Goal: Task Accomplishment & Management: Complete application form

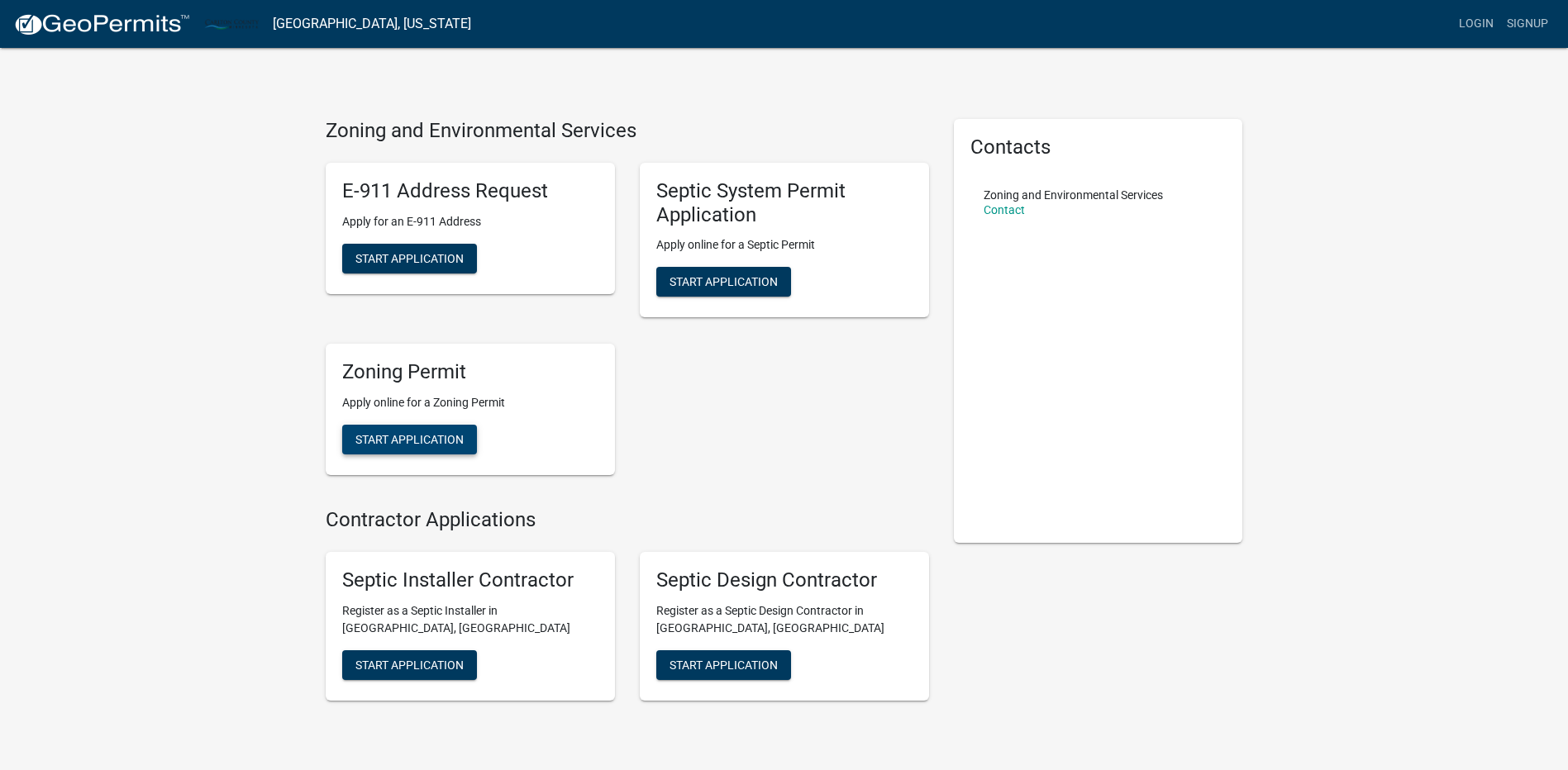
click at [418, 444] on span "Start Application" at bounding box center [410, 440] width 108 height 14
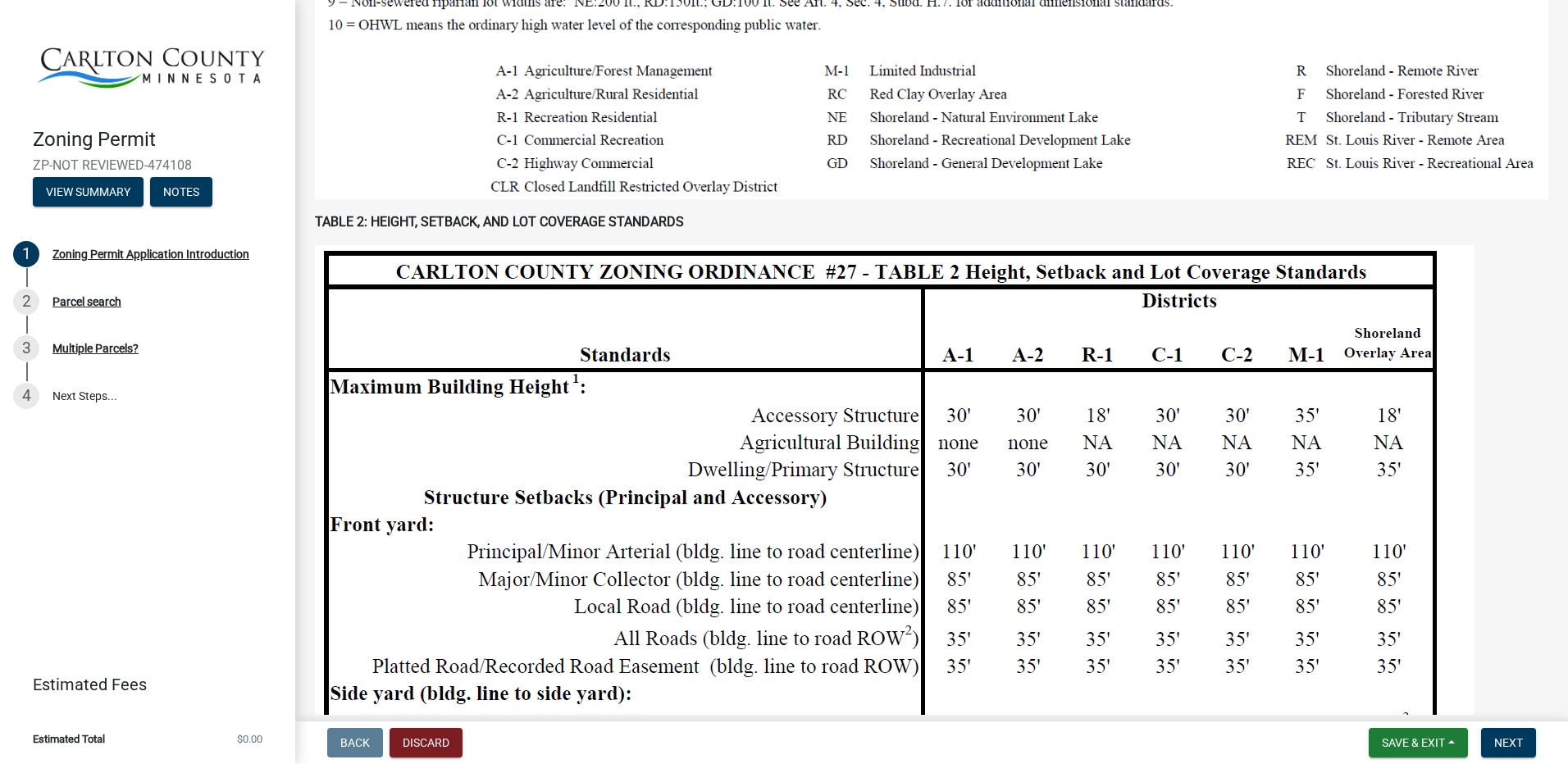
scroll to position [1148, 0]
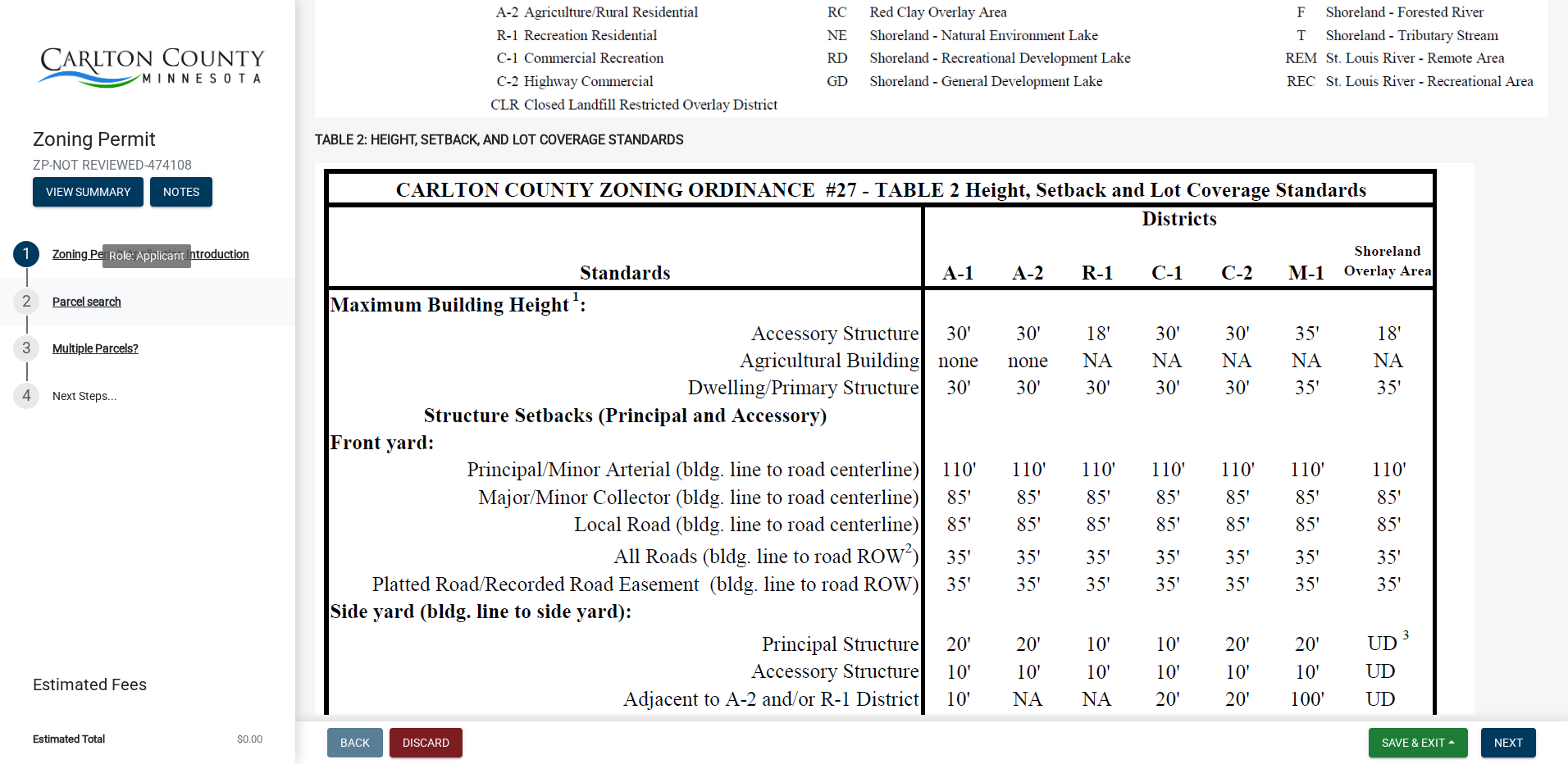
click at [92, 298] on div "Parcel search" at bounding box center [87, 302] width 69 height 12
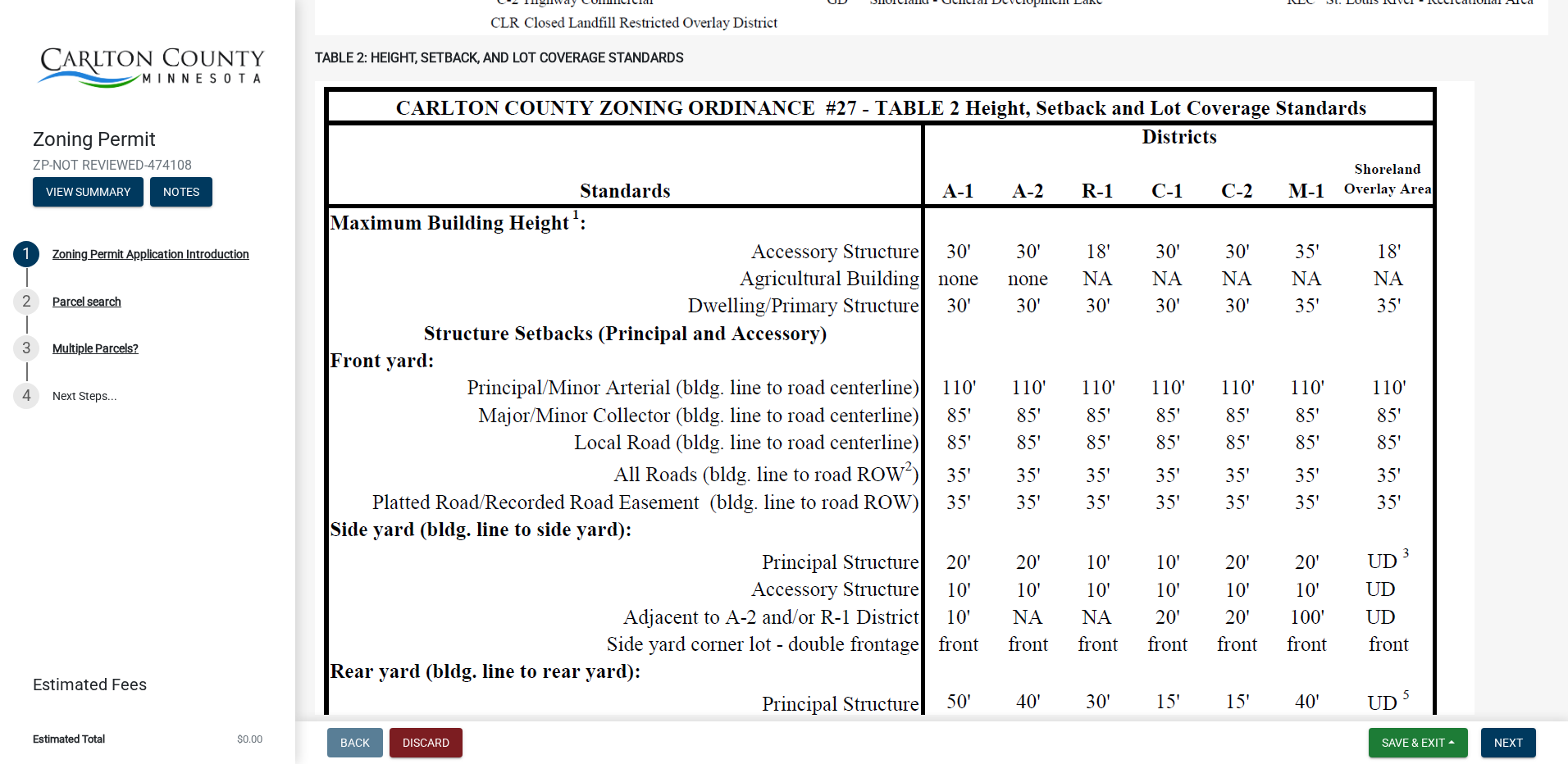
scroll to position [1312, 0]
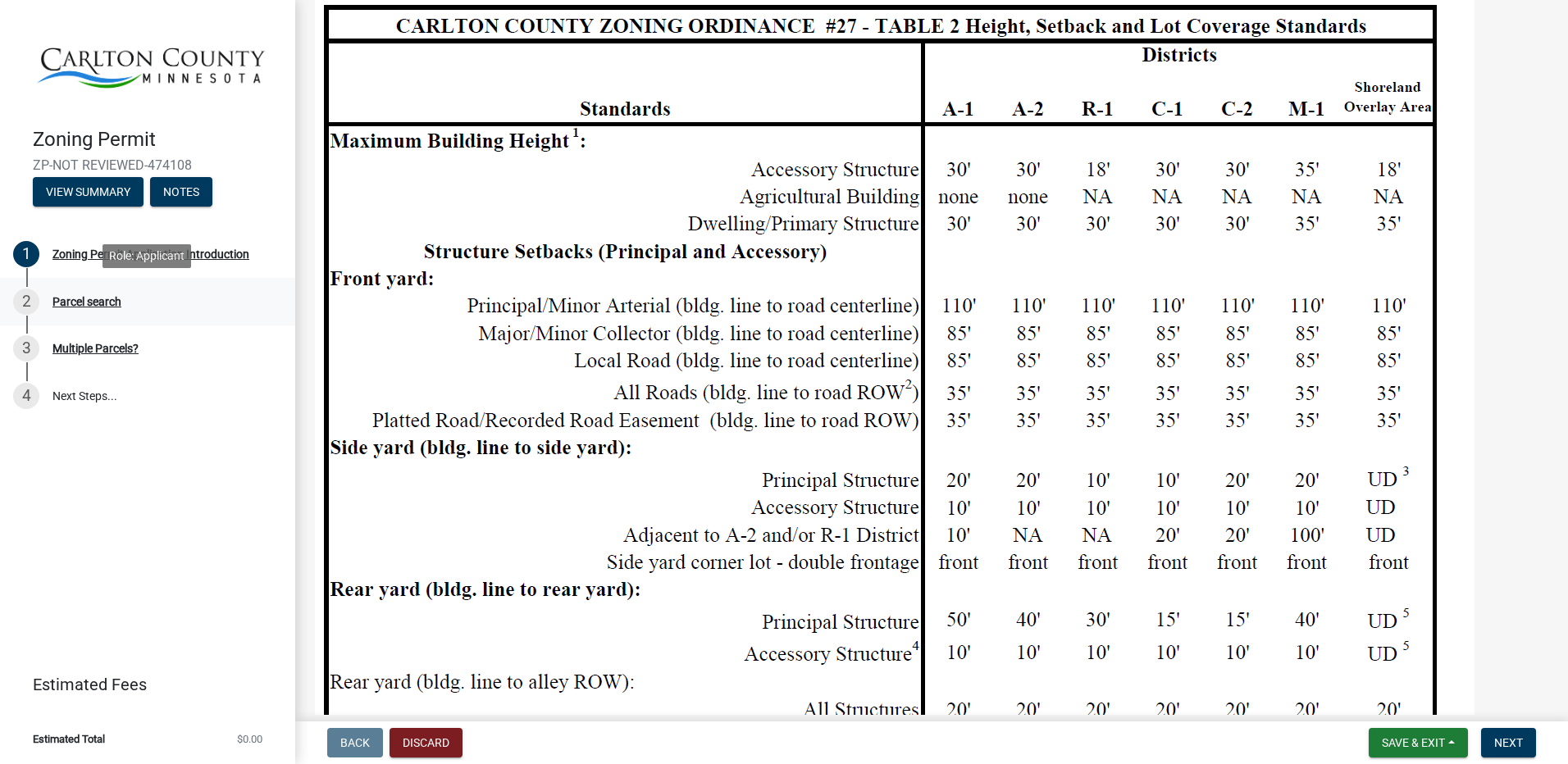
click at [88, 304] on div "Parcel search" at bounding box center [87, 302] width 69 height 12
click at [1518, 745] on span "Next" at bounding box center [1509, 743] width 29 height 13
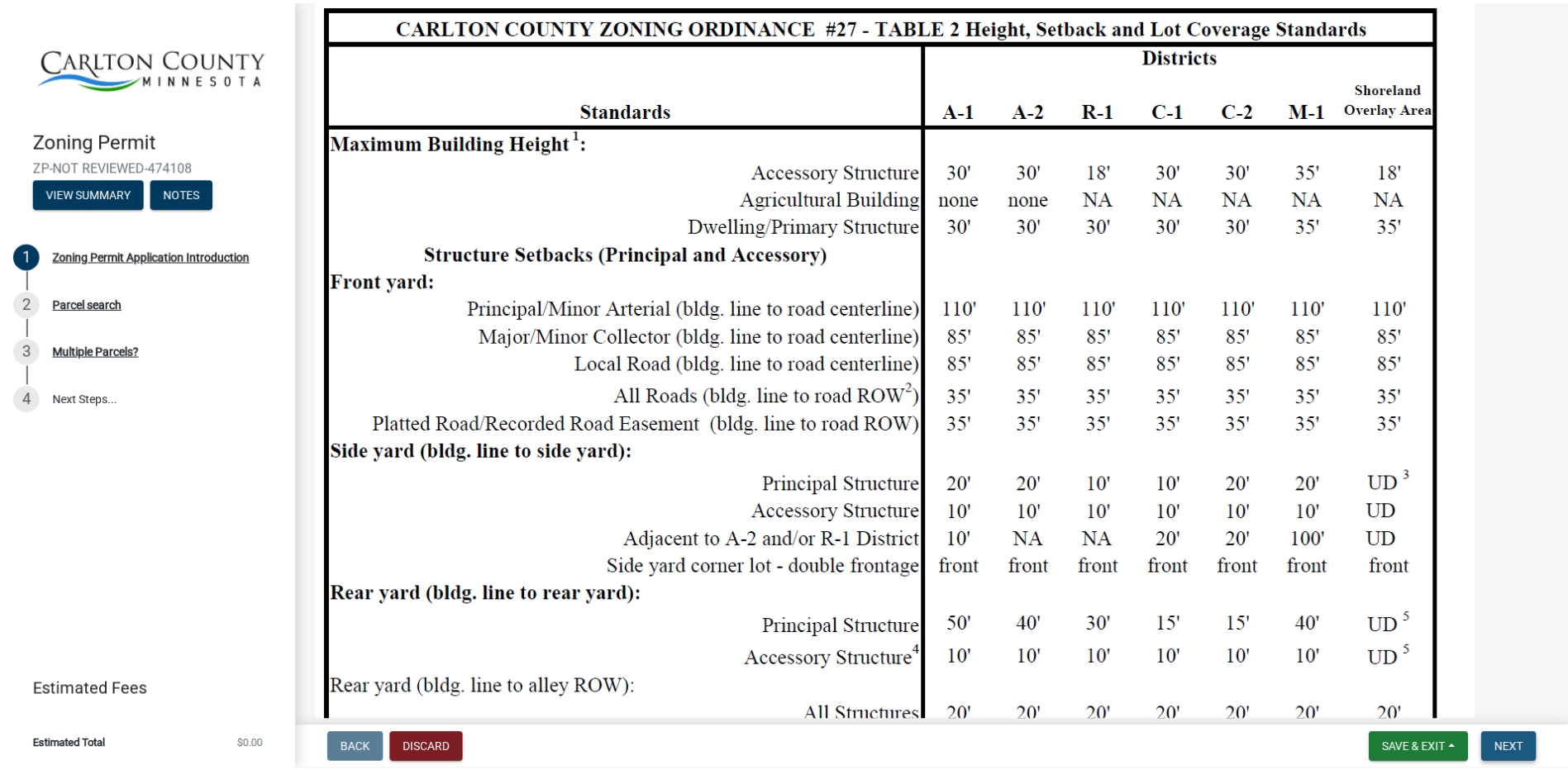
scroll to position [0, 0]
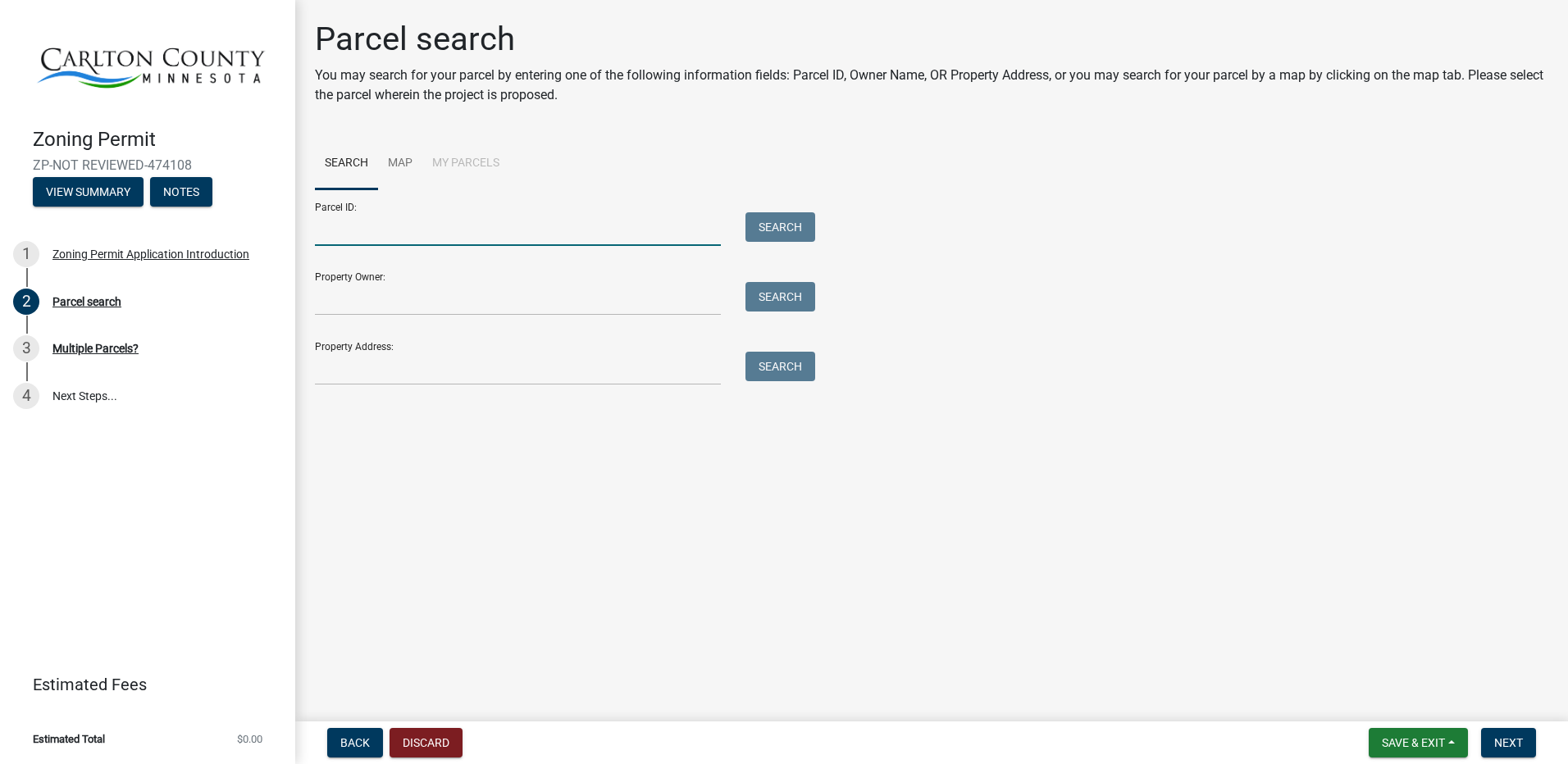
click at [343, 232] on input "Parcel ID:" at bounding box center [517, 229] width 405 height 34
type input "[PHONE_NUMBER]"
click at [767, 226] on button "Search" at bounding box center [780, 227] width 70 height 30
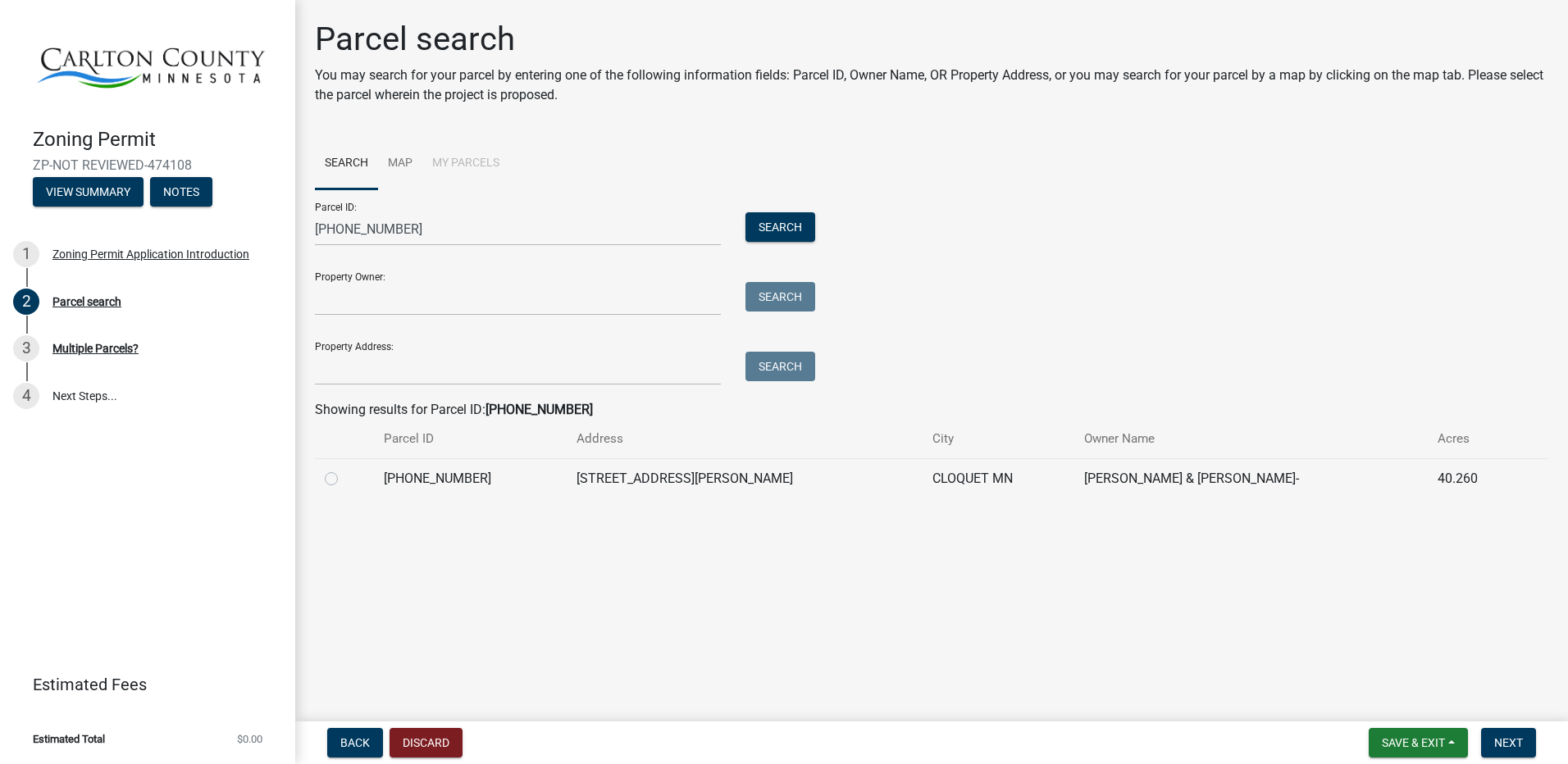
click at [344, 469] on label at bounding box center [344, 469] width 0 height 0
click at [344, 473] on input "radio" at bounding box center [349, 474] width 11 height 11
radio input "true"
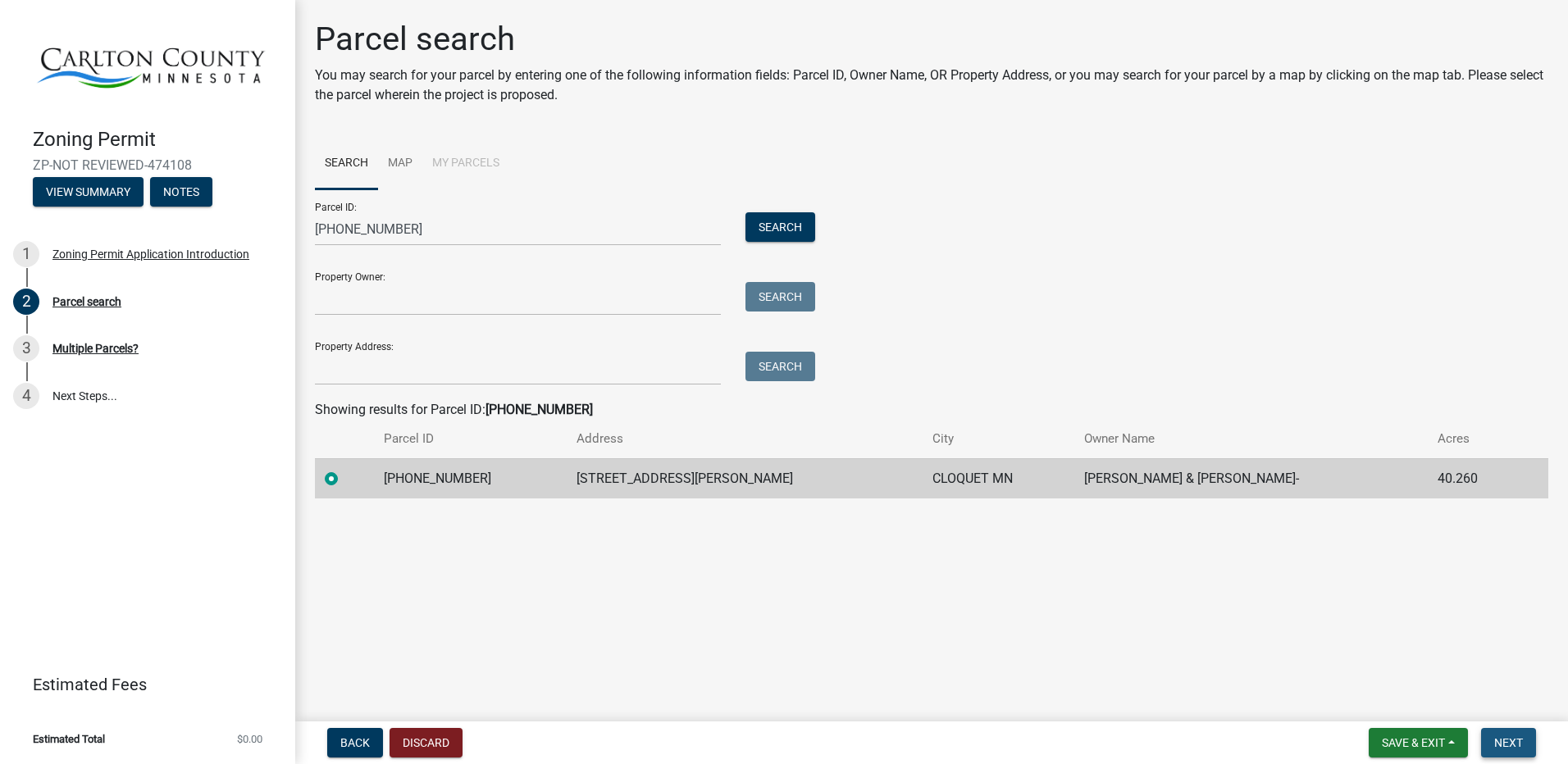
click at [1508, 740] on span "Next" at bounding box center [1509, 743] width 29 height 13
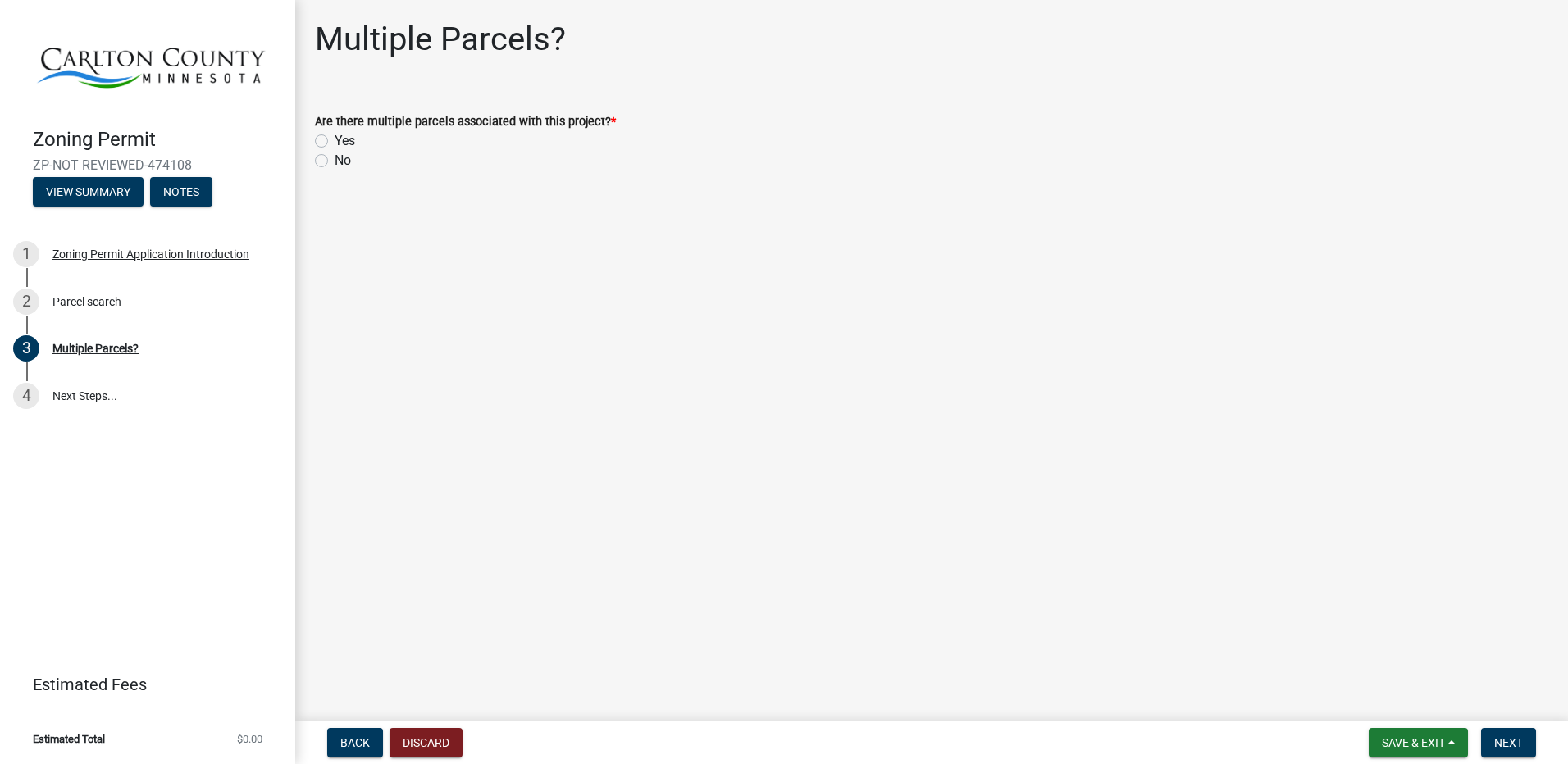
click at [334, 161] on label "No" at bounding box center [342, 160] width 16 height 20
click at [334, 161] on input "No" at bounding box center [339, 155] width 11 height 11
radio input "true"
click at [1503, 743] on span "Next" at bounding box center [1509, 743] width 29 height 13
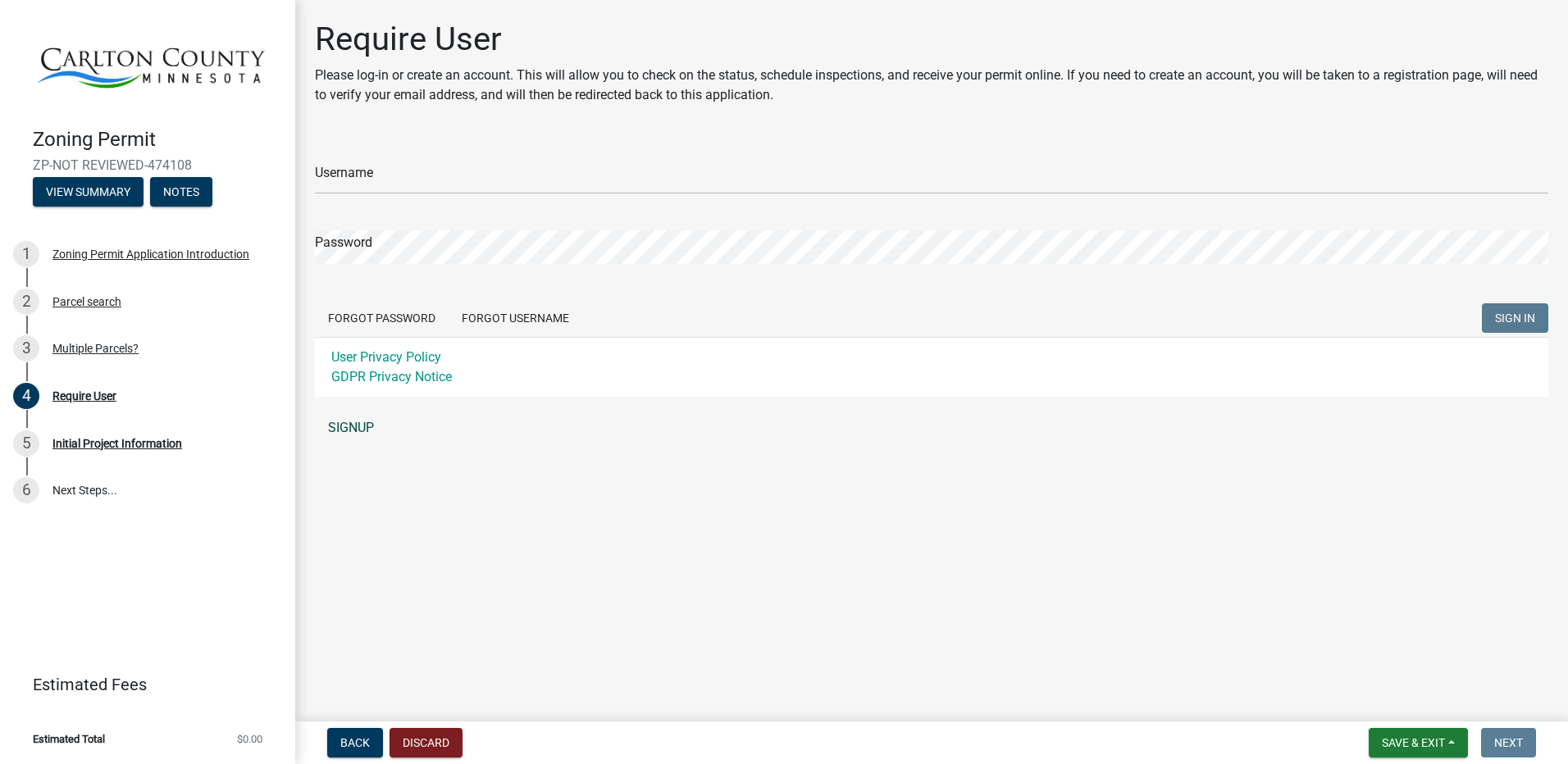
click at [349, 428] on link "SIGNUP" at bounding box center [931, 428] width 1234 height 33
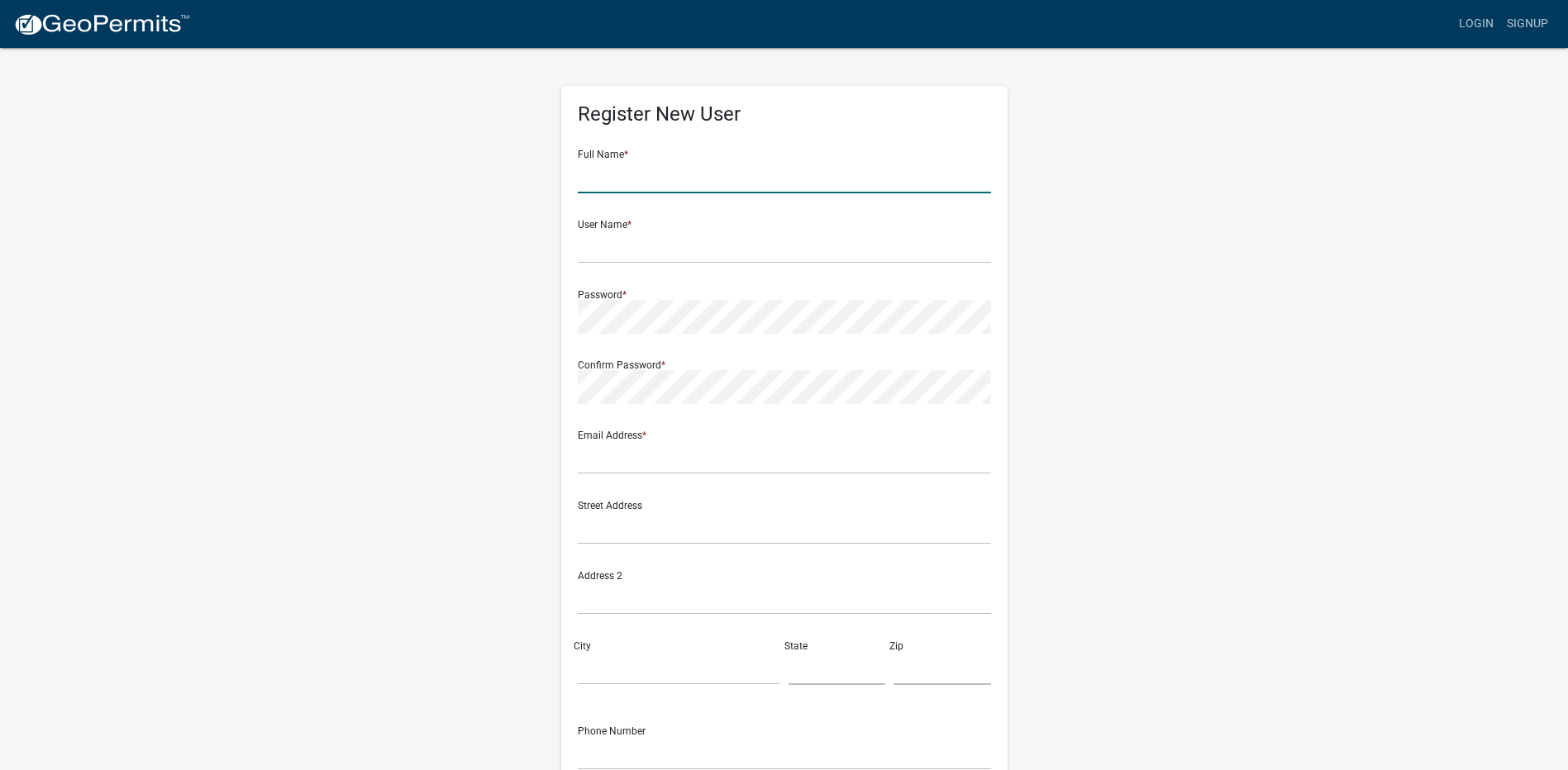
click at [593, 183] on input "text" at bounding box center [784, 176] width 413 height 34
type input "[PERSON_NAME]"
type input "[EMAIL_ADDRESS][DOMAIN_NAME]"
type input "[STREET_ADDRESS][PERSON_NAME]"
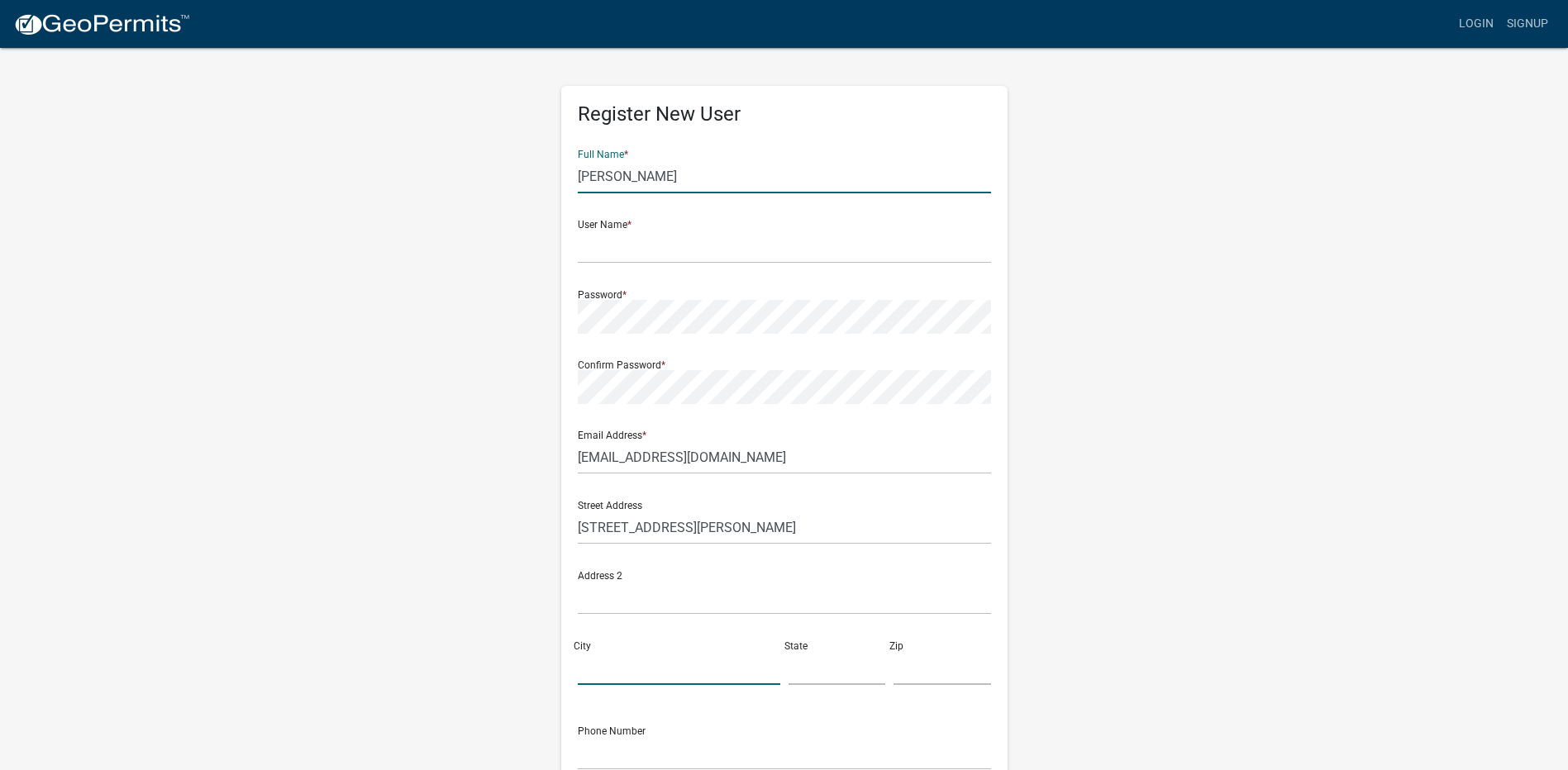
type input "Cloquet"
type input "MN"
type input "55720"
type input "2188780693"
type input "[PERSON_NAME]"
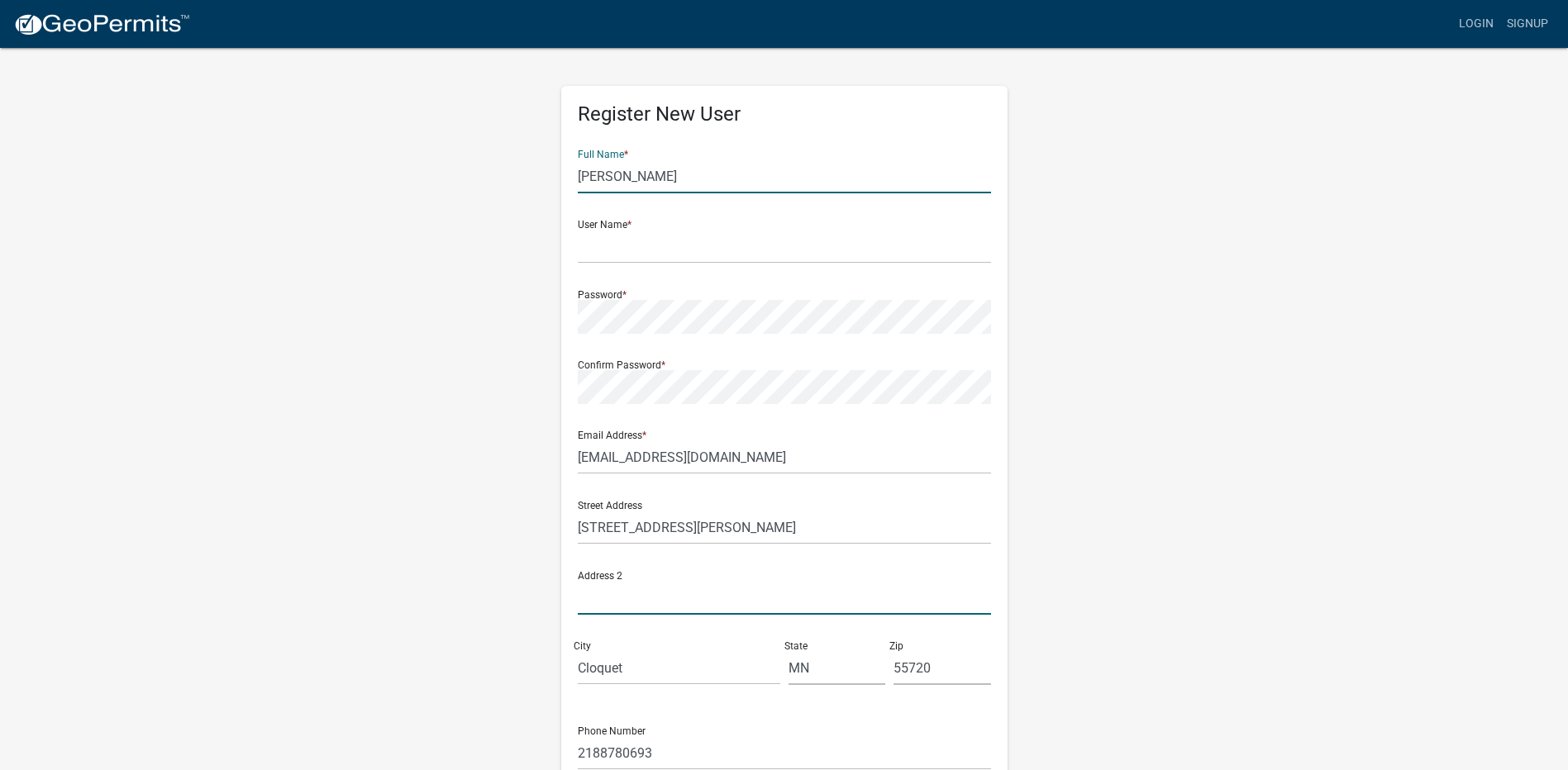
type input "[STREET_ADDRESS]"
click at [719, 185] on input "[PERSON_NAME]" at bounding box center [784, 176] width 413 height 34
drag, startPoint x: 711, startPoint y: 177, endPoint x: 479, endPoint y: 175, distance: 232.0
click at [479, 175] on div "Register New User Full Name * [PERSON_NAME] User Name * Password * Confirm Pass…" at bounding box center [784, 488] width 942 height 884
type input "[PERSON_NAME]"
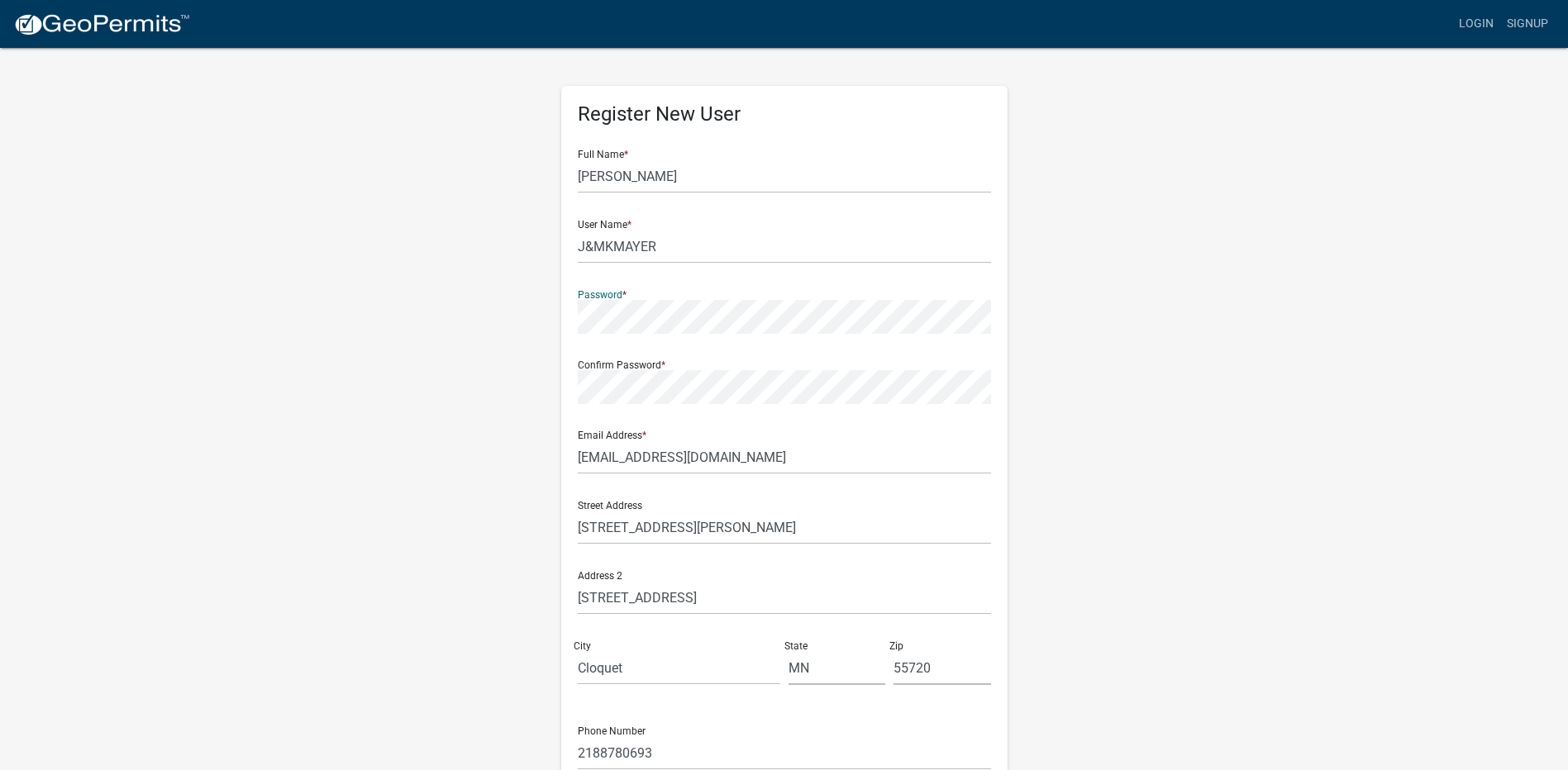
click at [451, 283] on div "Register New User Full Name * [PERSON_NAME] User Name * J&MKMAYER Password * Co…" at bounding box center [784, 488] width 942 height 884
click at [660, 242] on input "J&MKMAYER" at bounding box center [784, 246] width 413 height 34
type input "J&MKMayer"
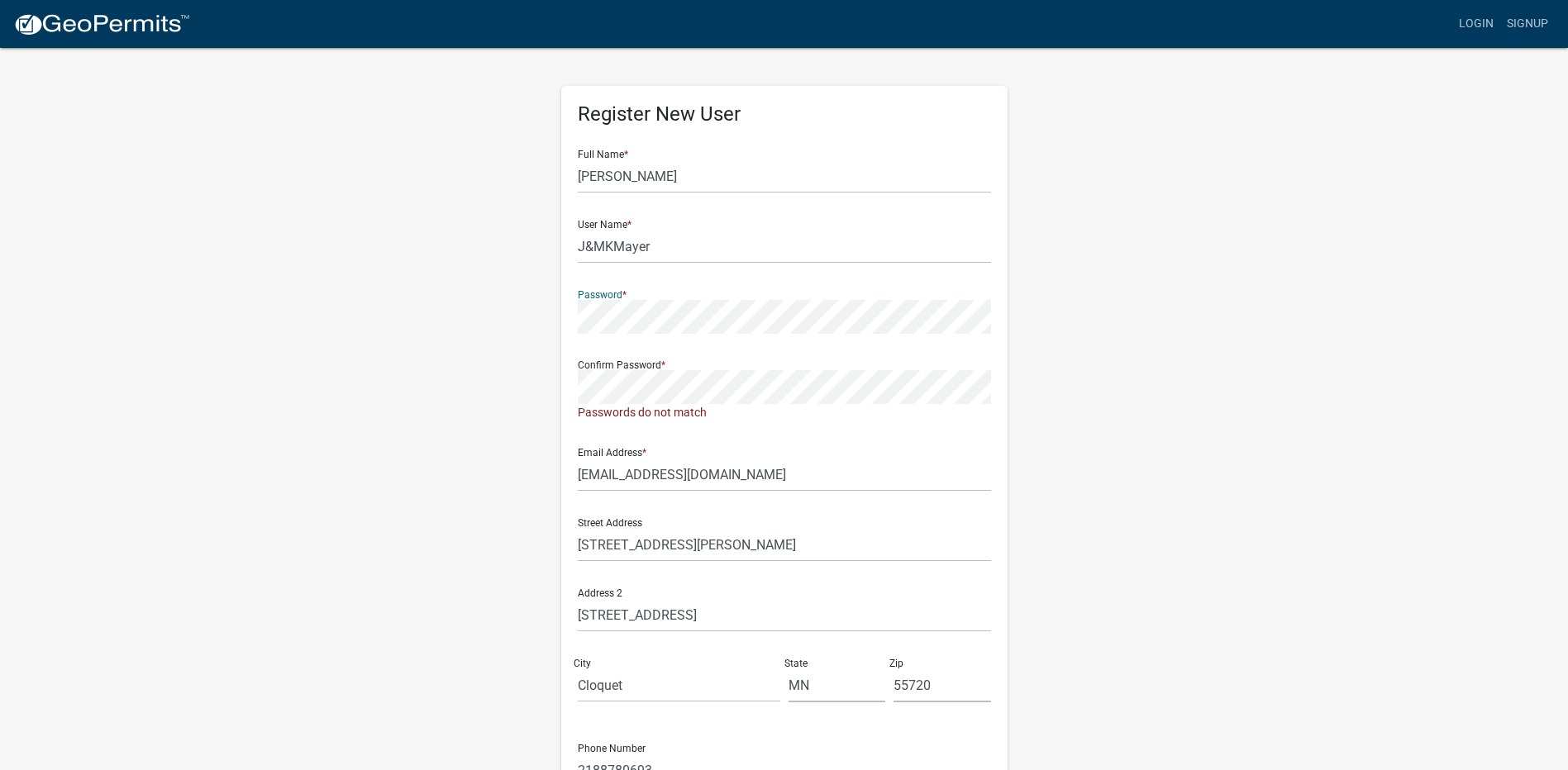
click at [535, 319] on div "Register New User Full Name * [PERSON_NAME] User Name * J&MKMayer Password * Co…" at bounding box center [784, 497] width 942 height 901
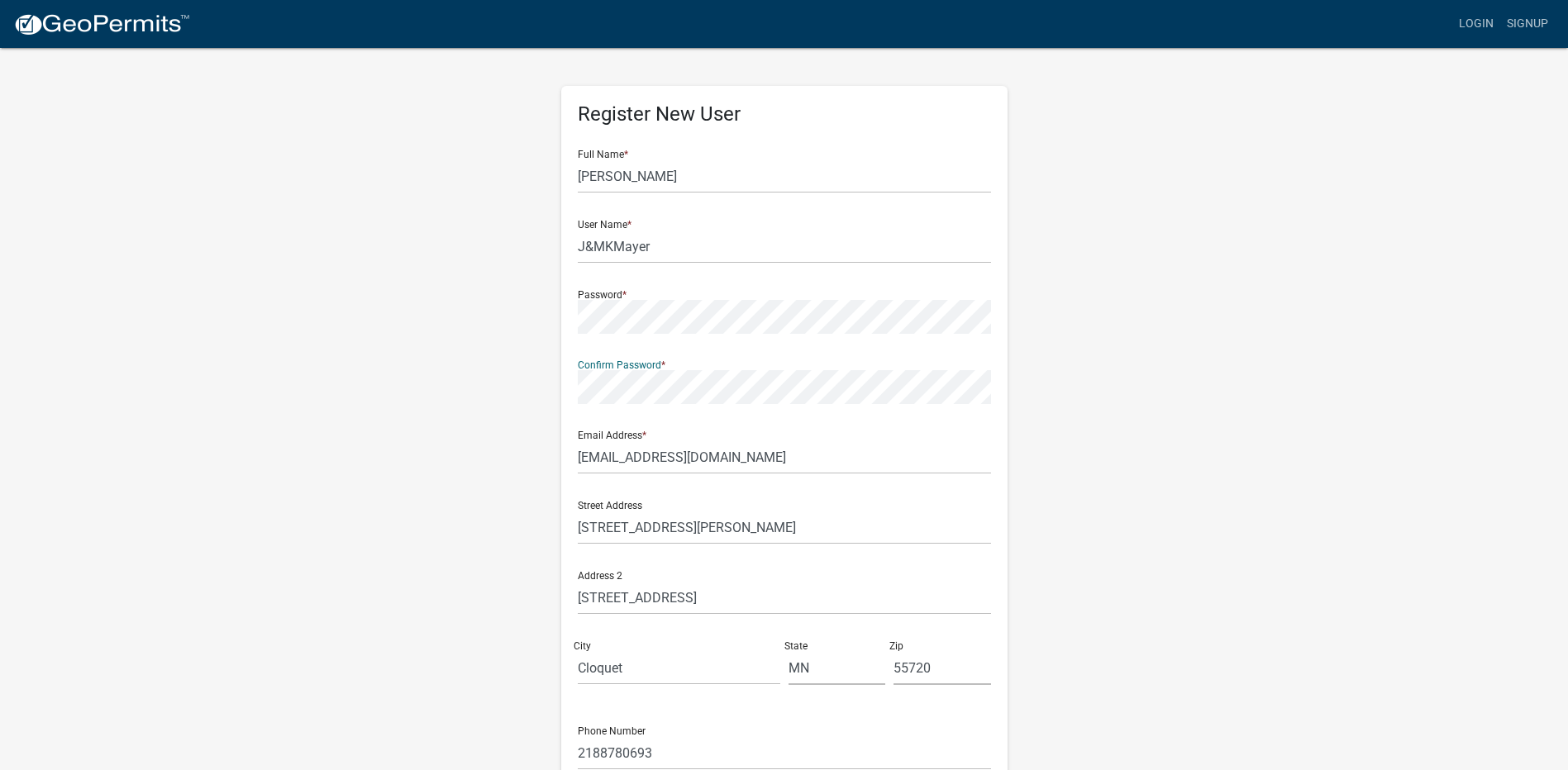
scroll to position [83, 0]
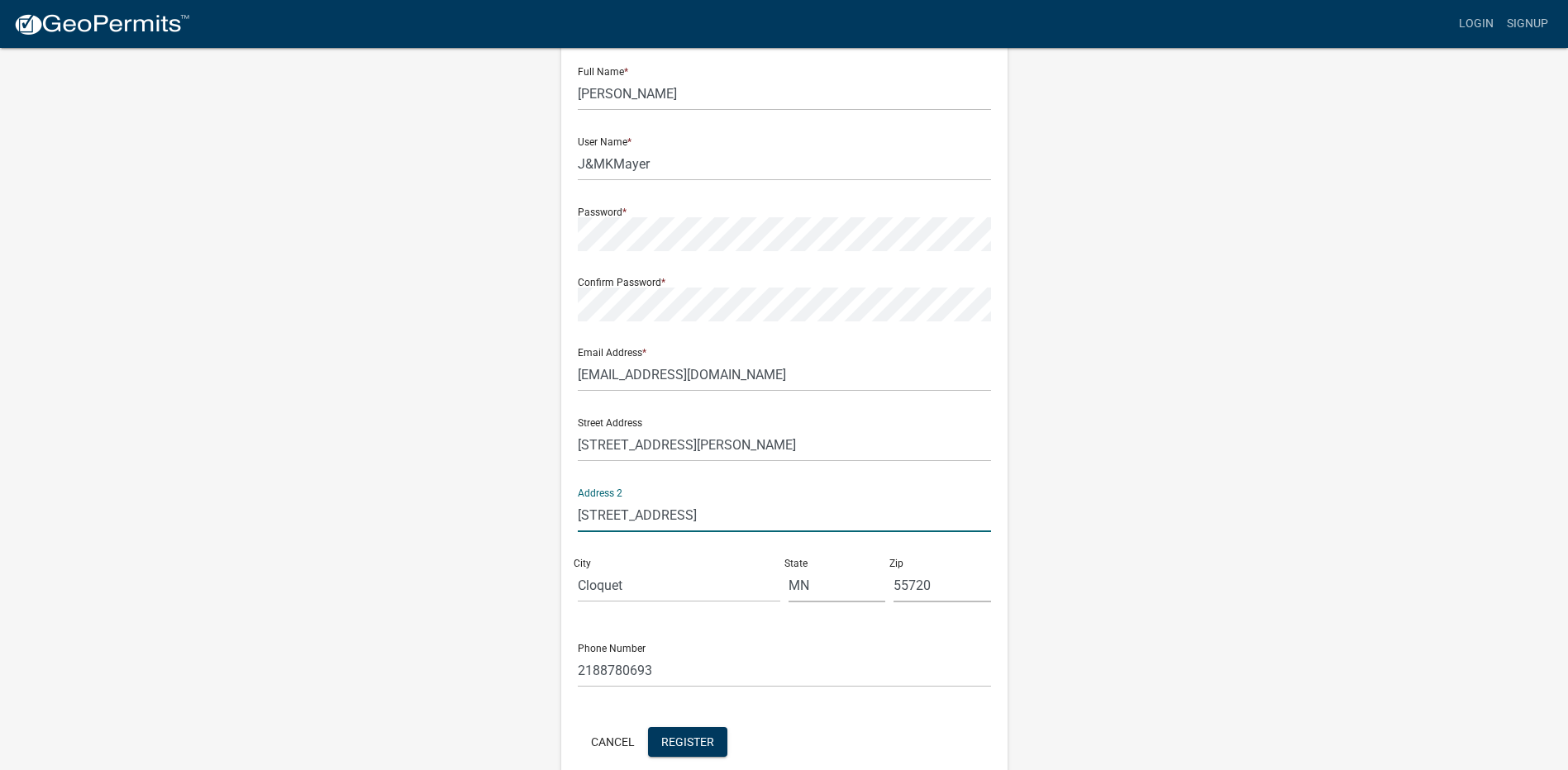
drag, startPoint x: 745, startPoint y: 516, endPoint x: 498, endPoint y: 520, distance: 247.0
click at [498, 520] on div "Register New User Full Name * [PERSON_NAME] User Name * J&MKMayer Password * Co…" at bounding box center [784, 405] width 942 height 884
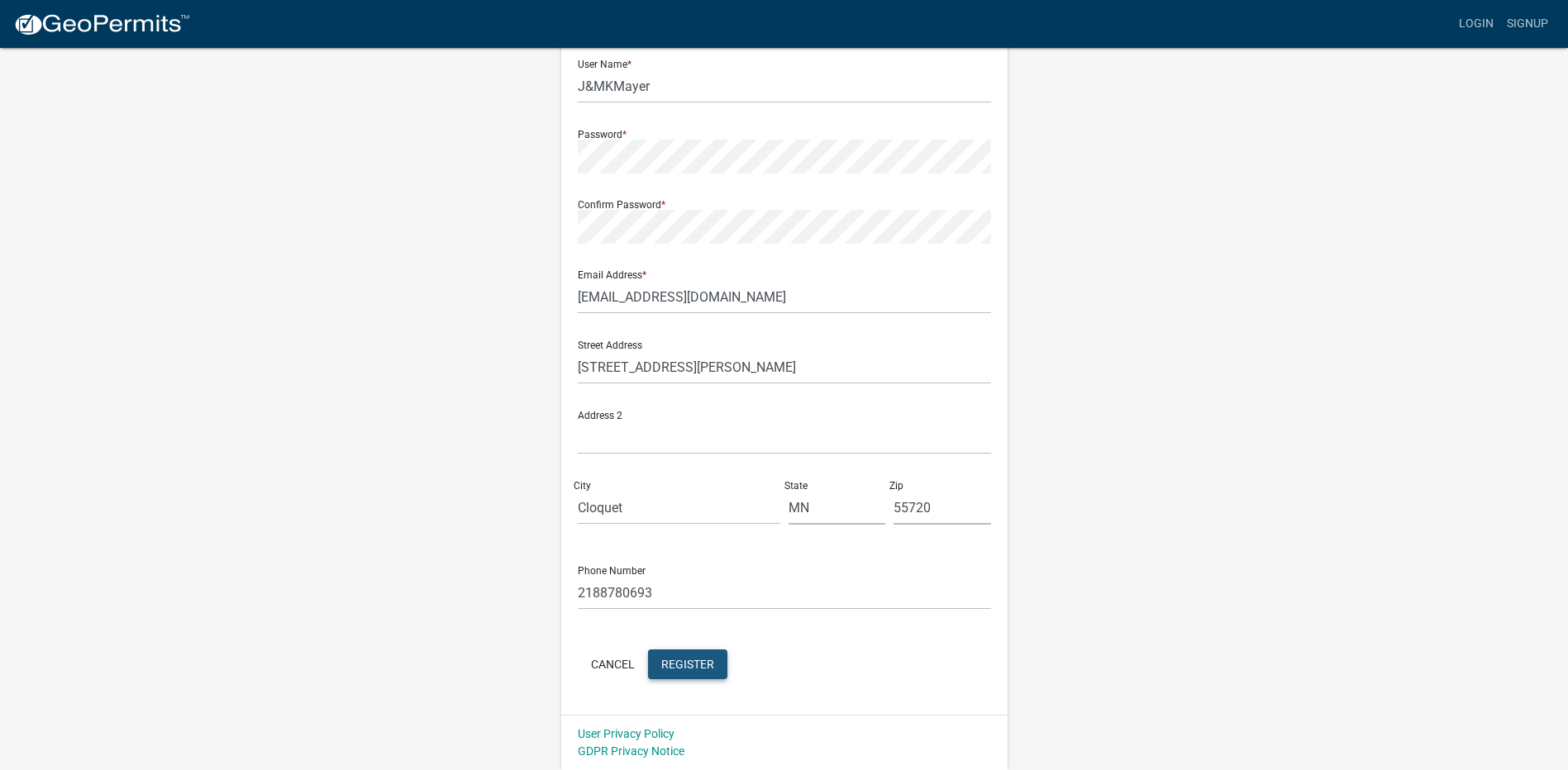
click at [686, 669] on span "Register" at bounding box center [687, 664] width 53 height 14
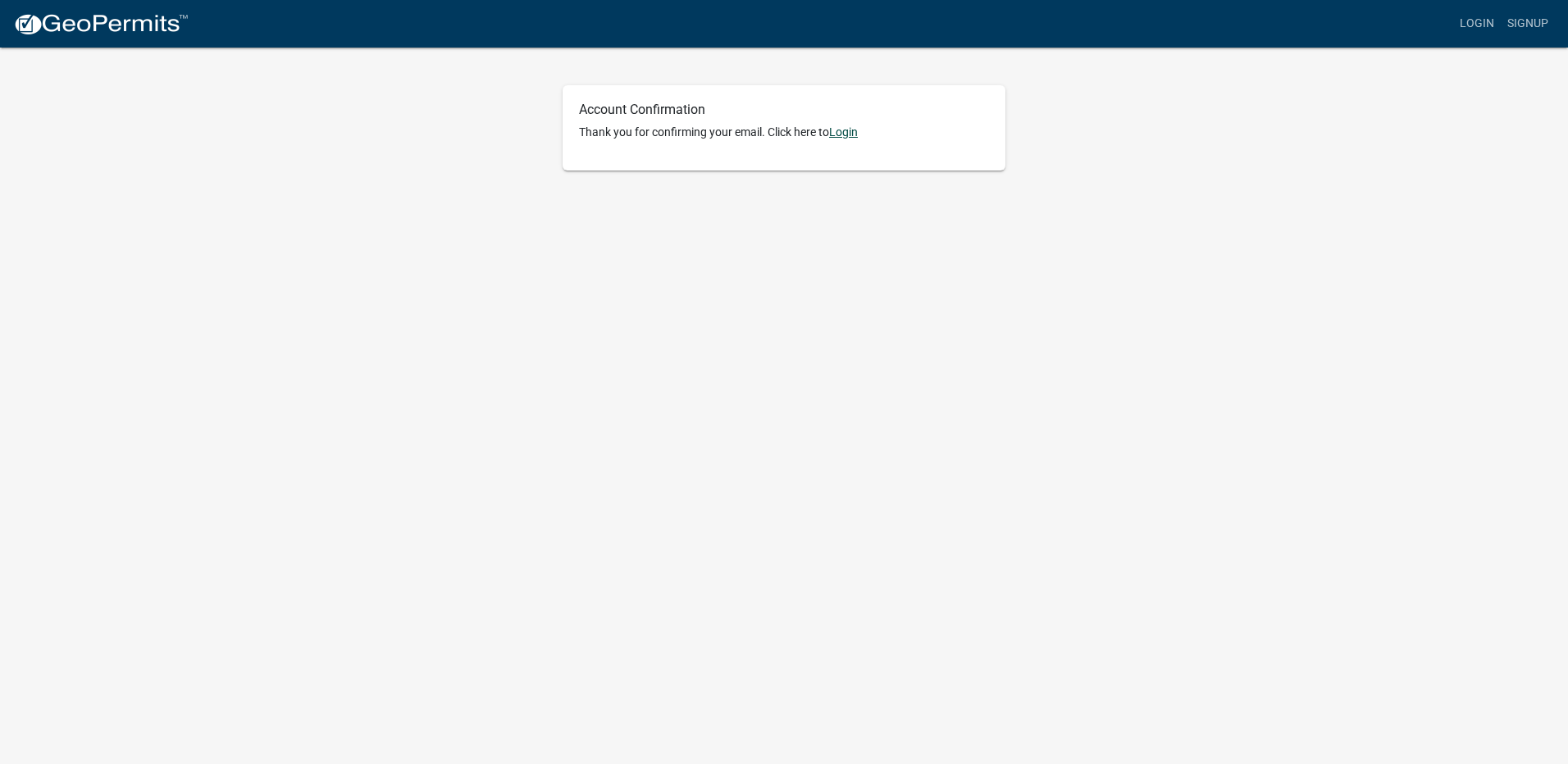
click at [845, 132] on link "Login" at bounding box center [843, 132] width 29 height 13
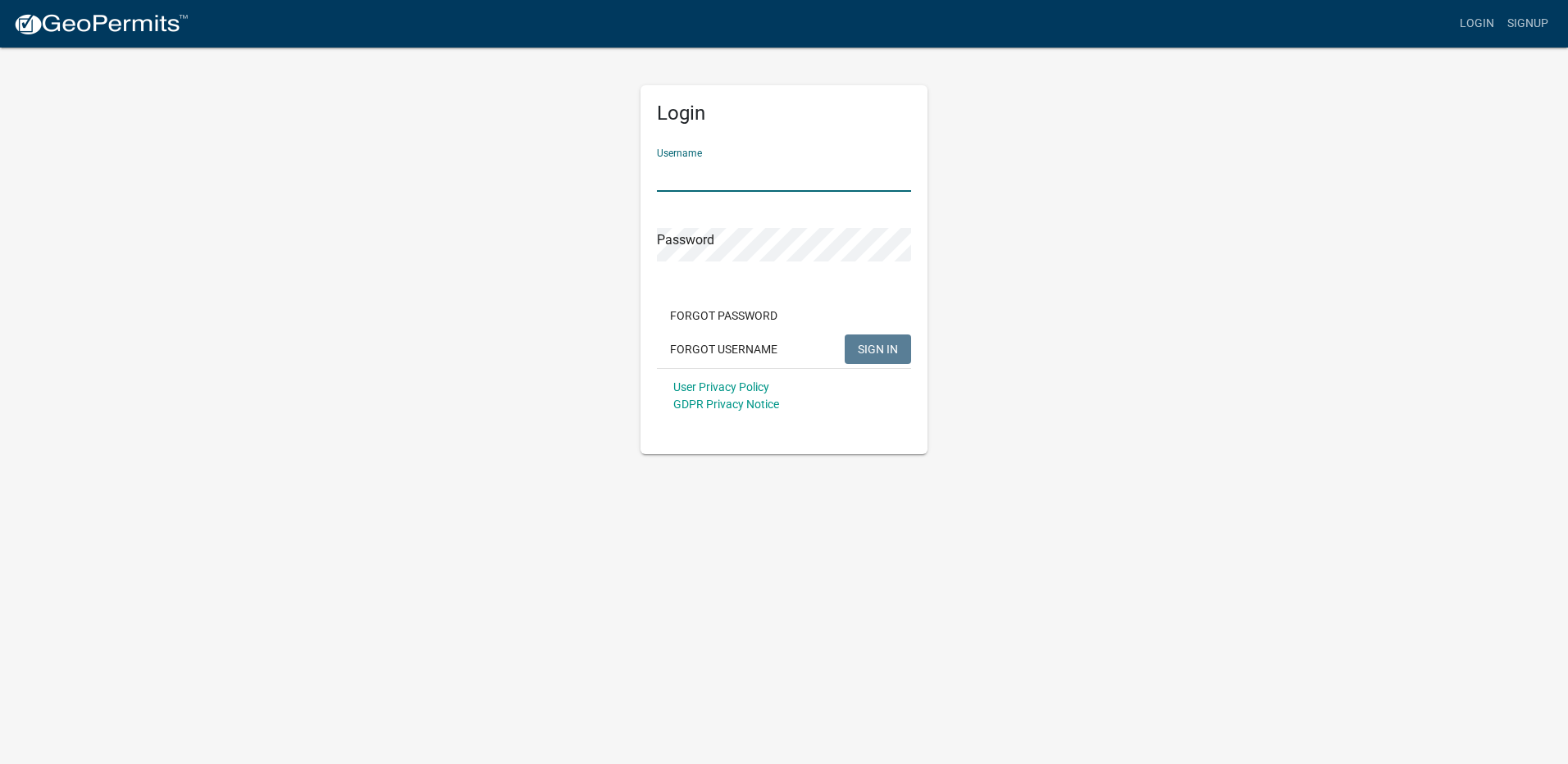
click at [683, 164] on input "Username" at bounding box center [783, 174] width 254 height 34
type input "J&MKMayer"
click at [876, 349] on span "SIGN IN" at bounding box center [878, 349] width 40 height 13
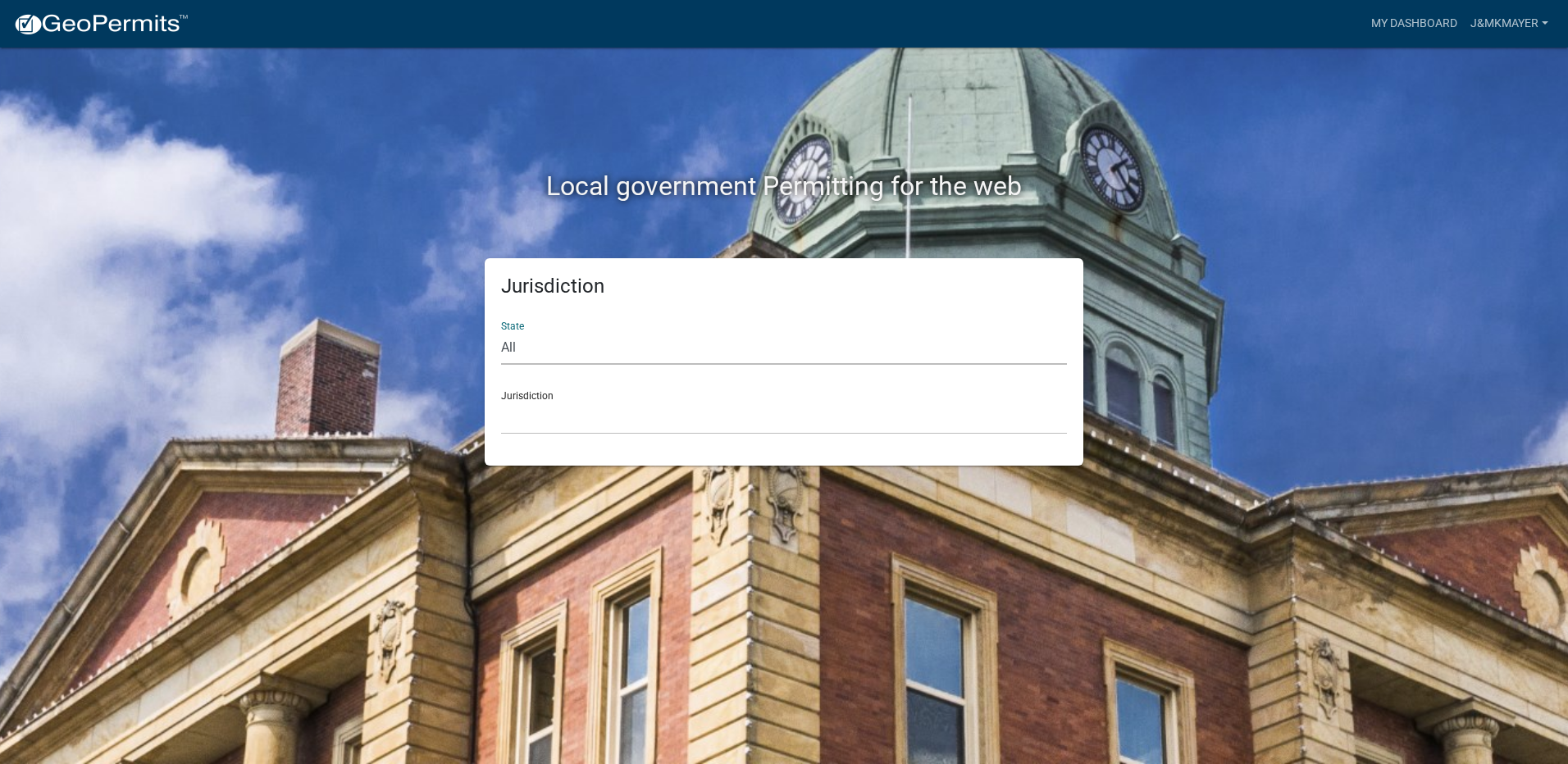
click at [534, 349] on select "All [US_STATE] [US_STATE] [US_STATE] [US_STATE] [US_STATE] [US_STATE] [US_STATE…" at bounding box center [784, 348] width 565 height 34
select select "[US_STATE]"
click at [501, 332] on select "All [US_STATE] [US_STATE] [US_STATE] [US_STATE] [US_STATE] [US_STATE] [US_STATE…" at bounding box center [784, 348] width 565 height 34
click at [541, 422] on select "Becker County, Minnesota Benton County, Minnesota Carlton County, Minnesota Cit…" at bounding box center [784, 417] width 565 height 34
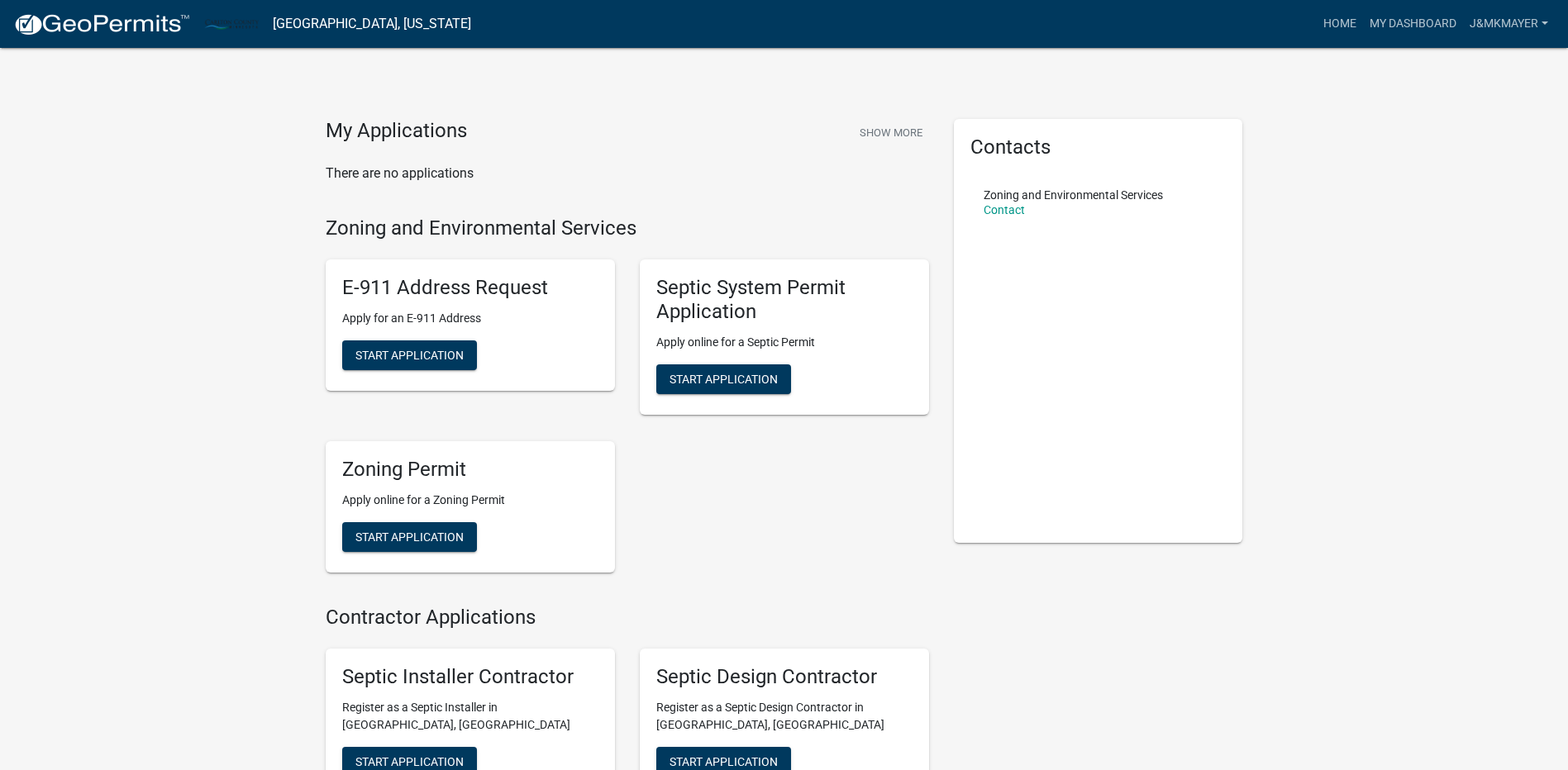
scroll to position [83, 0]
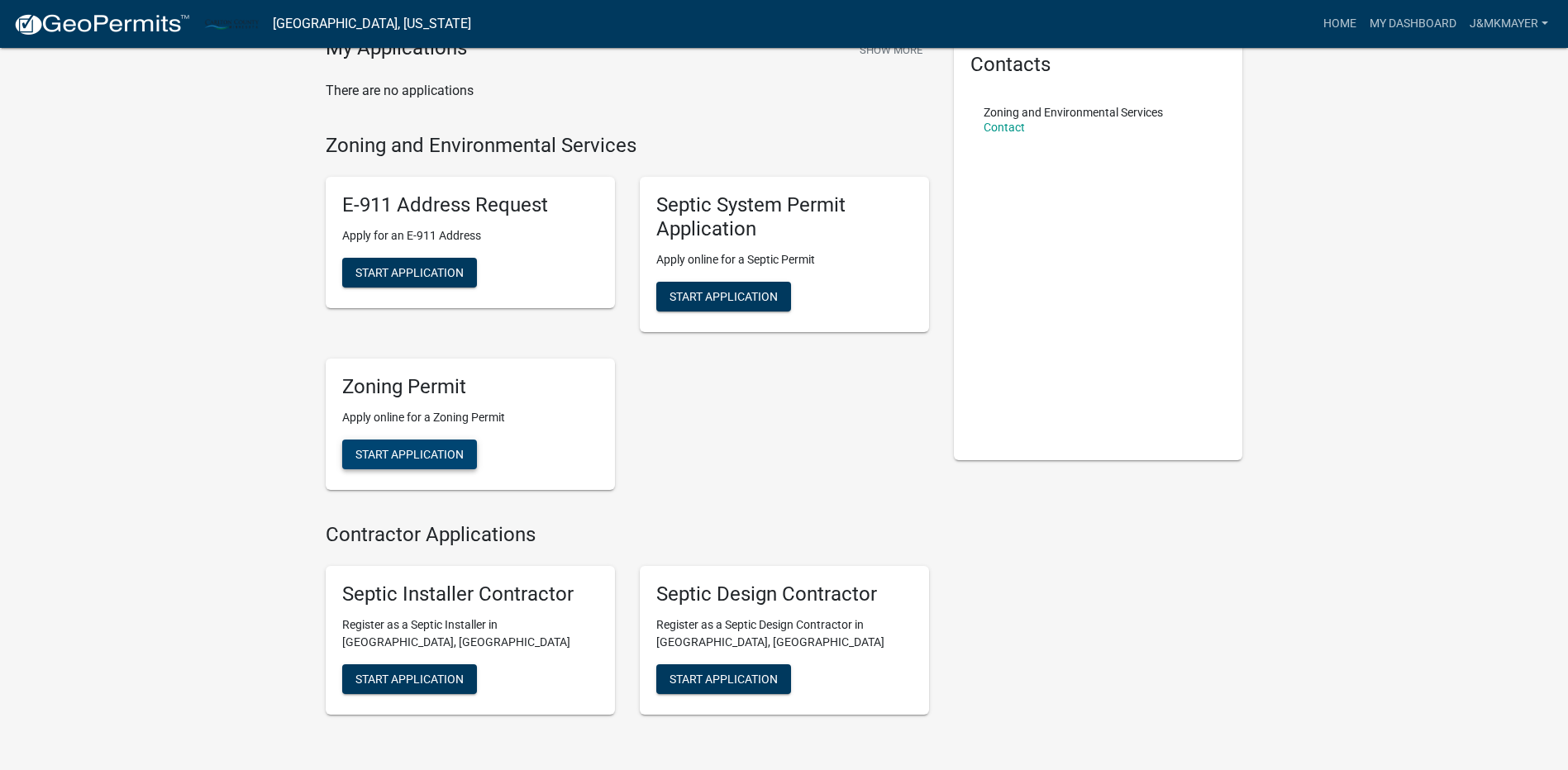
click at [391, 456] on span "Start Application" at bounding box center [410, 454] width 108 height 14
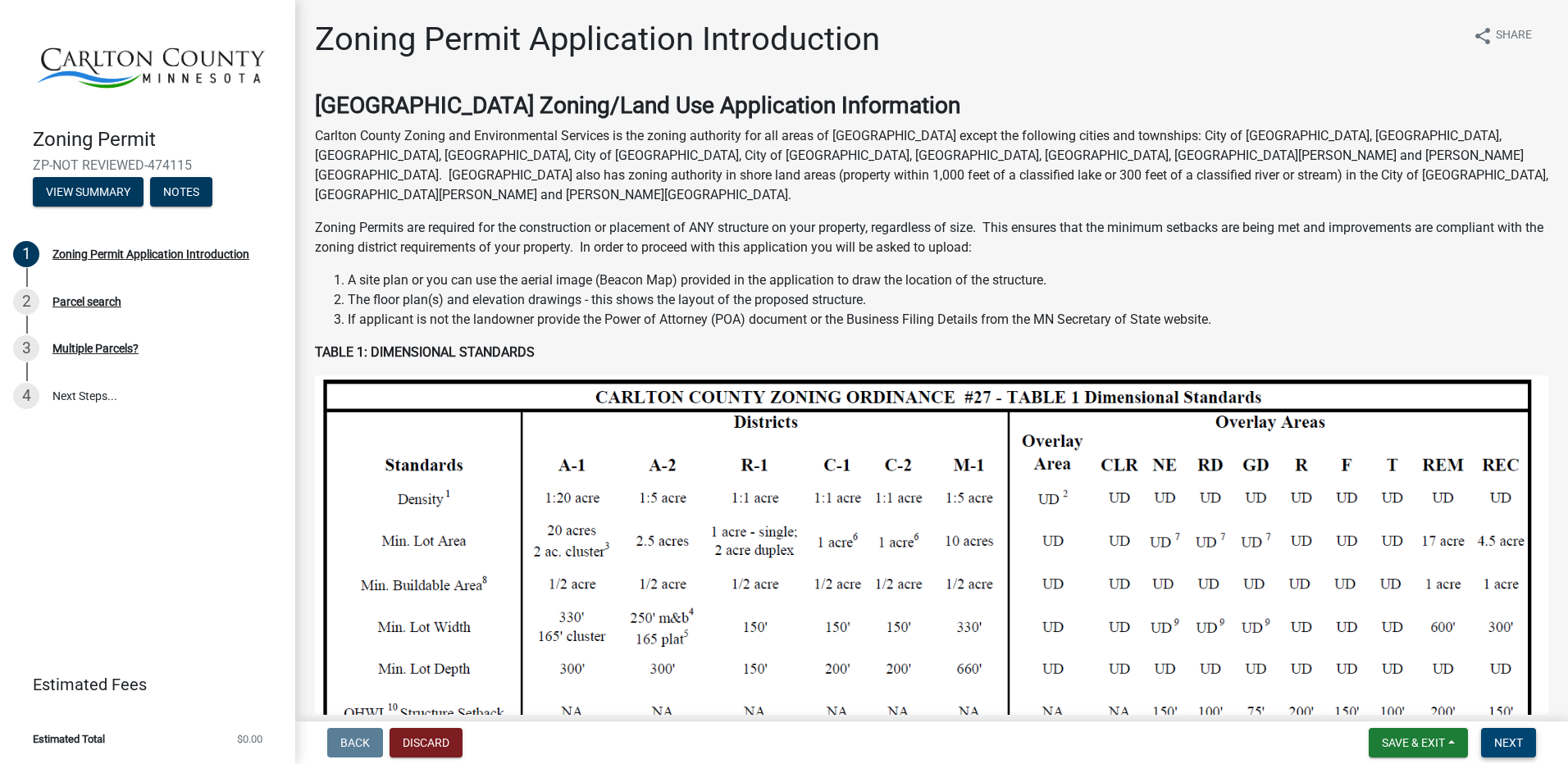
click at [1510, 743] on span "Next" at bounding box center [1509, 743] width 29 height 13
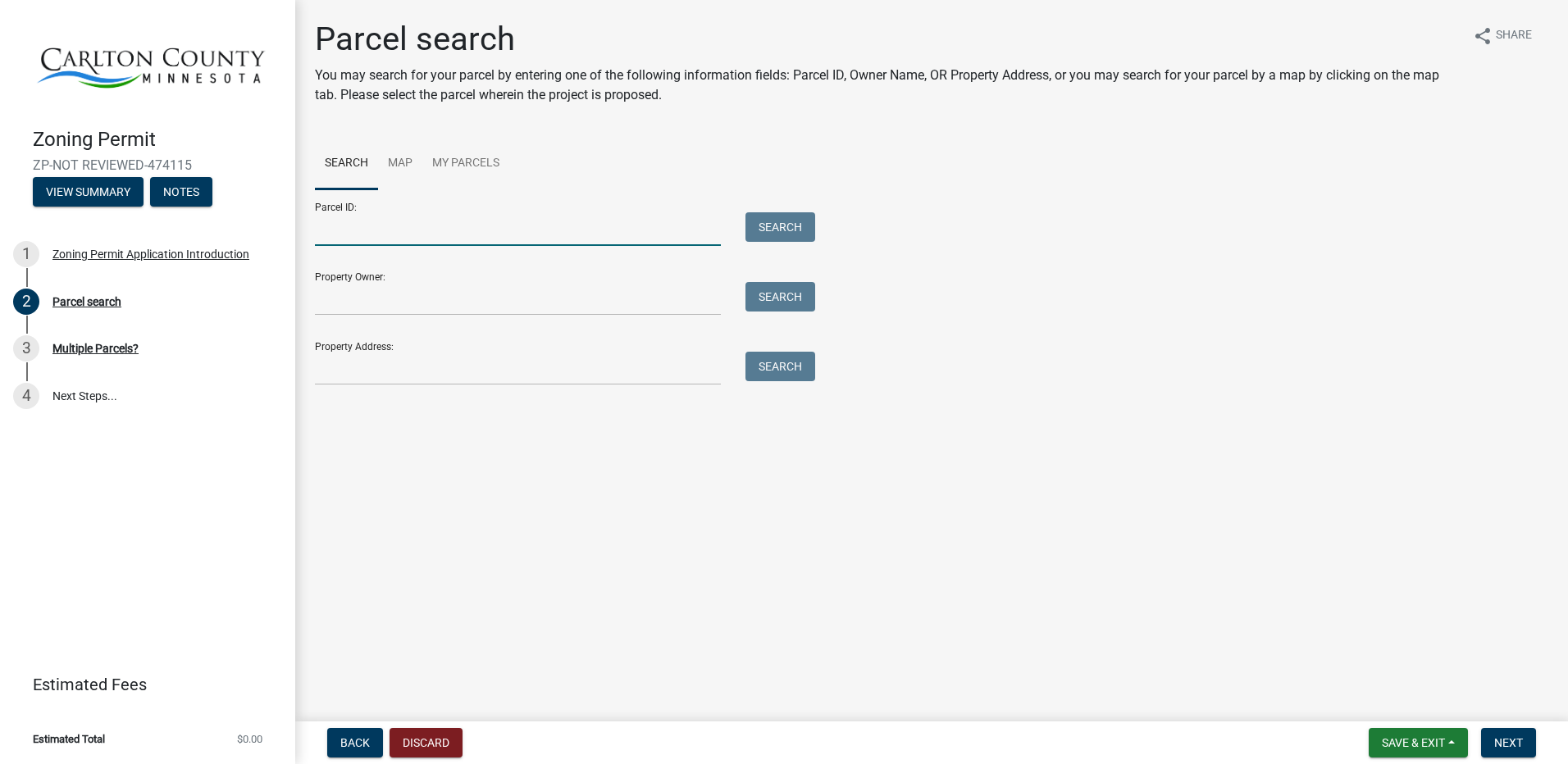
click at [334, 233] on input "Parcel ID:" at bounding box center [517, 229] width 405 height 34
type input "[PHONE_NUMBER]"
click at [774, 228] on button "Search" at bounding box center [780, 227] width 70 height 30
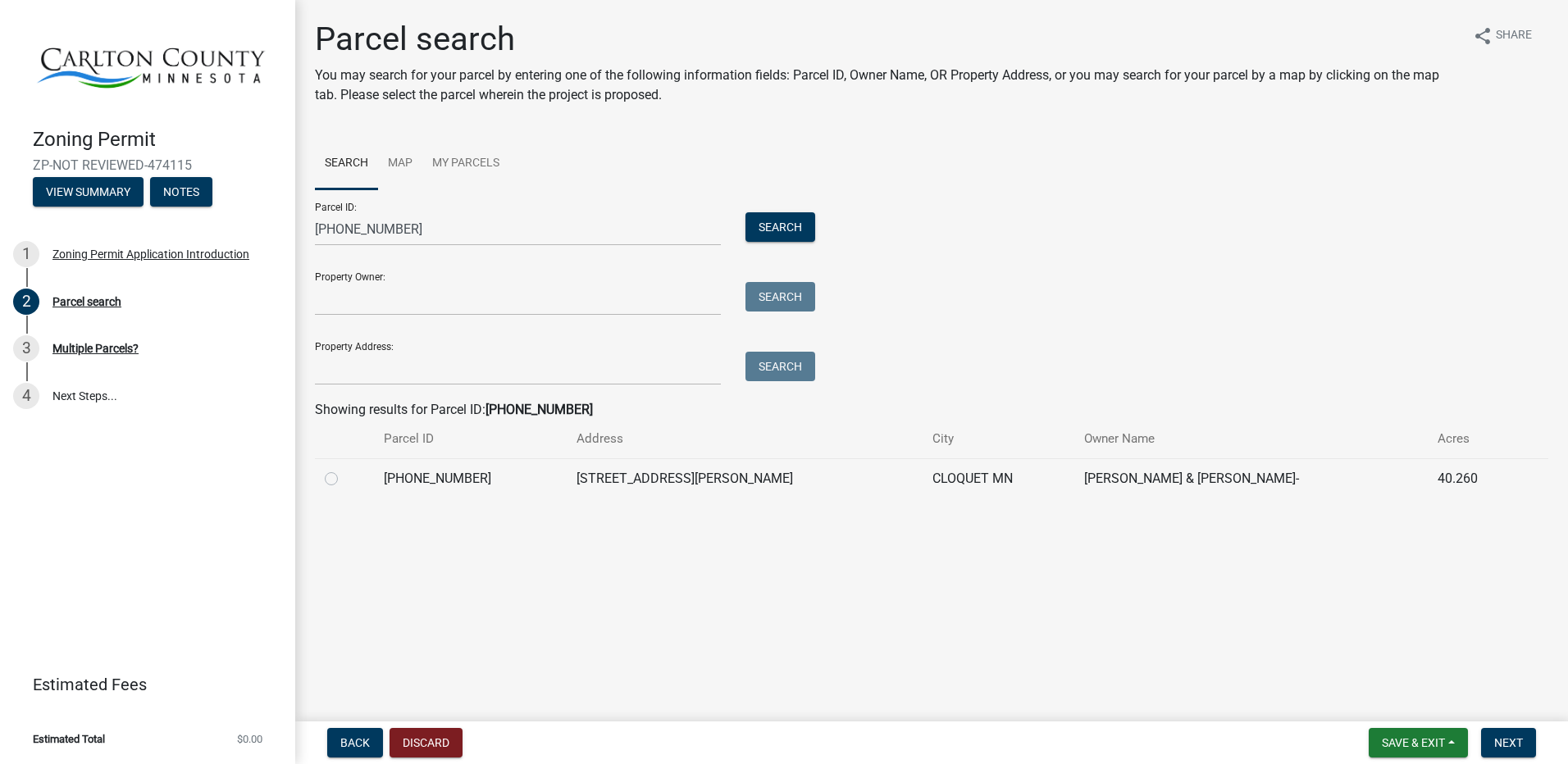
click at [344, 469] on label at bounding box center [344, 469] width 0 height 0
click at [344, 479] on input "radio" at bounding box center [349, 474] width 11 height 11
radio input "true"
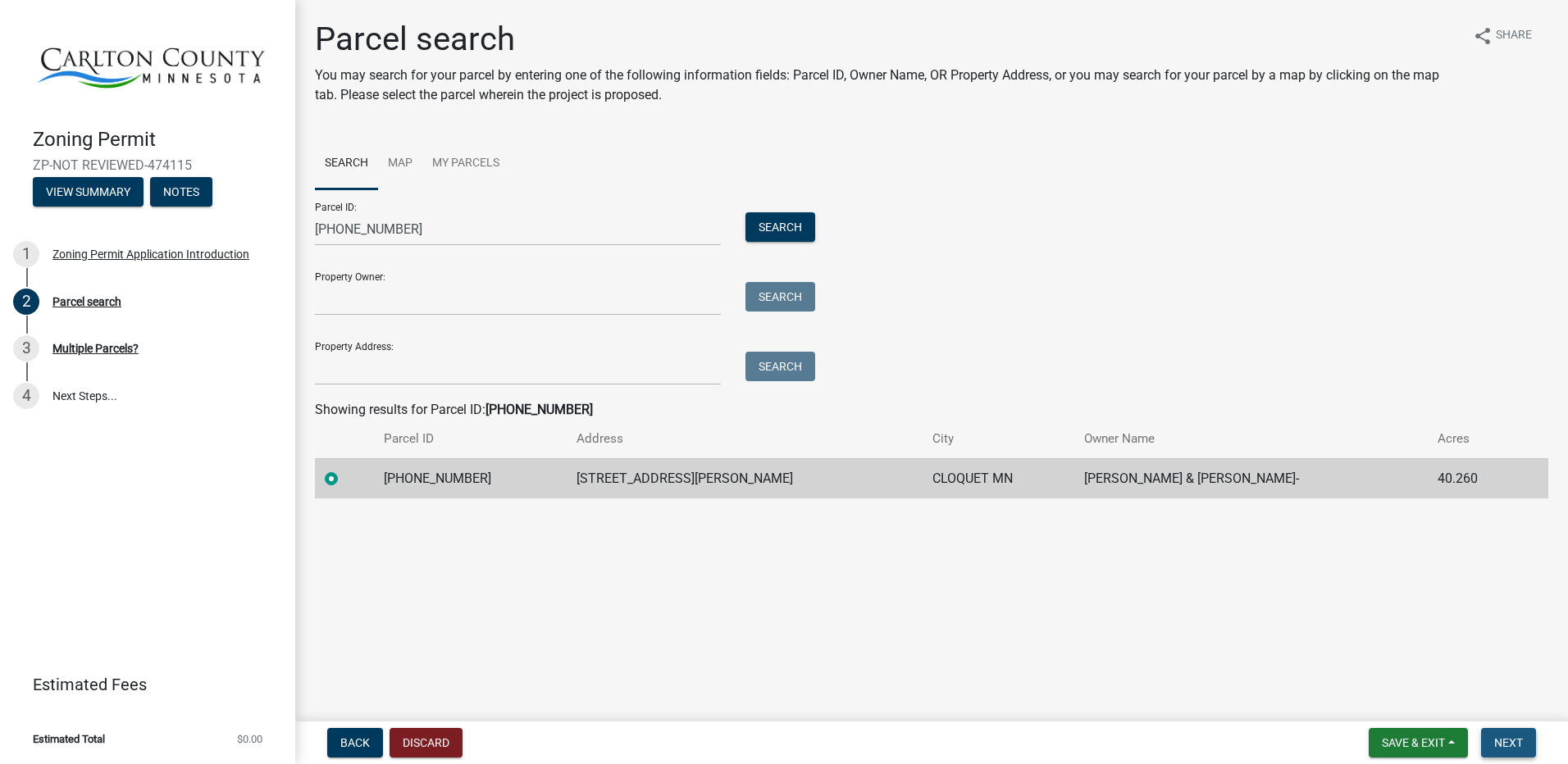
click at [1517, 734] on button "Next" at bounding box center [1508, 743] width 55 height 30
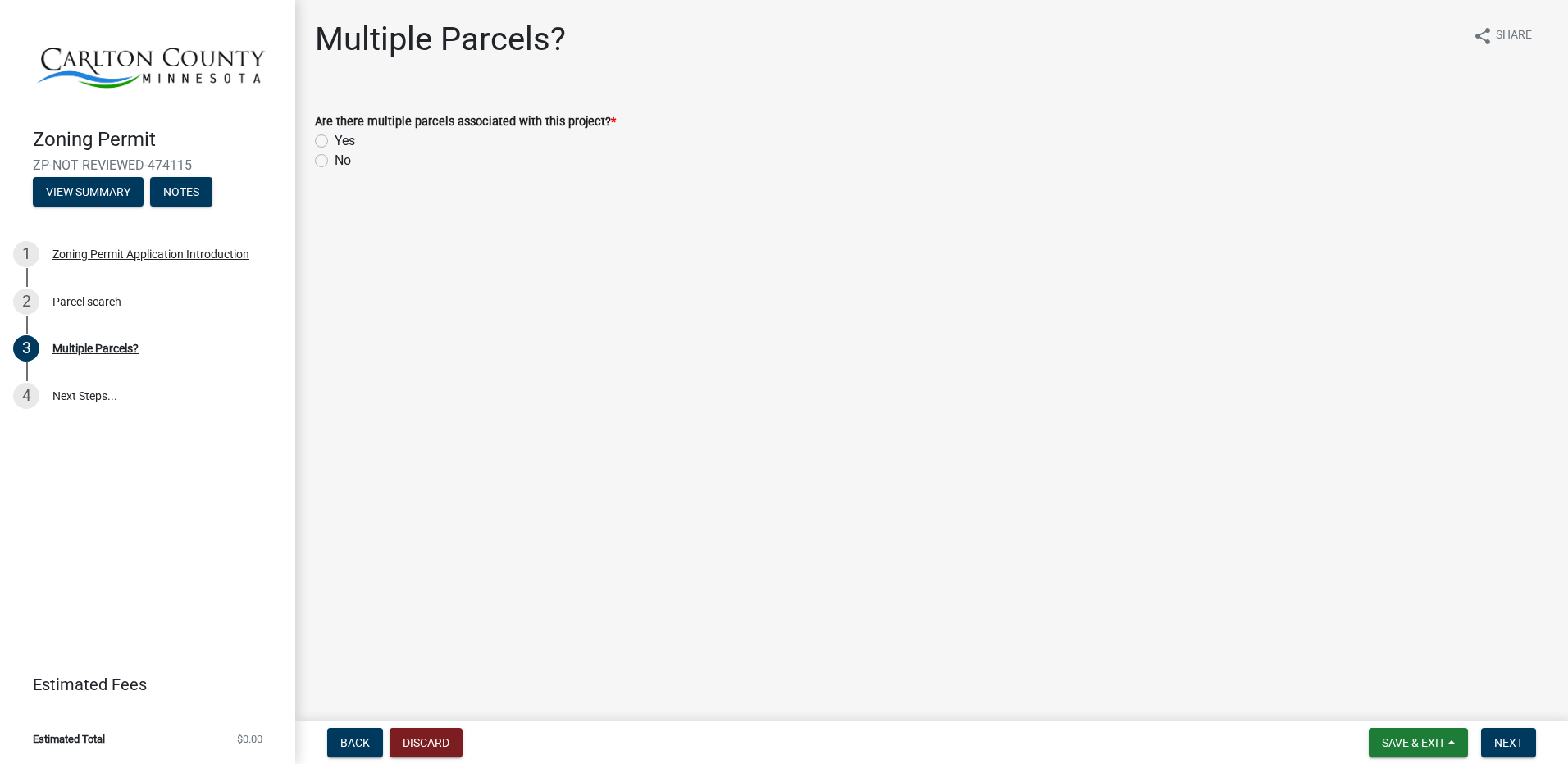
drag, startPoint x: 321, startPoint y: 159, endPoint x: 509, endPoint y: 262, distance: 214.4
click at [334, 160] on label "No" at bounding box center [342, 160] width 16 height 20
click at [334, 160] on input "No" at bounding box center [339, 155] width 11 height 11
radio input "true"
click at [1501, 749] on span "Next" at bounding box center [1509, 743] width 29 height 13
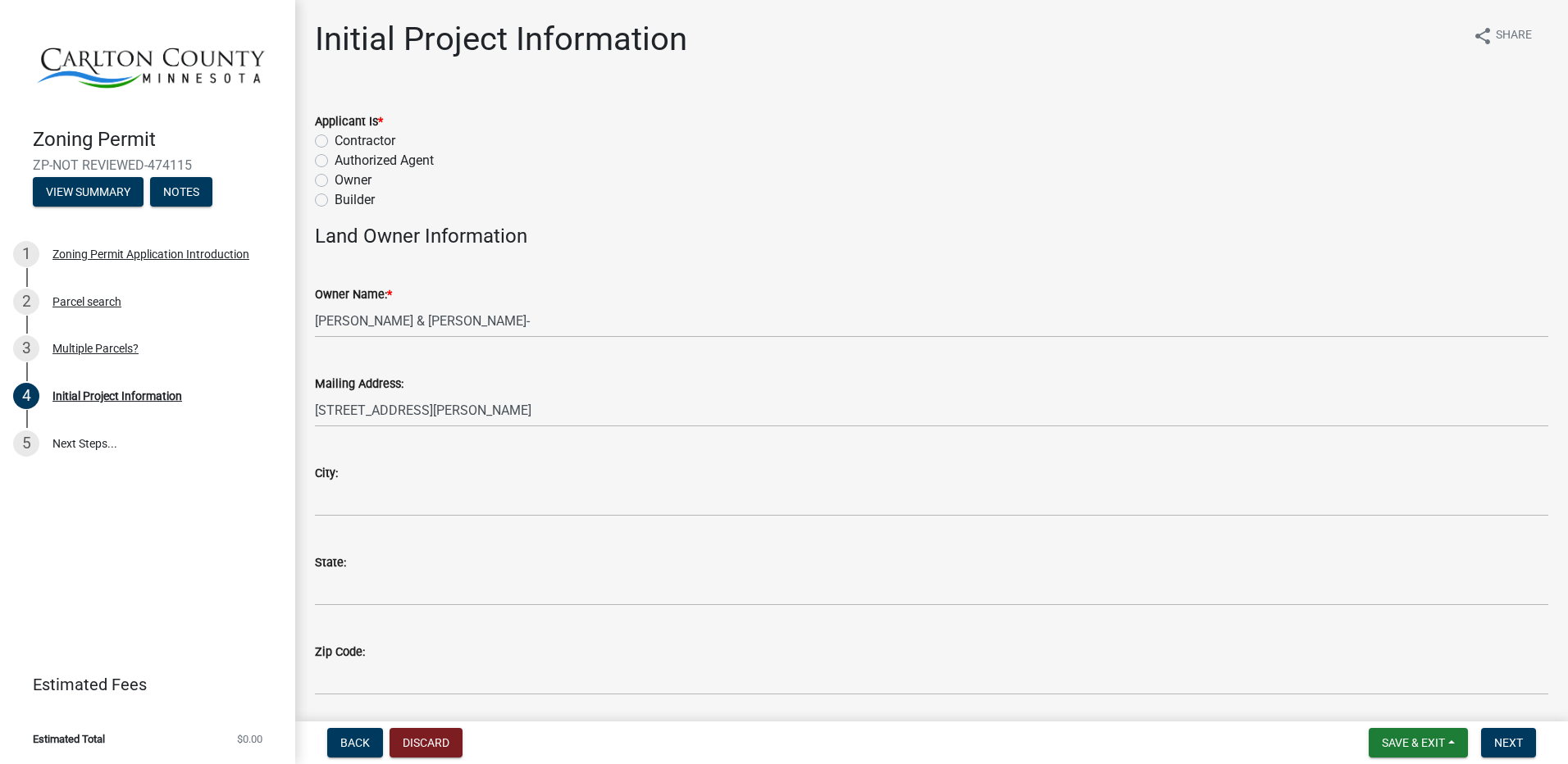
click at [334, 181] on label "Owner" at bounding box center [353, 180] width 36 height 20
click at [334, 181] on input "Owner" at bounding box center [339, 175] width 11 height 11
radio input "true"
click at [334, 197] on label "Builder" at bounding box center [355, 199] width 40 height 20
click at [334, 197] on input "Builder" at bounding box center [339, 195] width 11 height 11
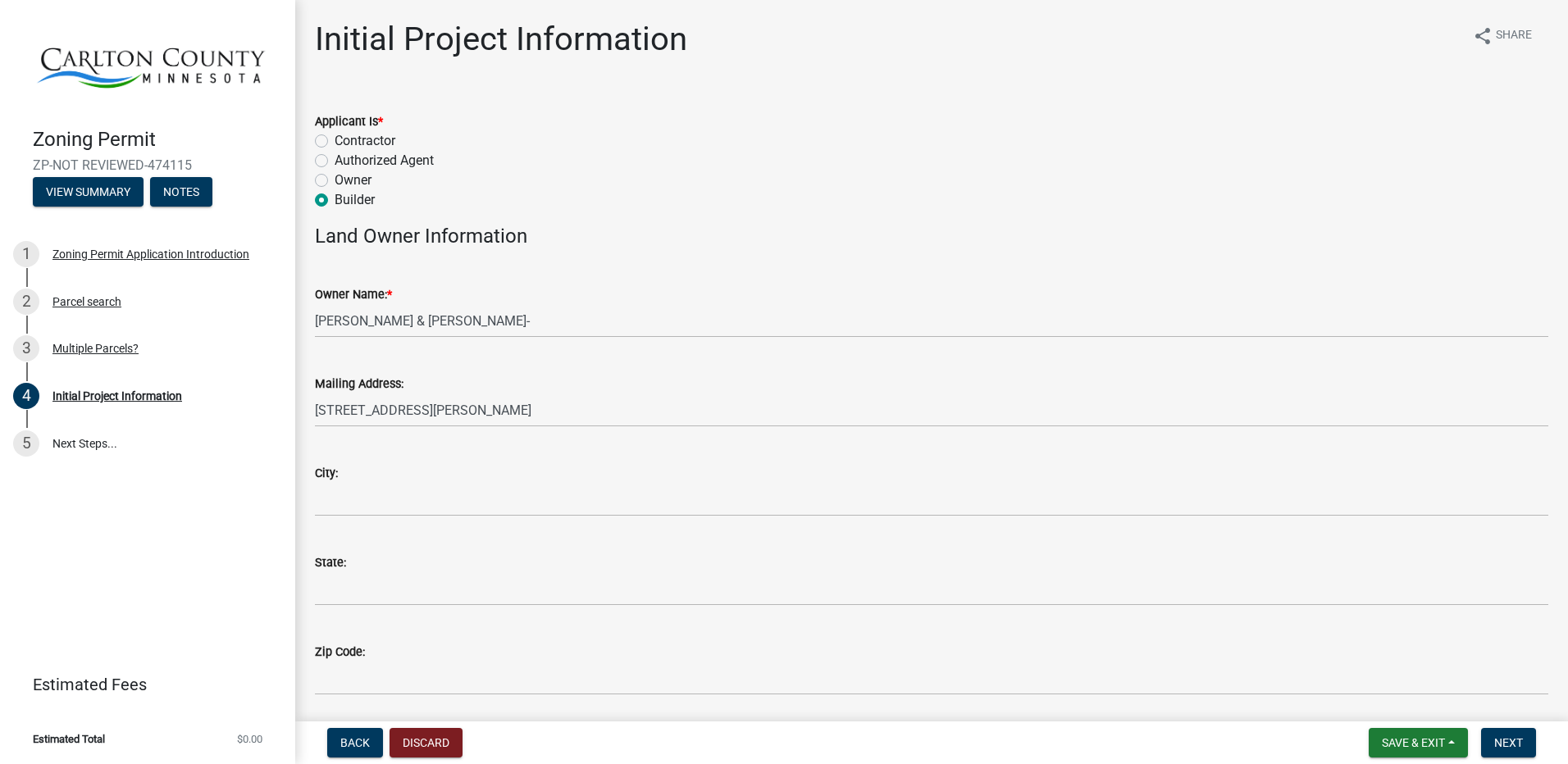
radio input "true"
click at [334, 176] on label "Owner" at bounding box center [353, 180] width 36 height 20
click at [334, 176] on input "Owner" at bounding box center [339, 175] width 11 height 11
radio input "true"
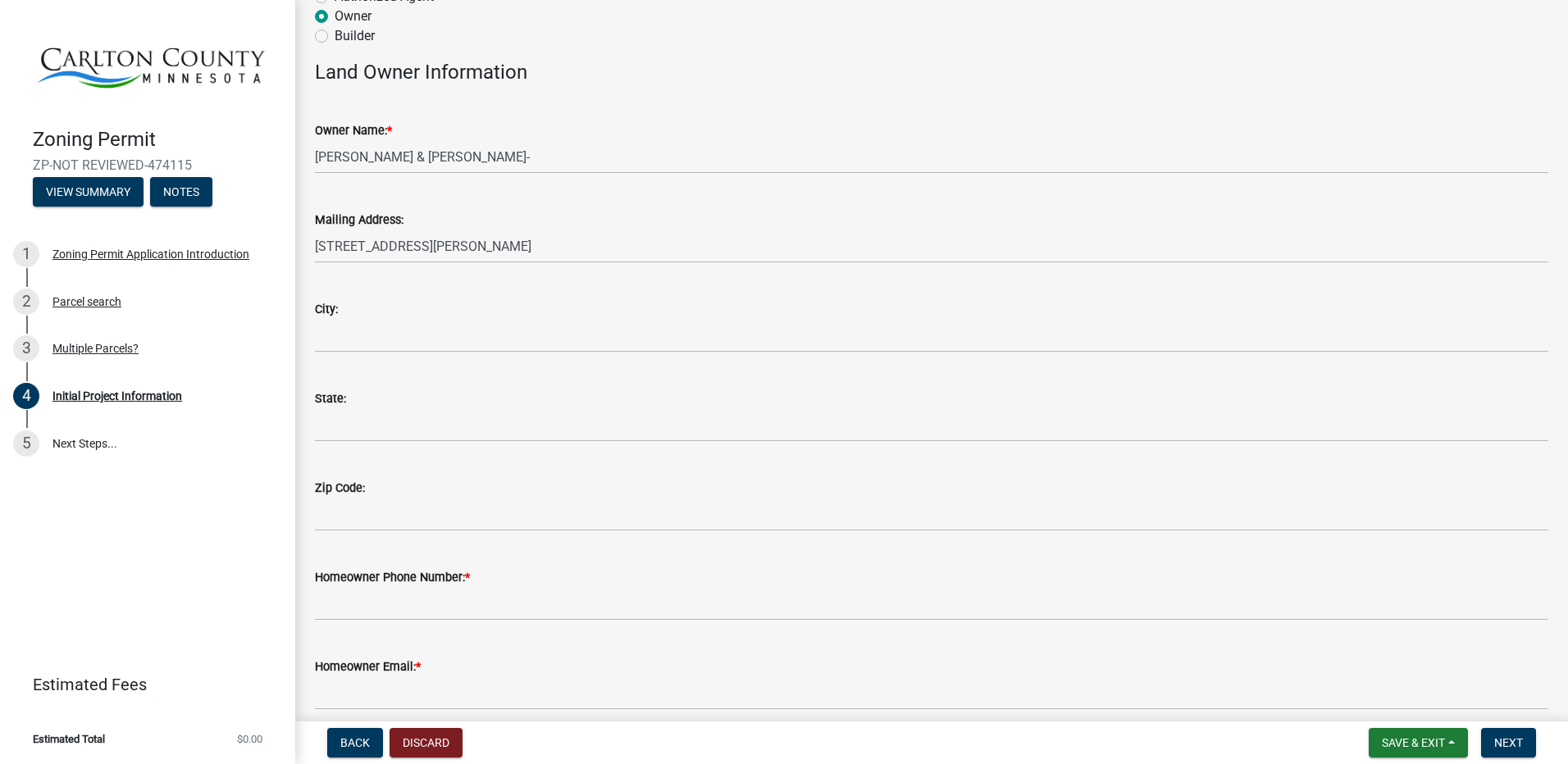
scroll to position [246, 0]
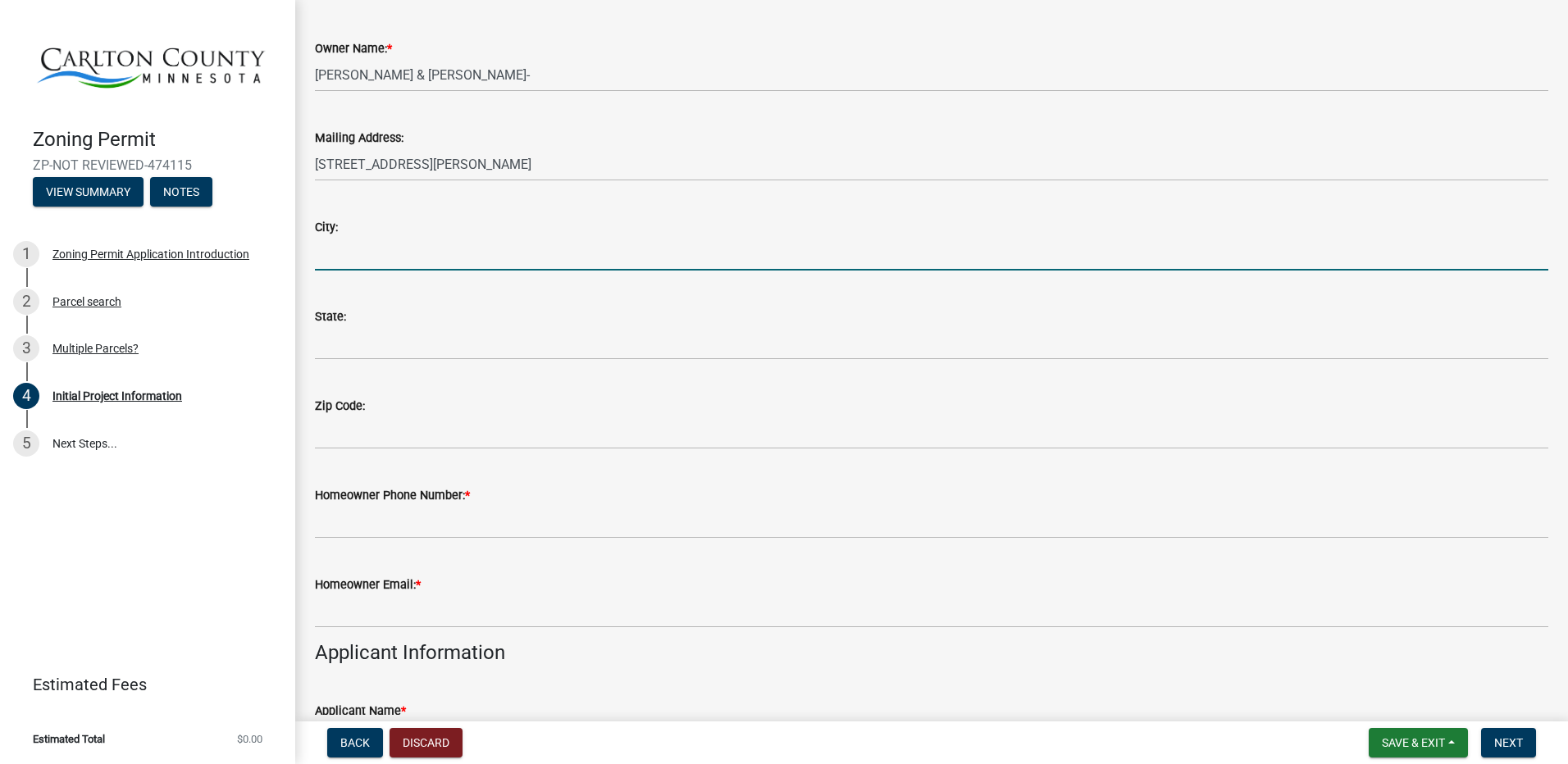
click at [326, 247] on input "City:" at bounding box center [931, 253] width 1234 height 34
type input "Cloquet"
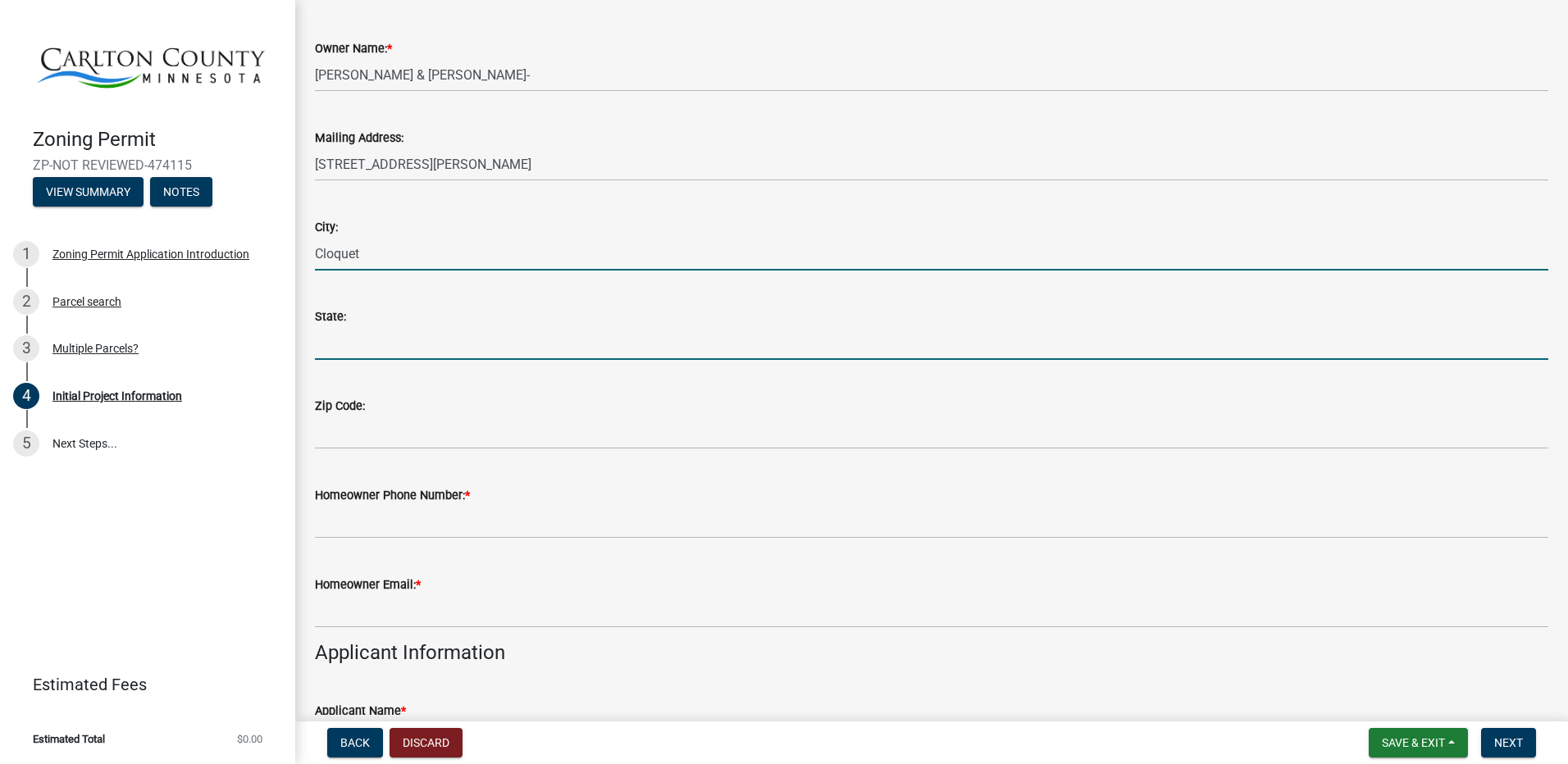
type input "MN"
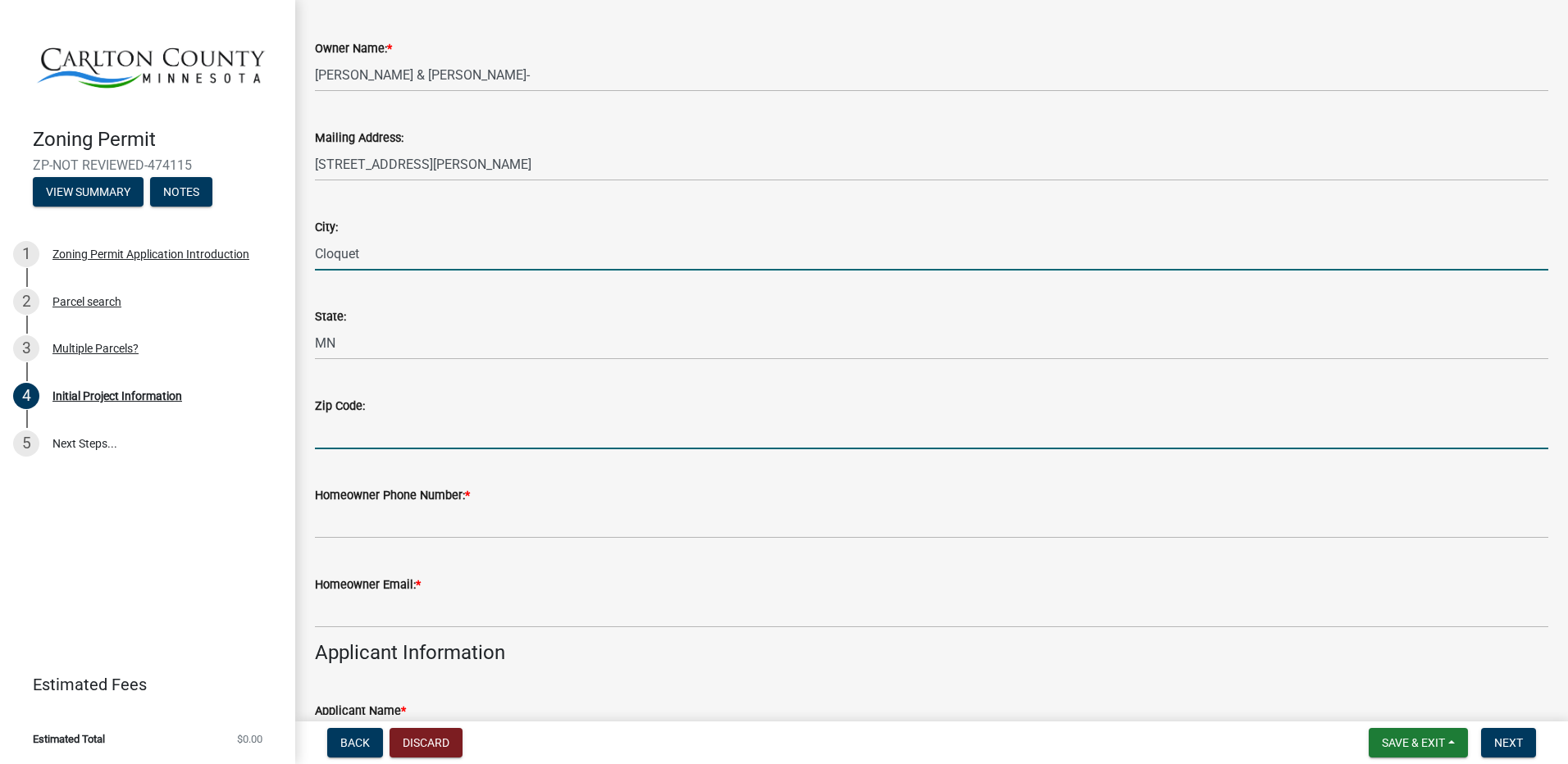
type input "55720"
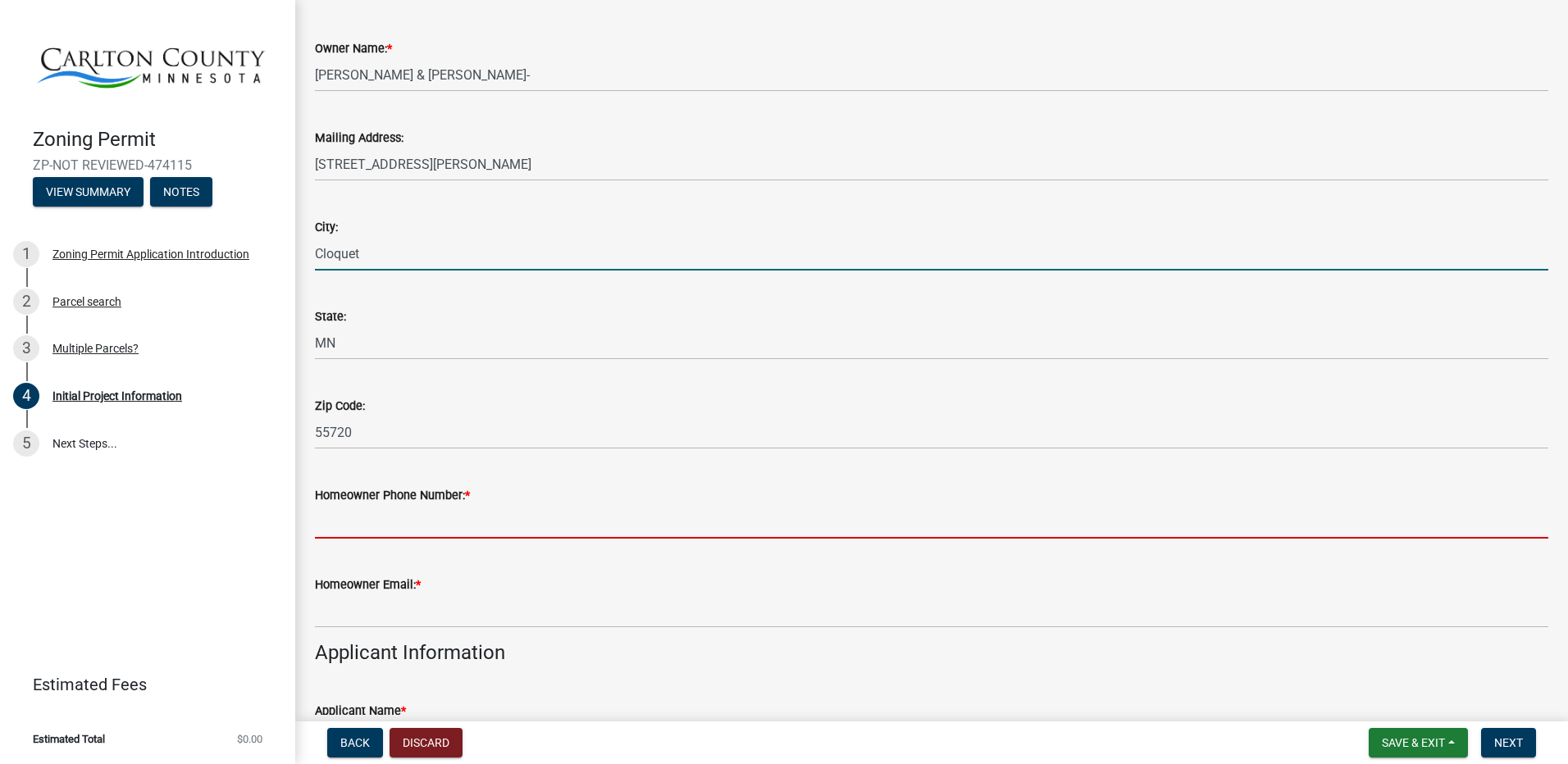
type input "2188780693"
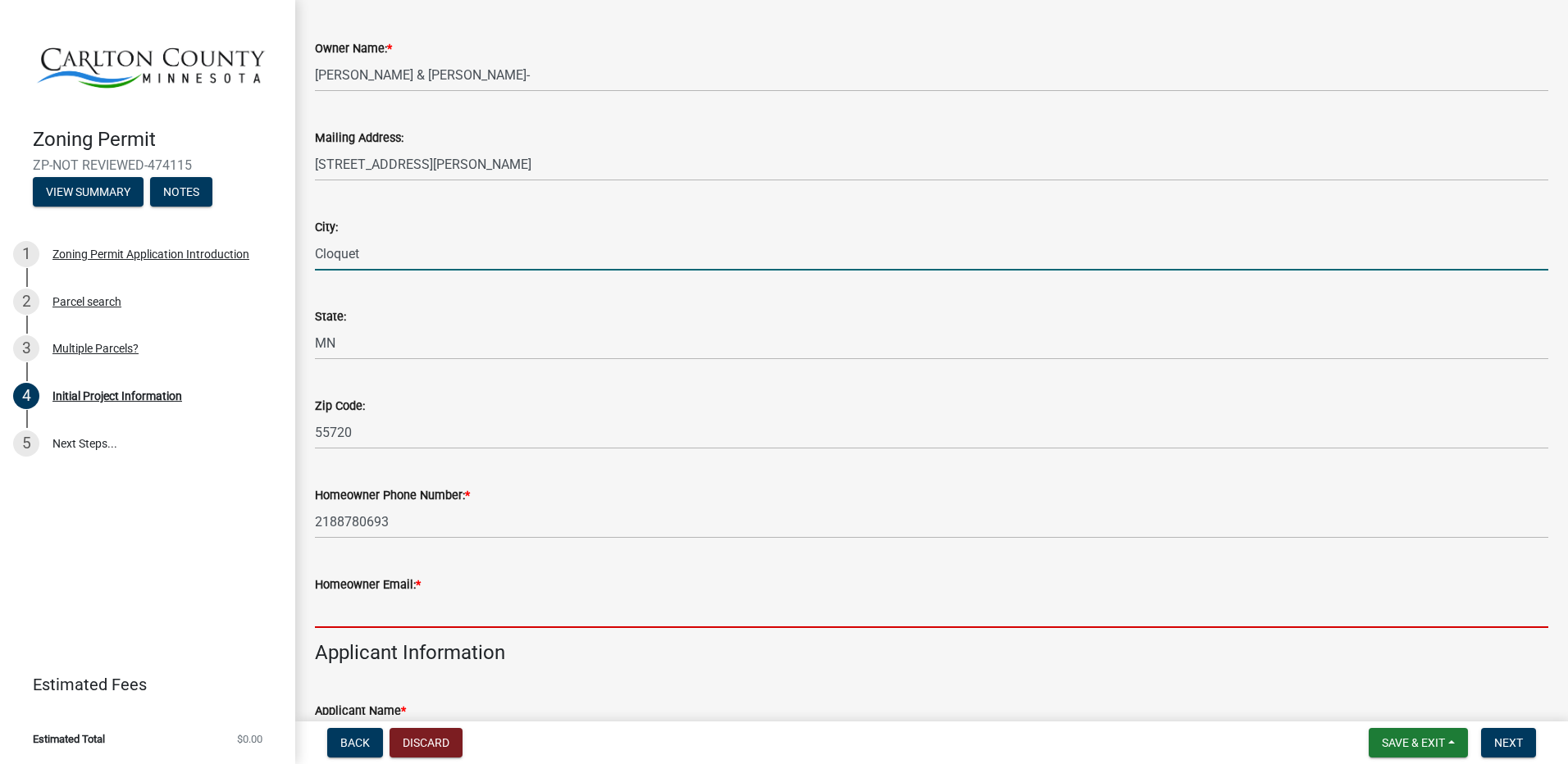
type input "[EMAIL_ADDRESS][DOMAIN_NAME]"
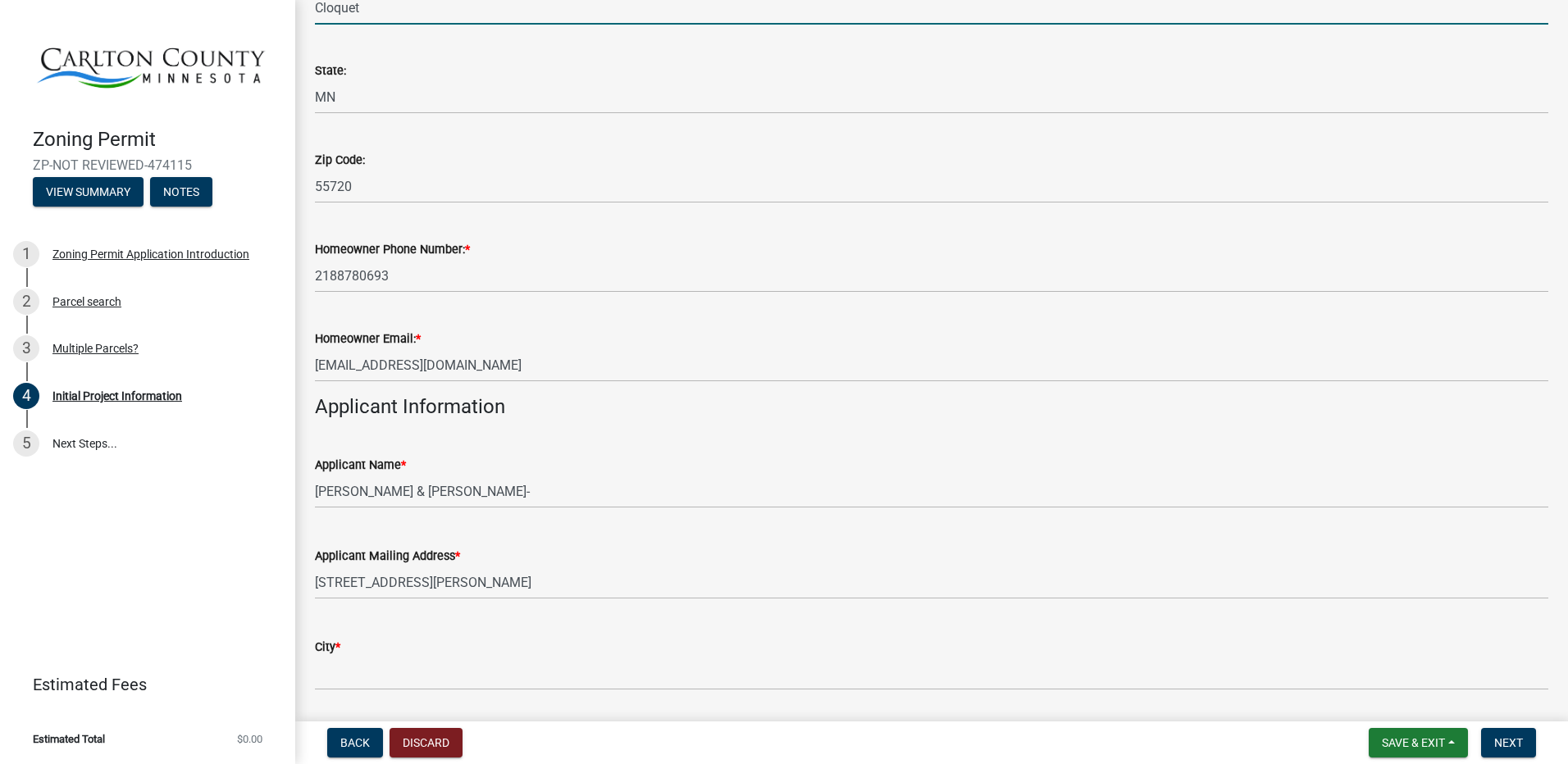
scroll to position [656, 0]
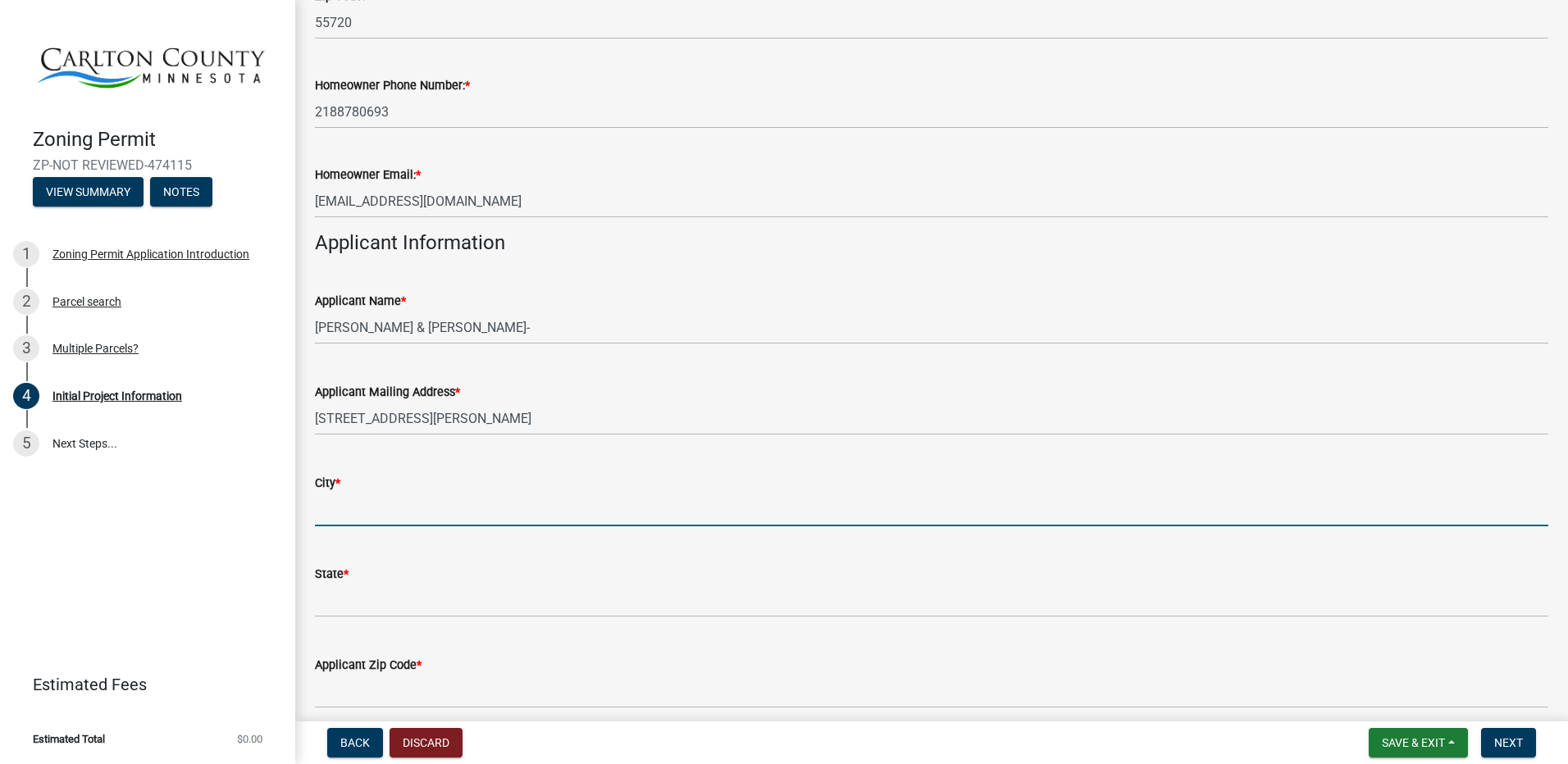
click at [391, 502] on input "City *" at bounding box center [931, 509] width 1234 height 34
type input "Cloquet"
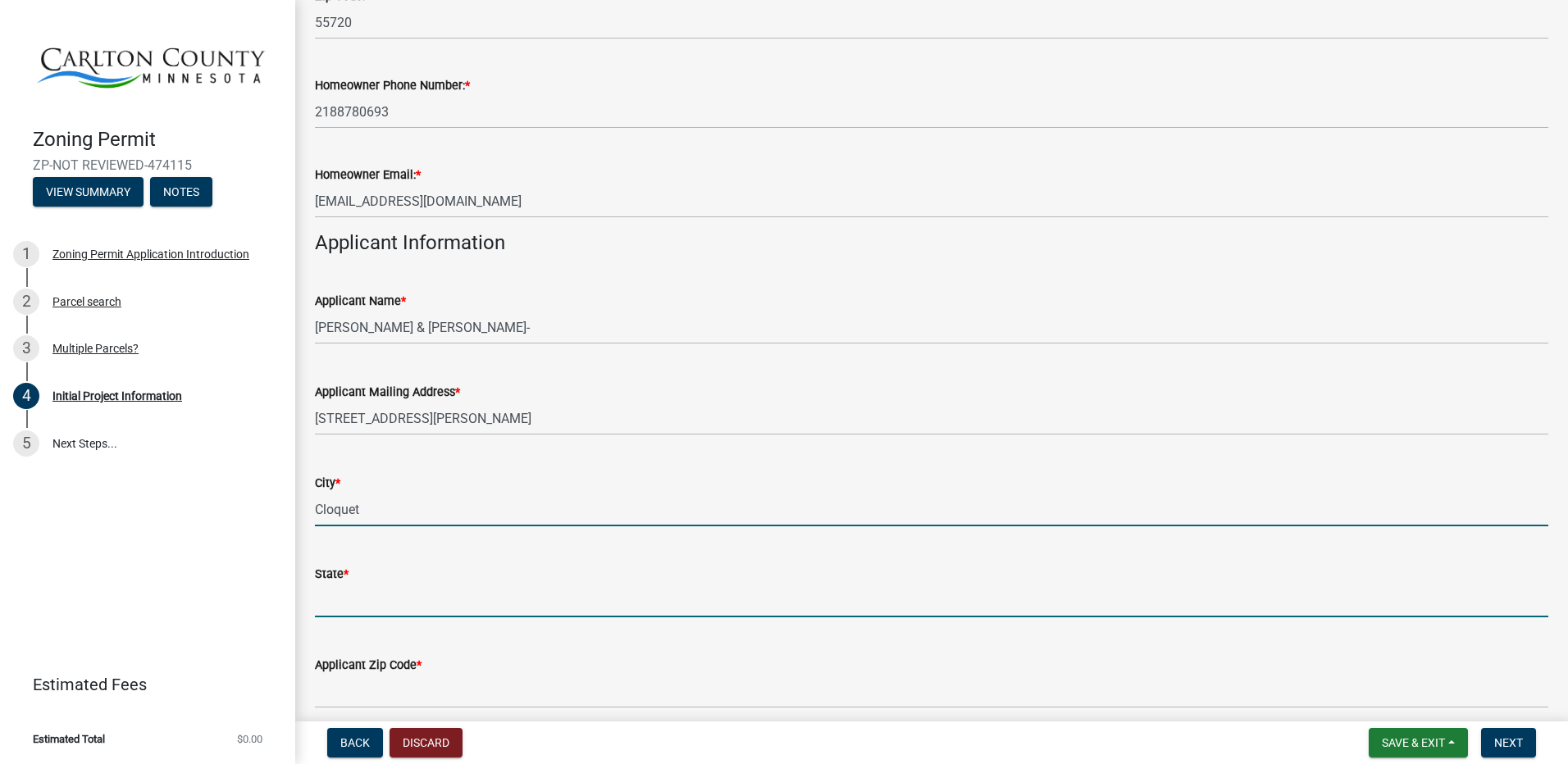
type input "MN"
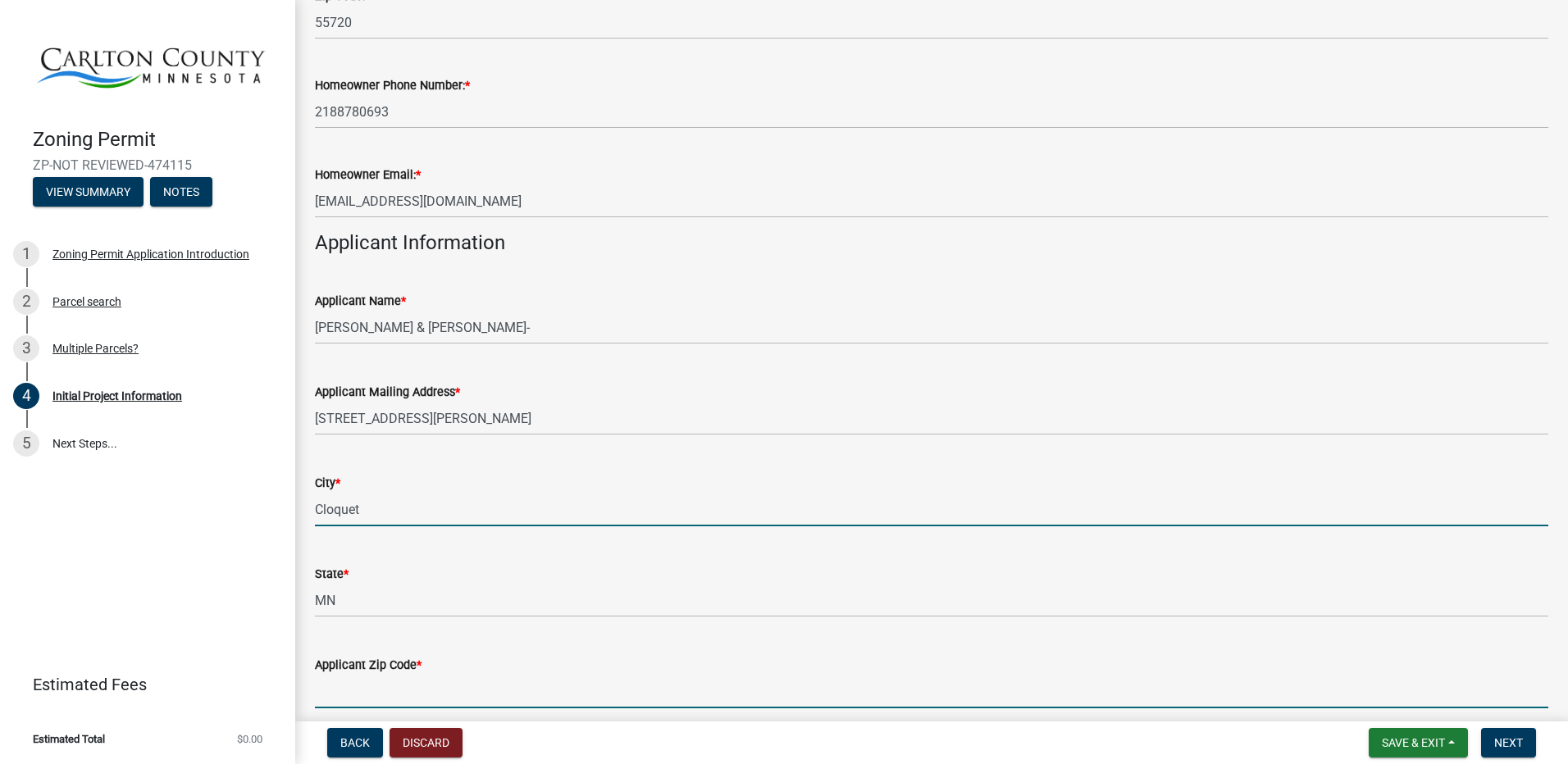
type input "55720"
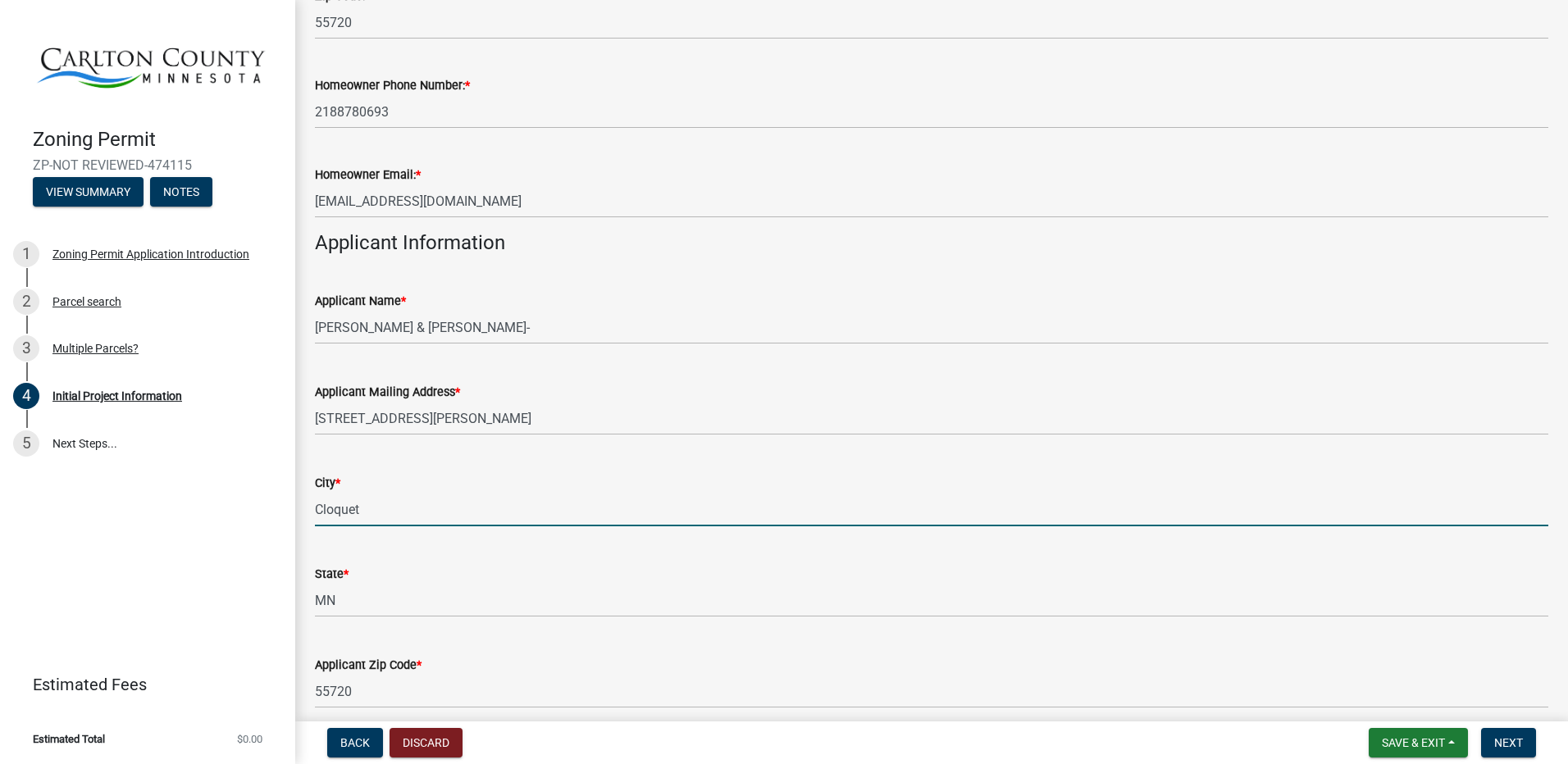
type input "2188780693"
type input "[EMAIL_ADDRESS][DOMAIN_NAME]"
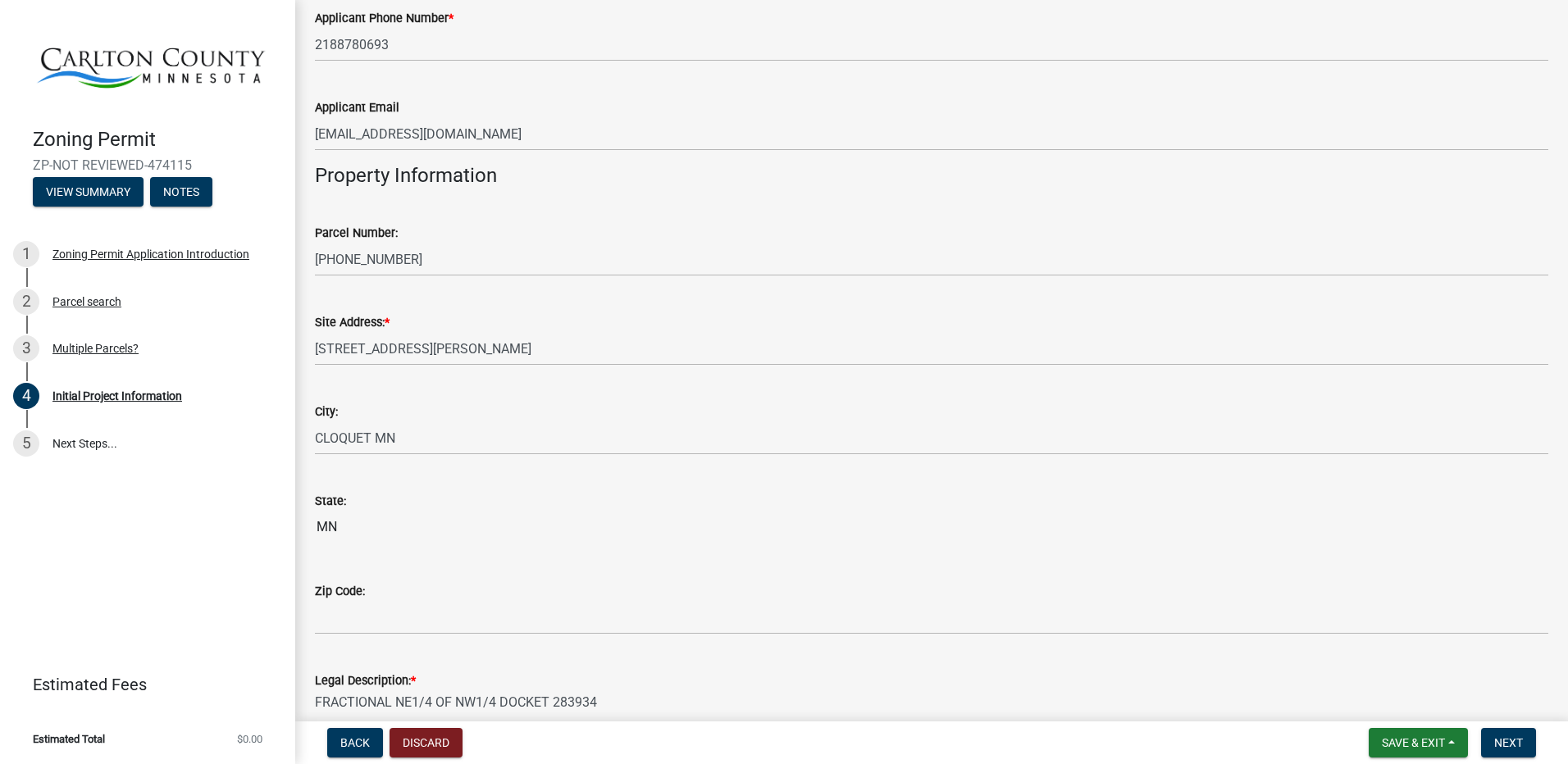
scroll to position [1476, 0]
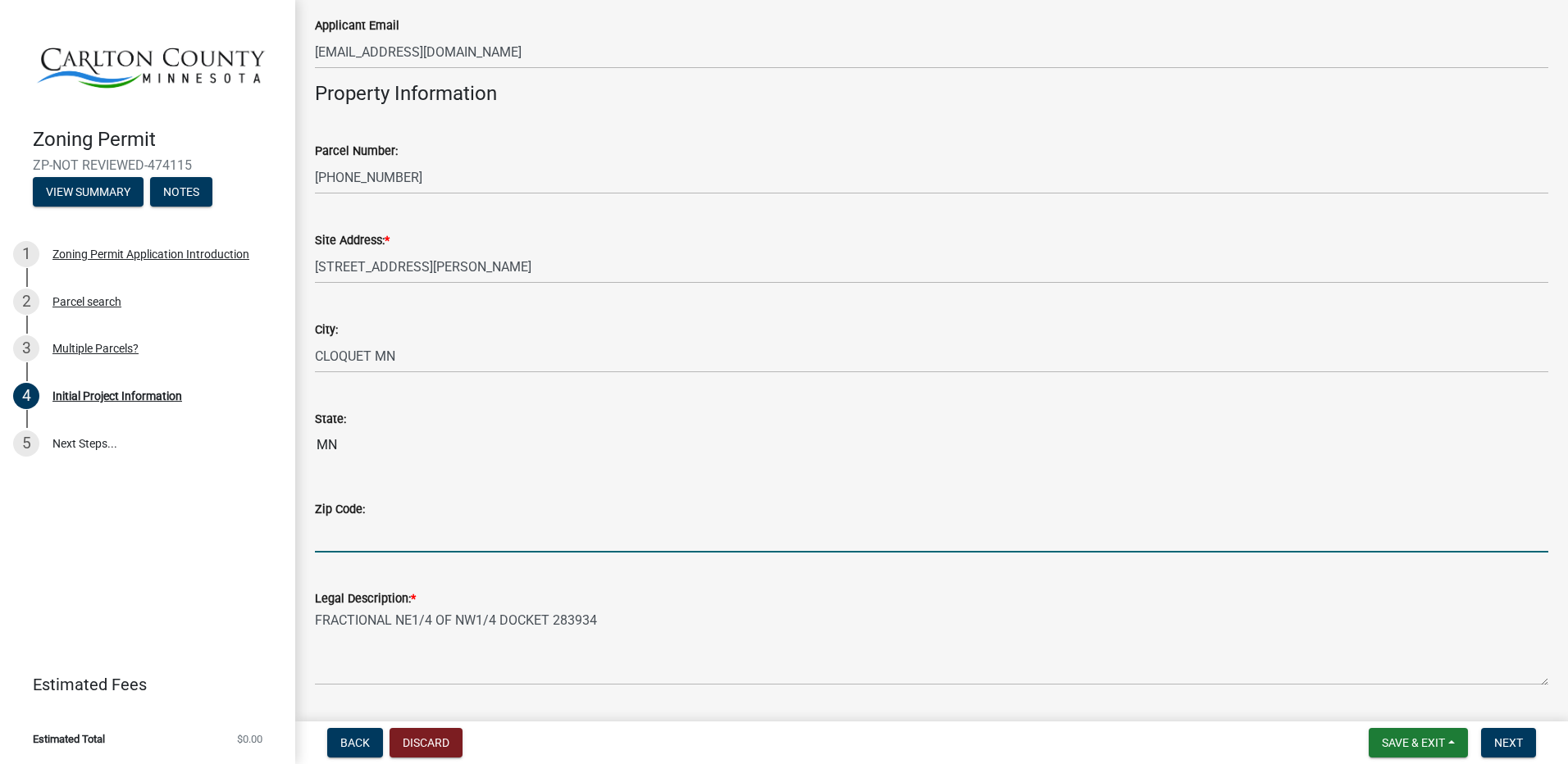
click at [350, 530] on input "Zip Code:" at bounding box center [931, 536] width 1234 height 34
type input "55720"
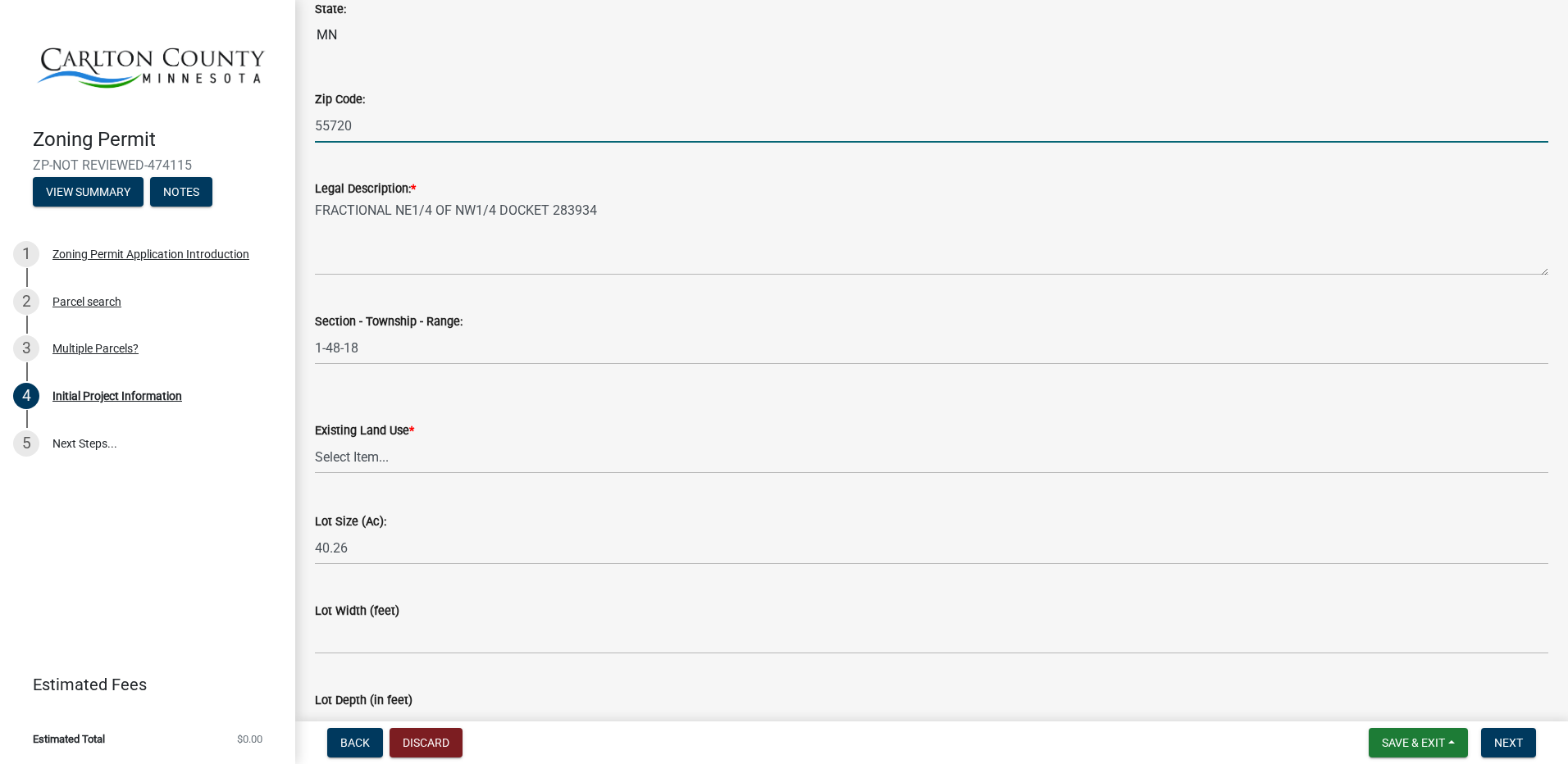
scroll to position [1968, 0]
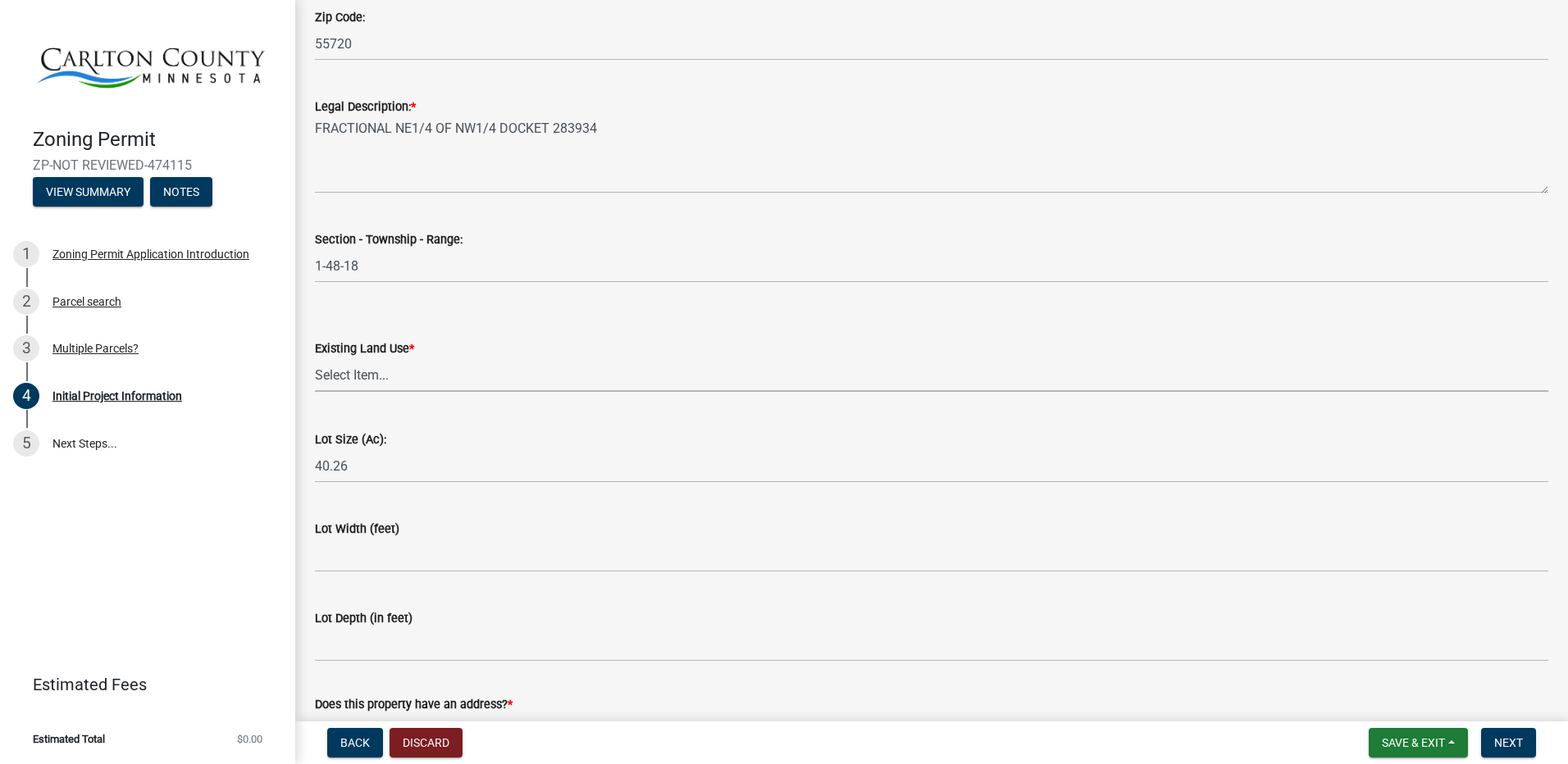
click at [401, 375] on select "Select Item... Residential Commercial Recreational/hunting Agricultural" at bounding box center [931, 375] width 1234 height 34
click at [314, 359] on select "Select Item... Residential Commercial Recreational/hunting Agricultural" at bounding box center [931, 375] width 1234 height 34
select select "33d21d3a-ebb3-419e-8315-ef7213d04586"
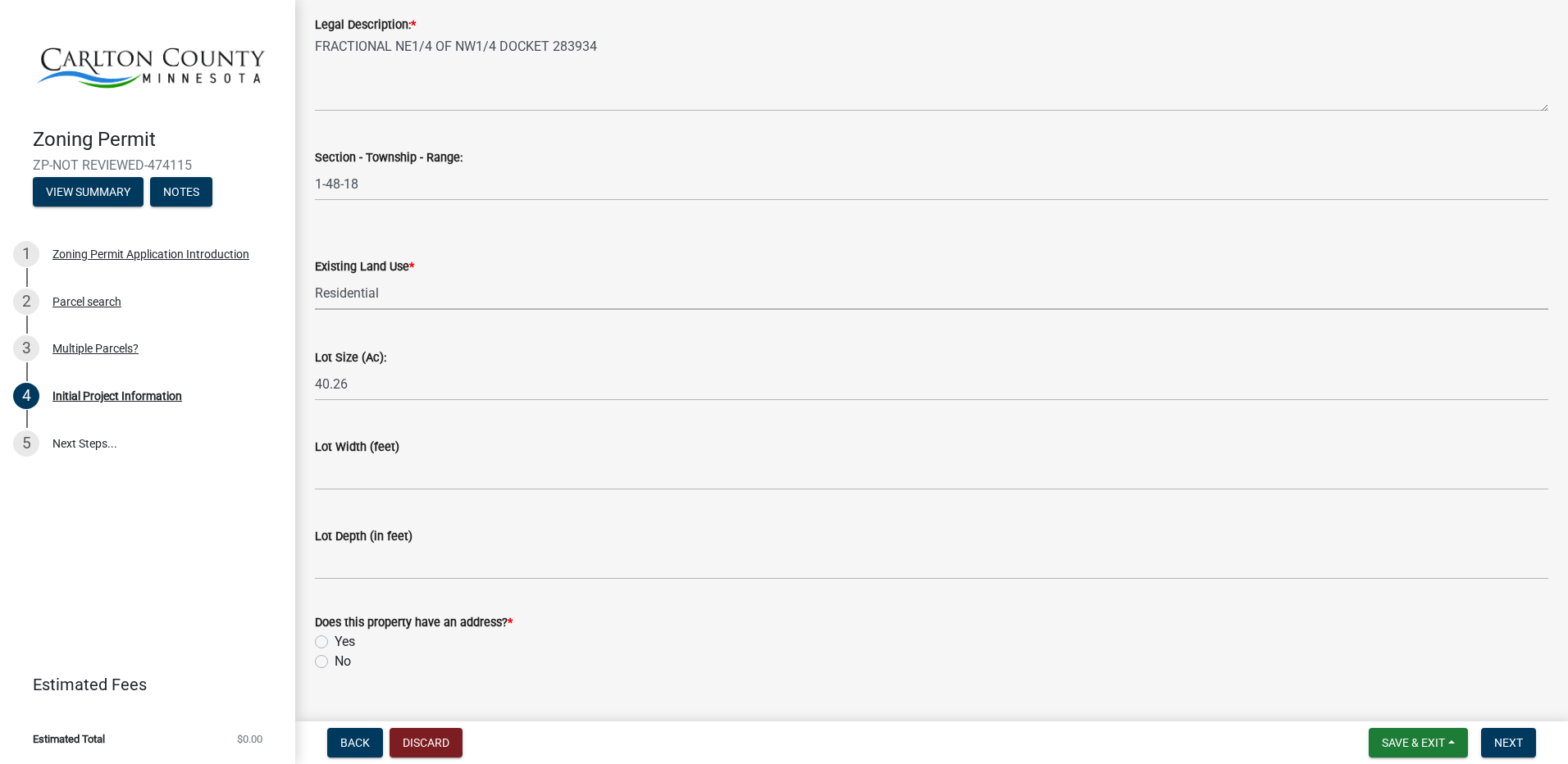
scroll to position [2085, 0]
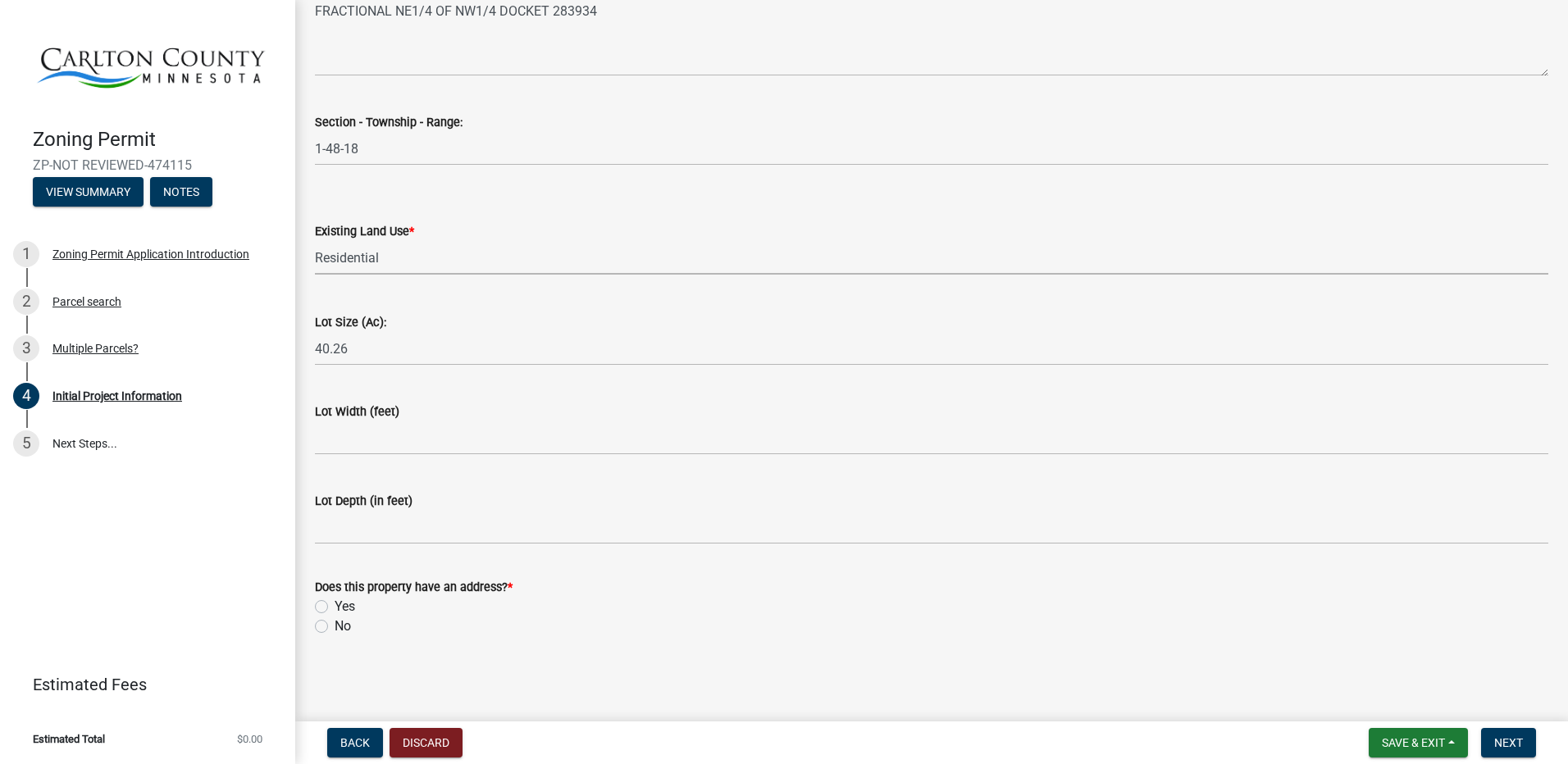
click at [334, 604] on label "Yes" at bounding box center [344, 607] width 20 height 20
click at [334, 604] on input "Yes" at bounding box center [339, 602] width 11 height 11
radio input "true"
click at [1513, 749] on span "Next" at bounding box center [1509, 743] width 29 height 13
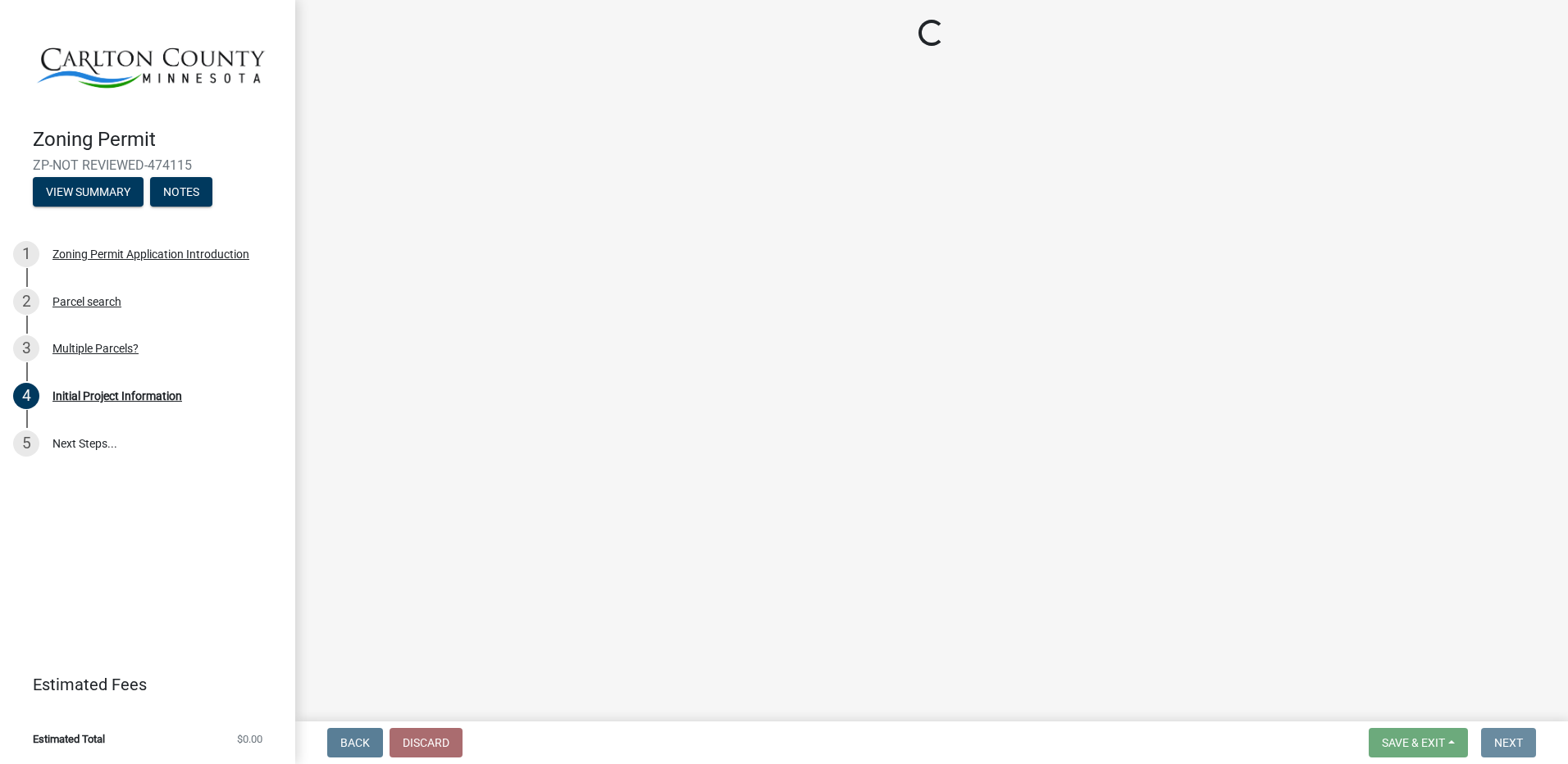
scroll to position [0, 0]
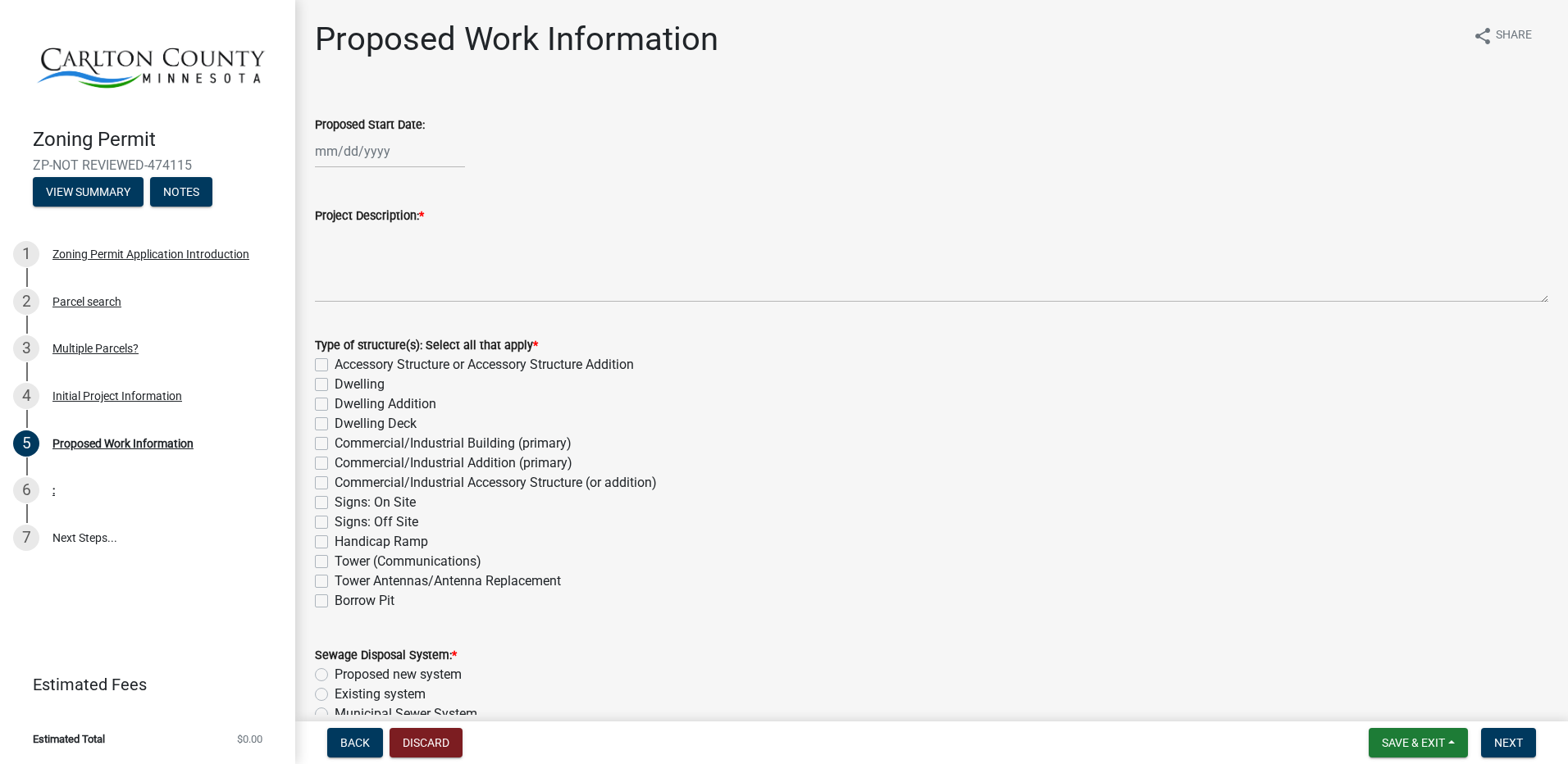
click at [334, 363] on label "Accessory Structure or Accessory Structure Addition" at bounding box center [484, 364] width 299 height 20
click at [334, 363] on input "Accessory Structure or Accessory Structure Addition" at bounding box center [339, 359] width 11 height 11
checkbox input "true"
checkbox input "false"
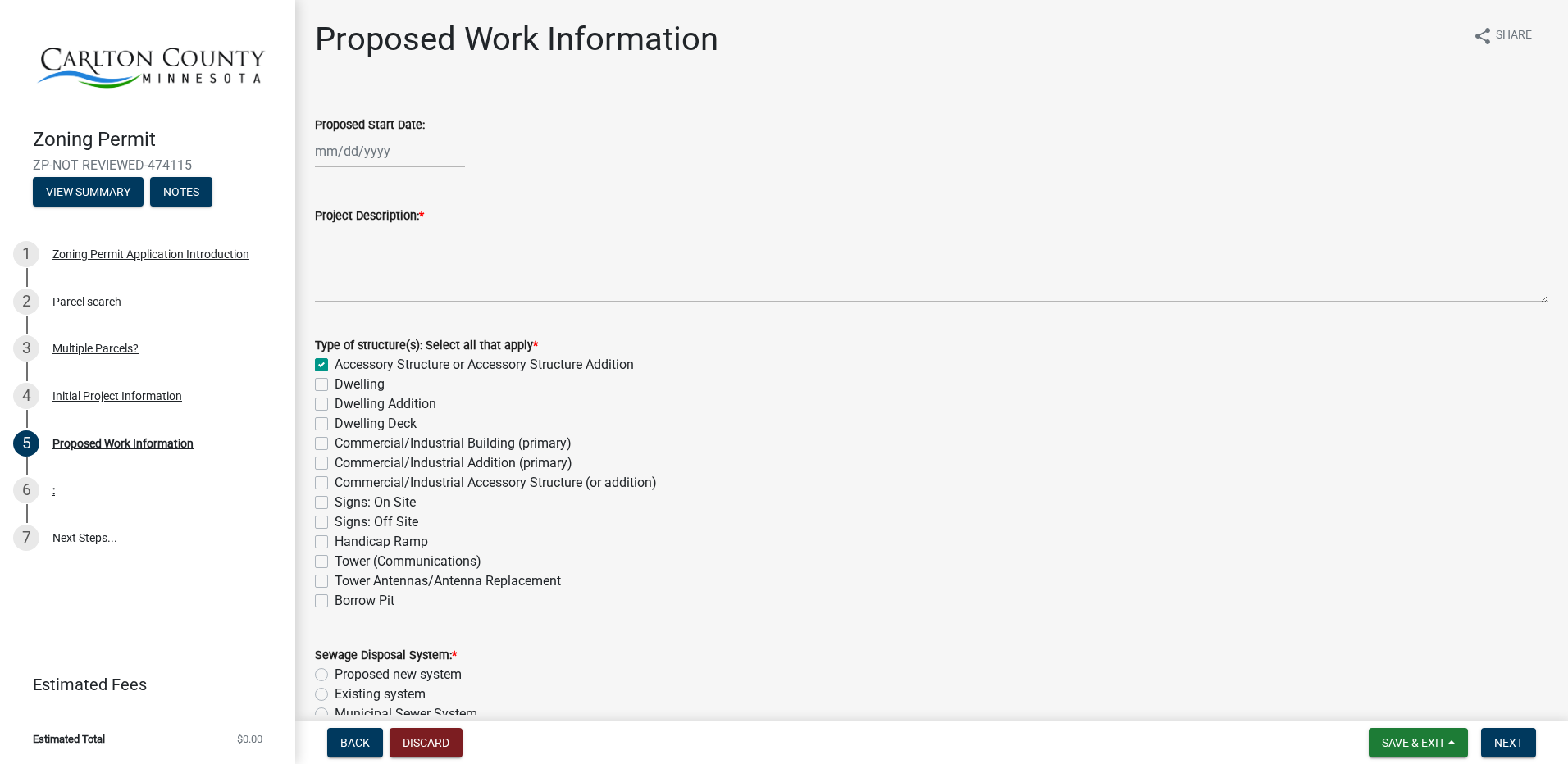
checkbox input "false"
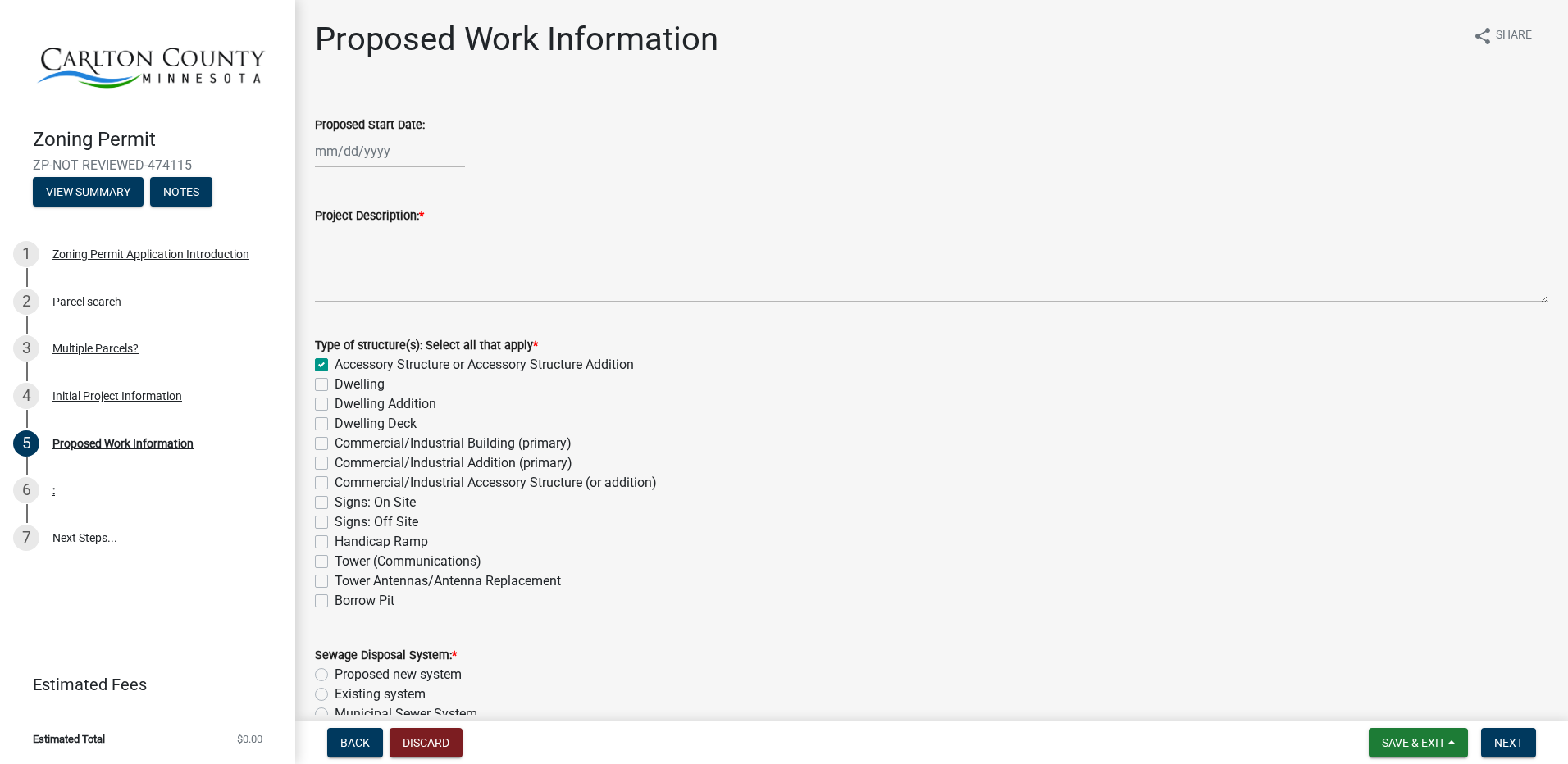
checkbox input "false"
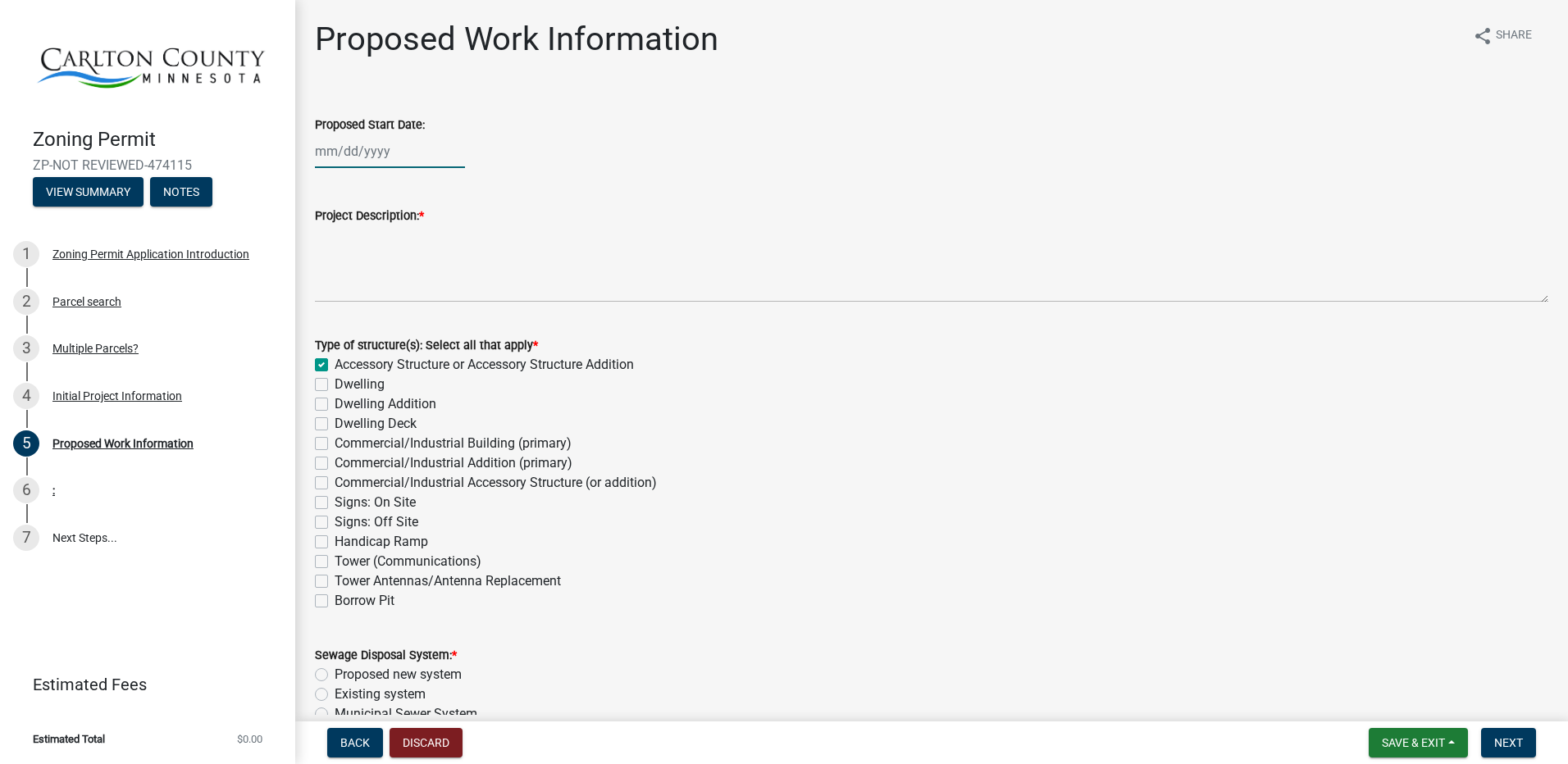
click at [397, 148] on div at bounding box center [389, 150] width 150 height 34
select select "9"
select select "2025"
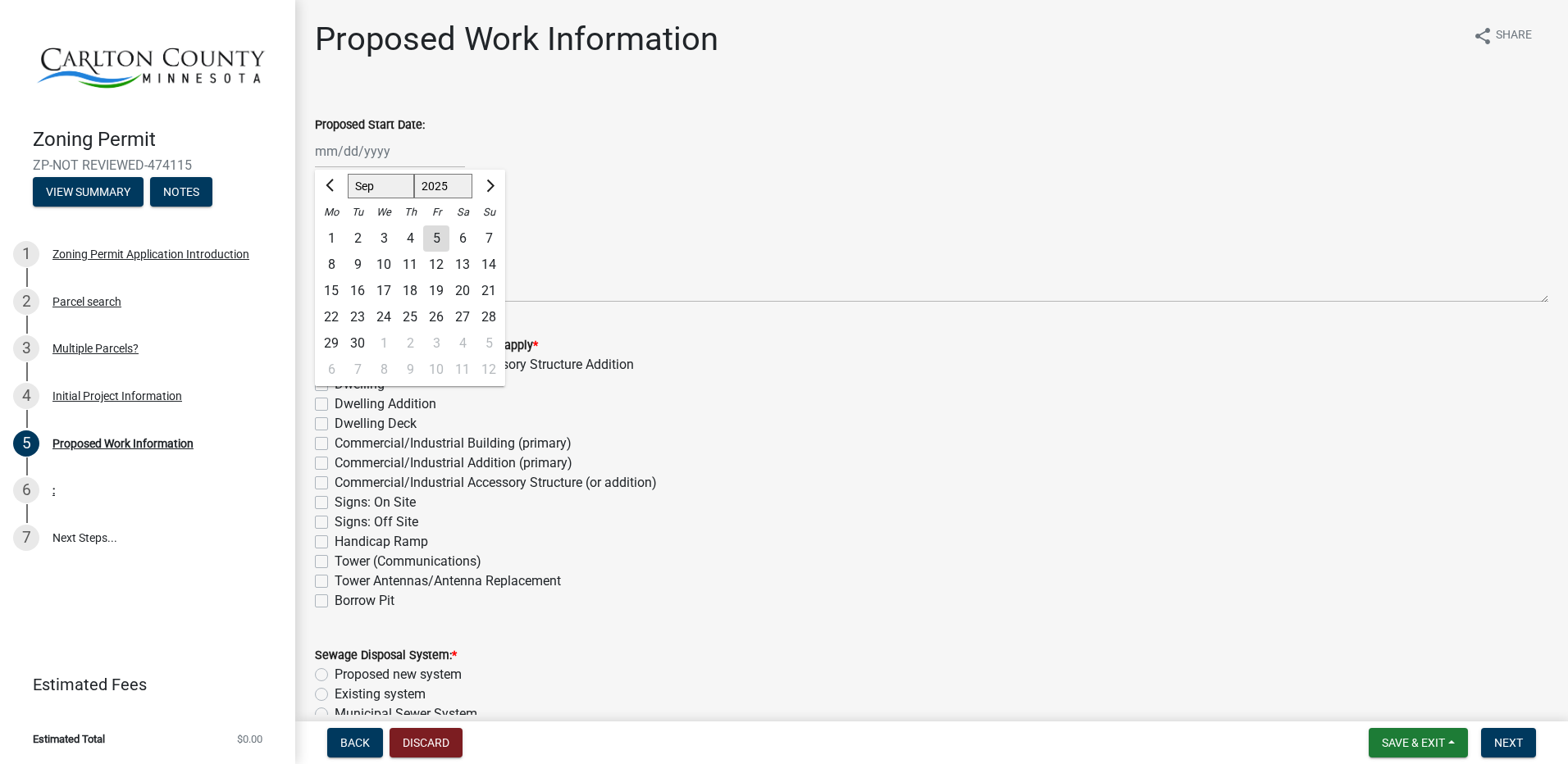
click at [357, 288] on div "16" at bounding box center [357, 290] width 26 height 26
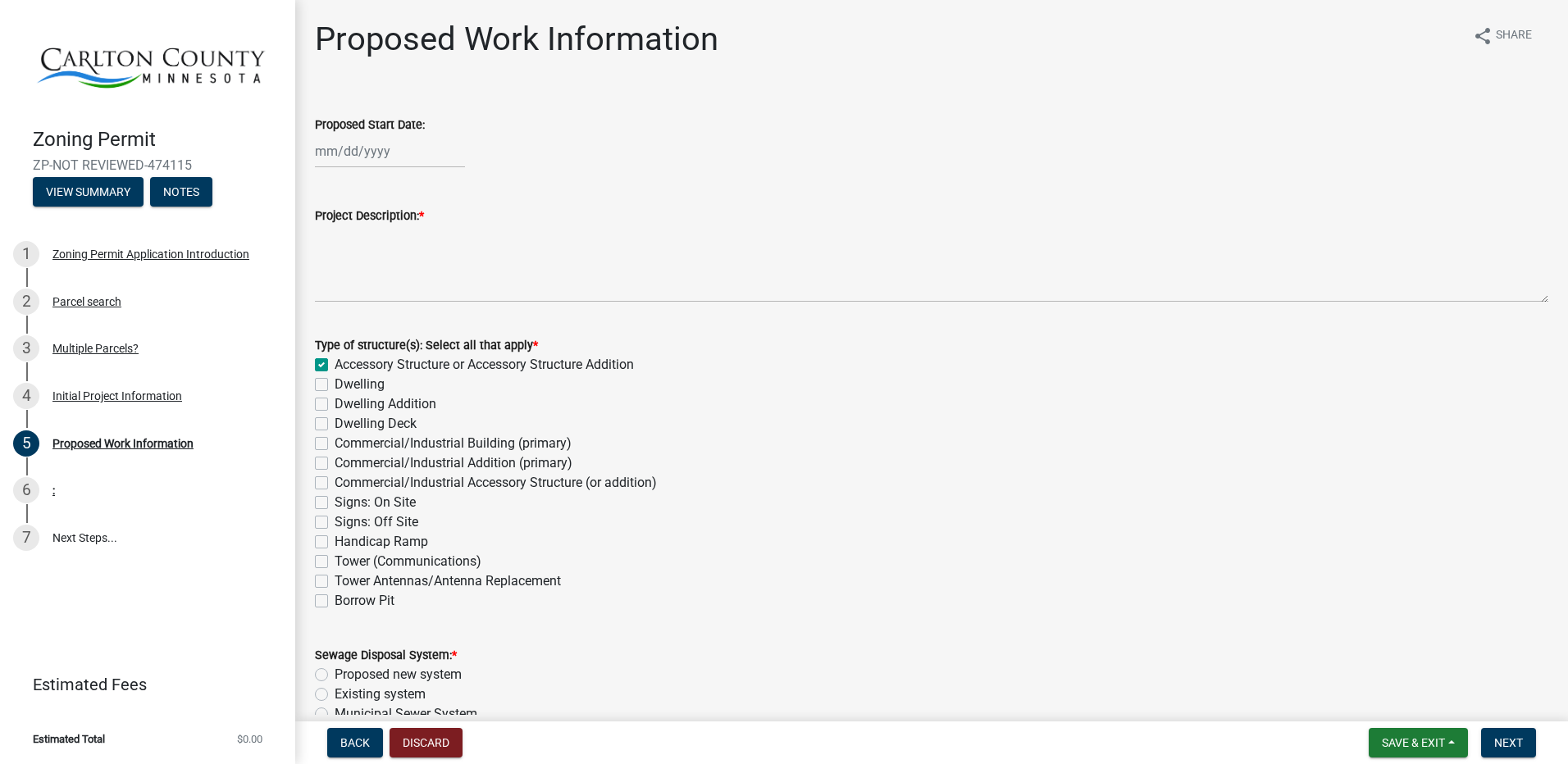
type input "09/16/2025"
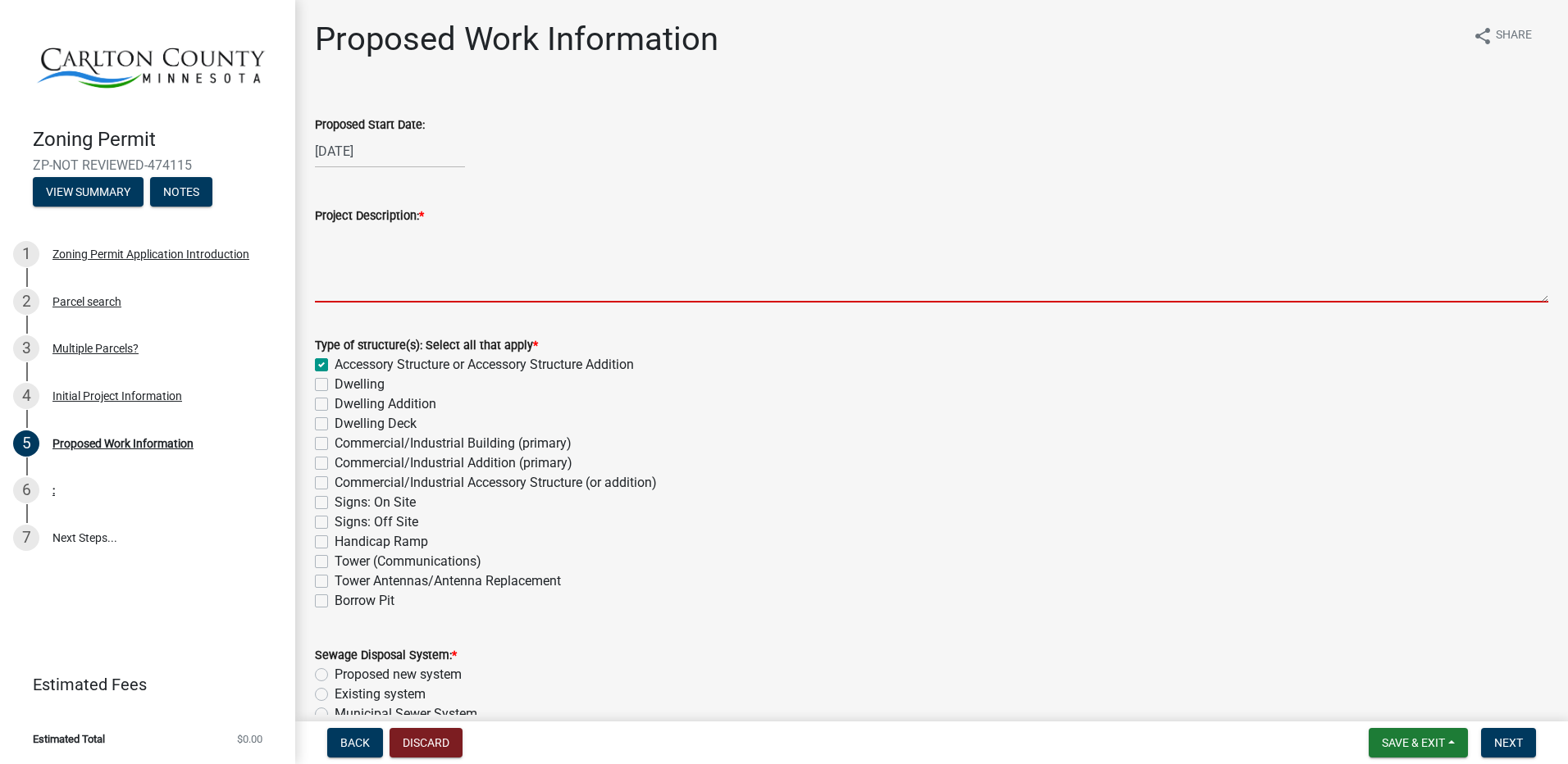
click at [337, 283] on textarea "Project Description: *" at bounding box center [931, 264] width 1234 height 77
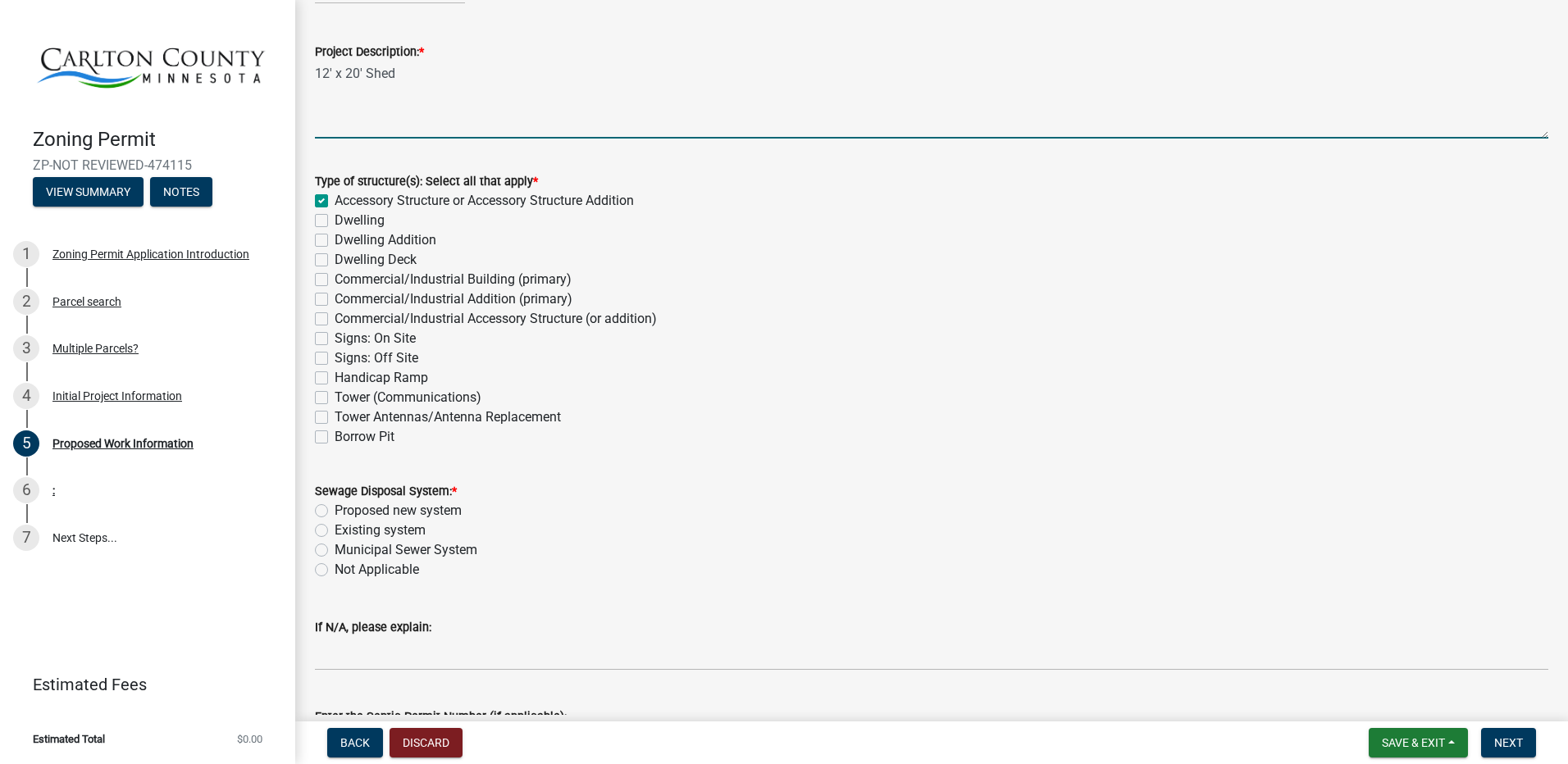
scroll to position [246, 0]
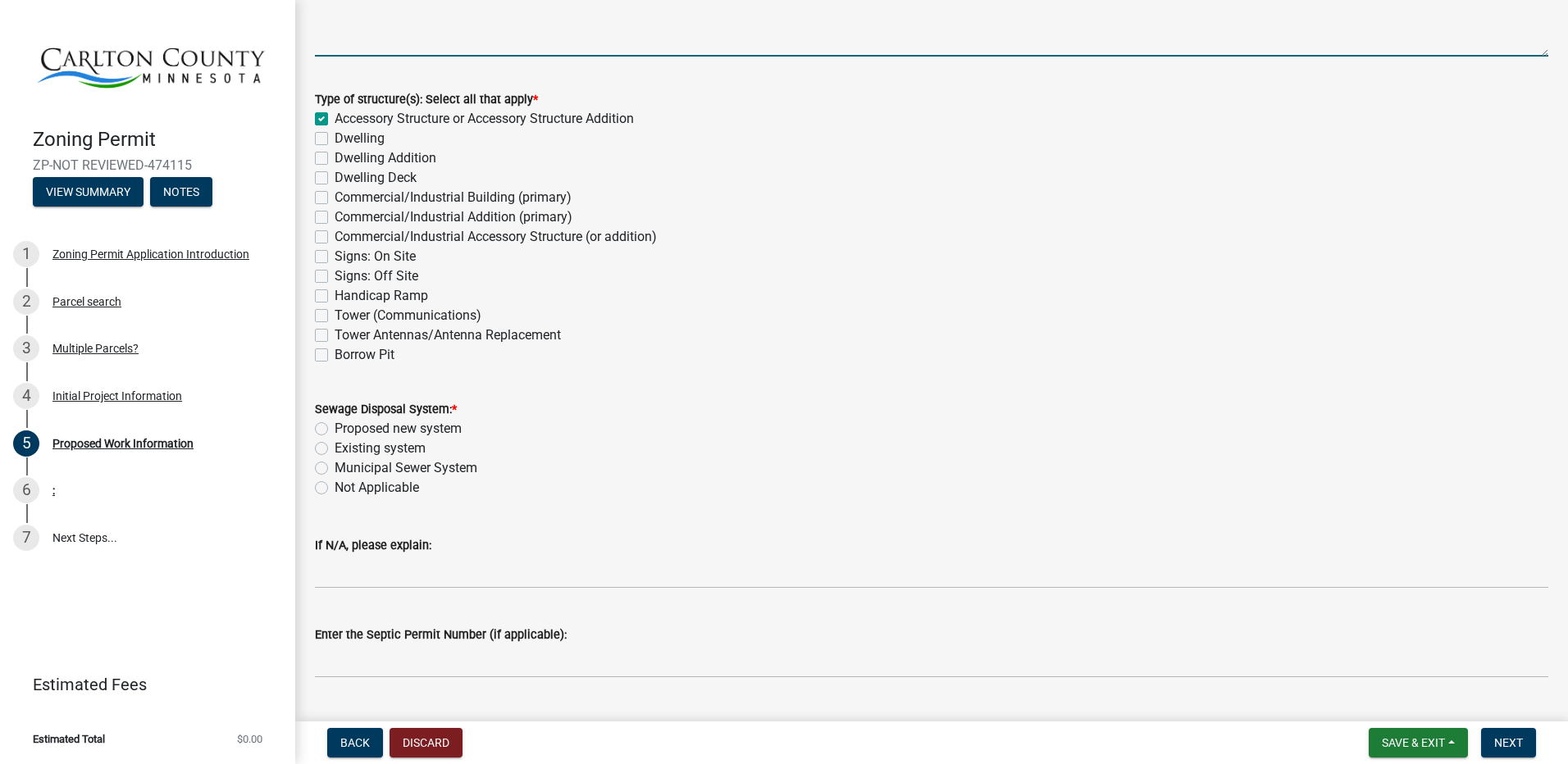
type textarea "12' x 20' Shed"
click at [334, 491] on label "Not Applicable" at bounding box center [377, 488] width 84 height 20
click at [334, 489] on input "Not Applicable" at bounding box center [339, 483] width 11 height 11
radio input "true"
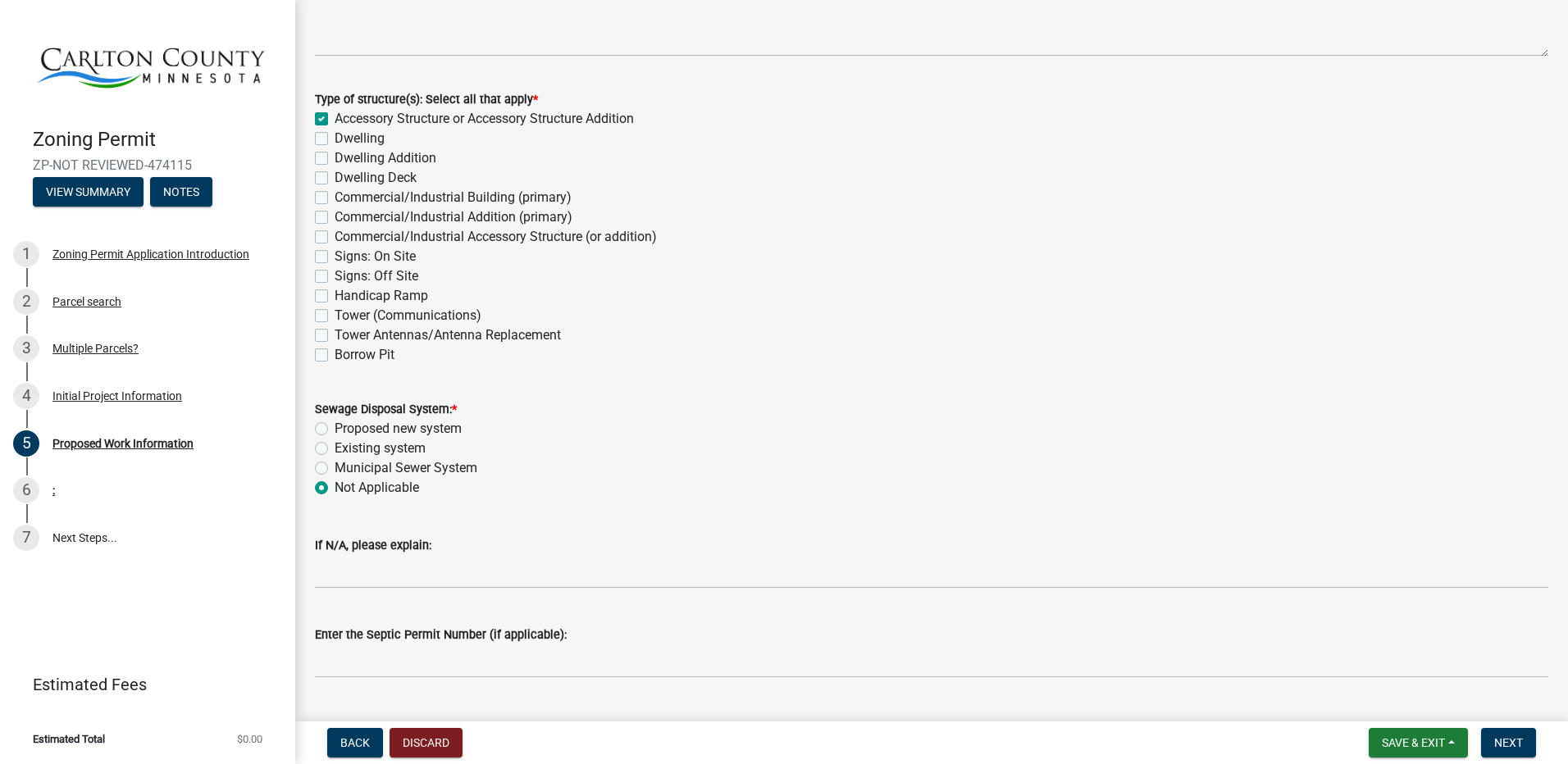
scroll to position [410, 0]
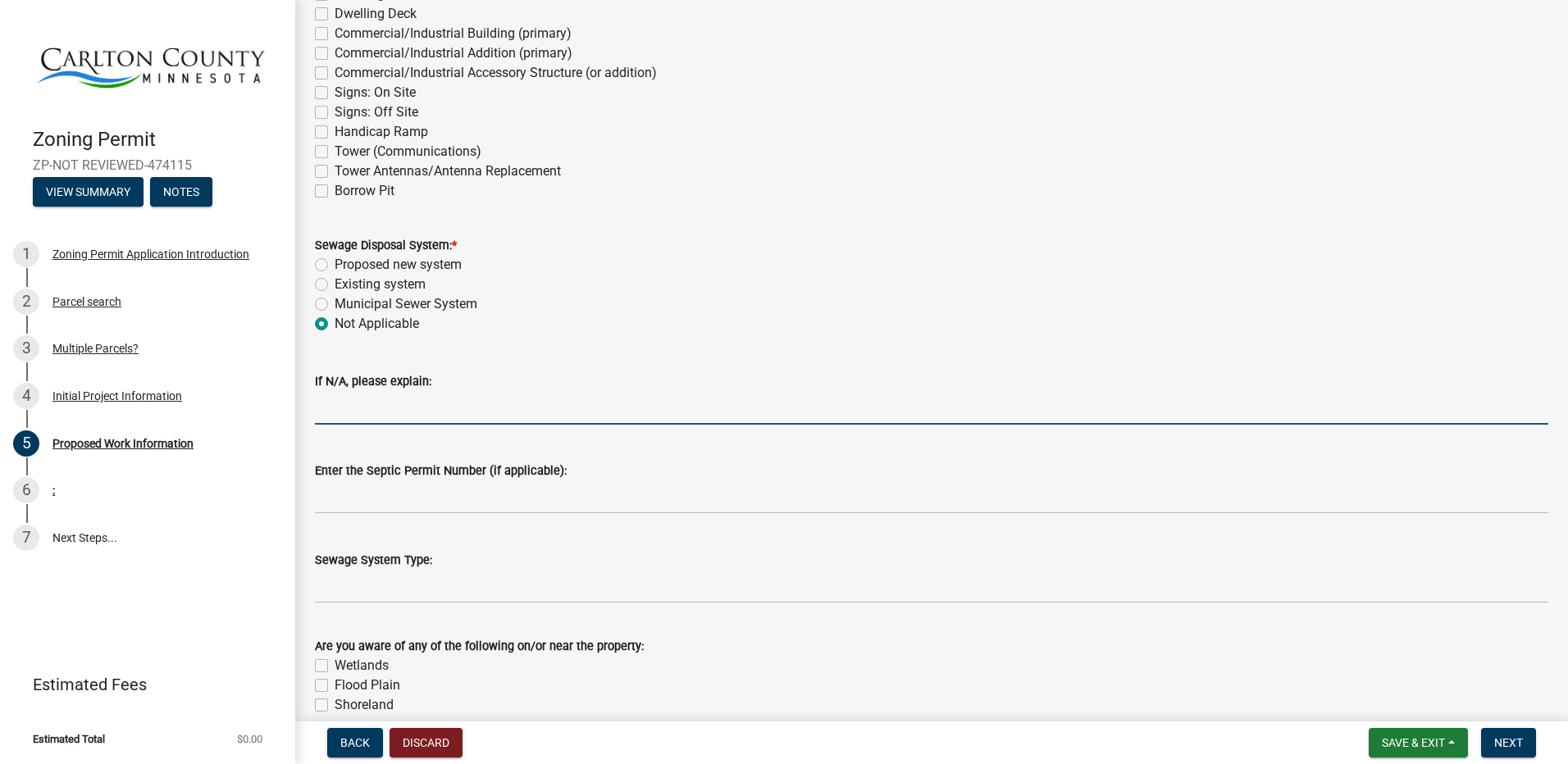
click at [328, 408] on input "If N/A, please explain:" at bounding box center [931, 407] width 1234 height 34
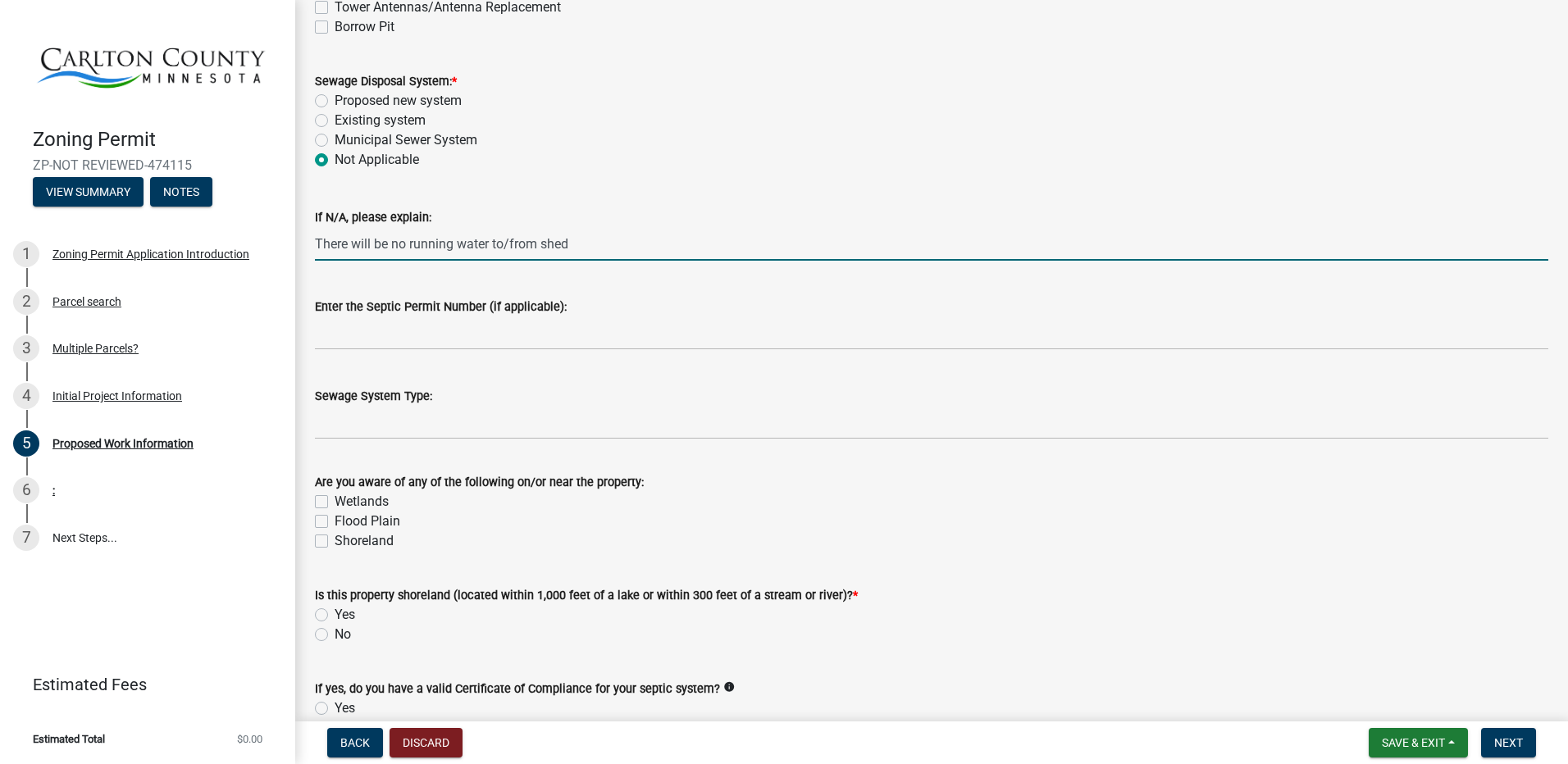
scroll to position [656, 0]
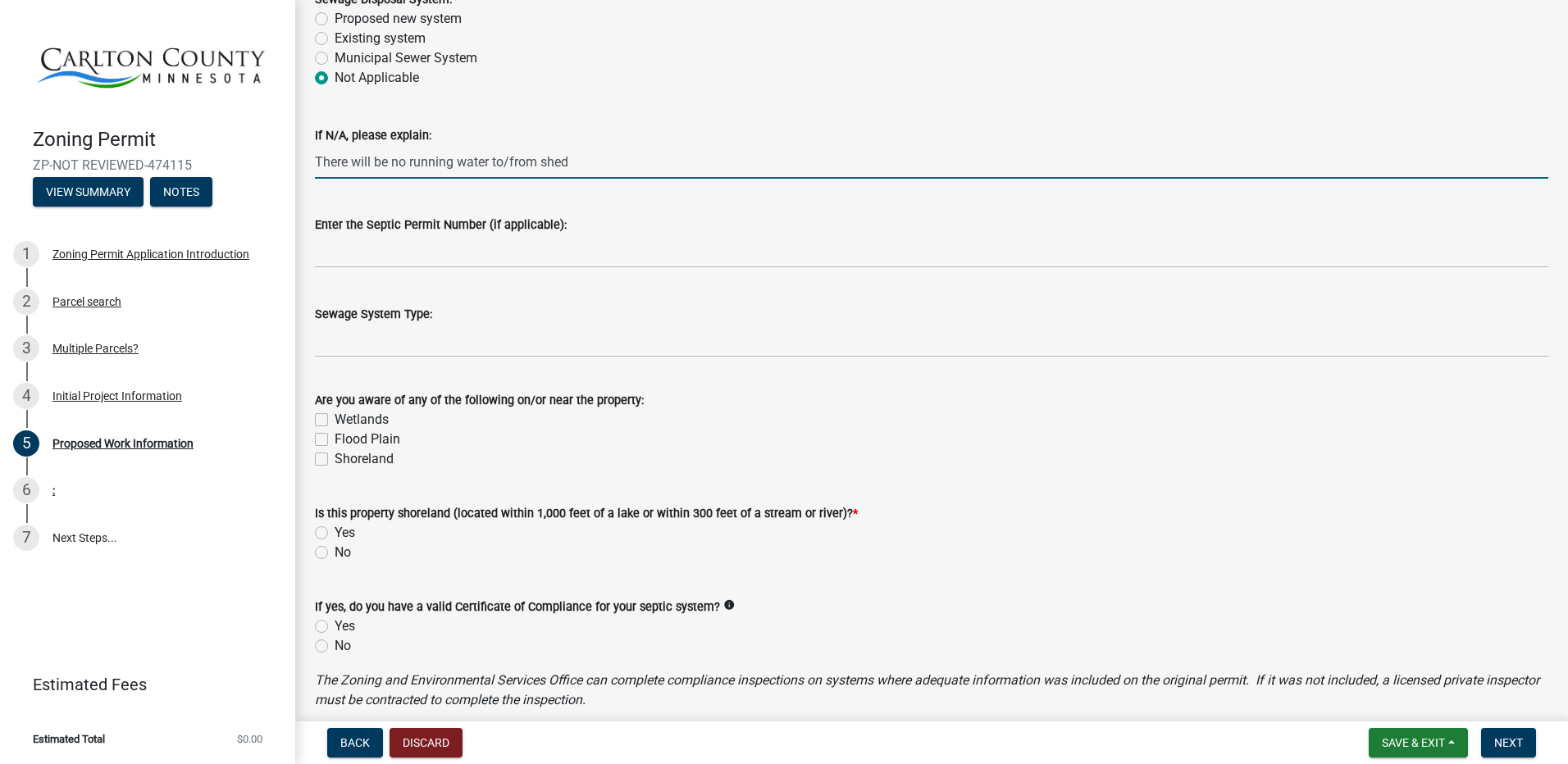
type input "There will be no running water to/from shed"
click at [334, 422] on label "Wetlands" at bounding box center [361, 420] width 54 height 20
click at [334, 421] on input "Wetlands" at bounding box center [339, 415] width 11 height 11
checkbox input "true"
checkbox input "false"
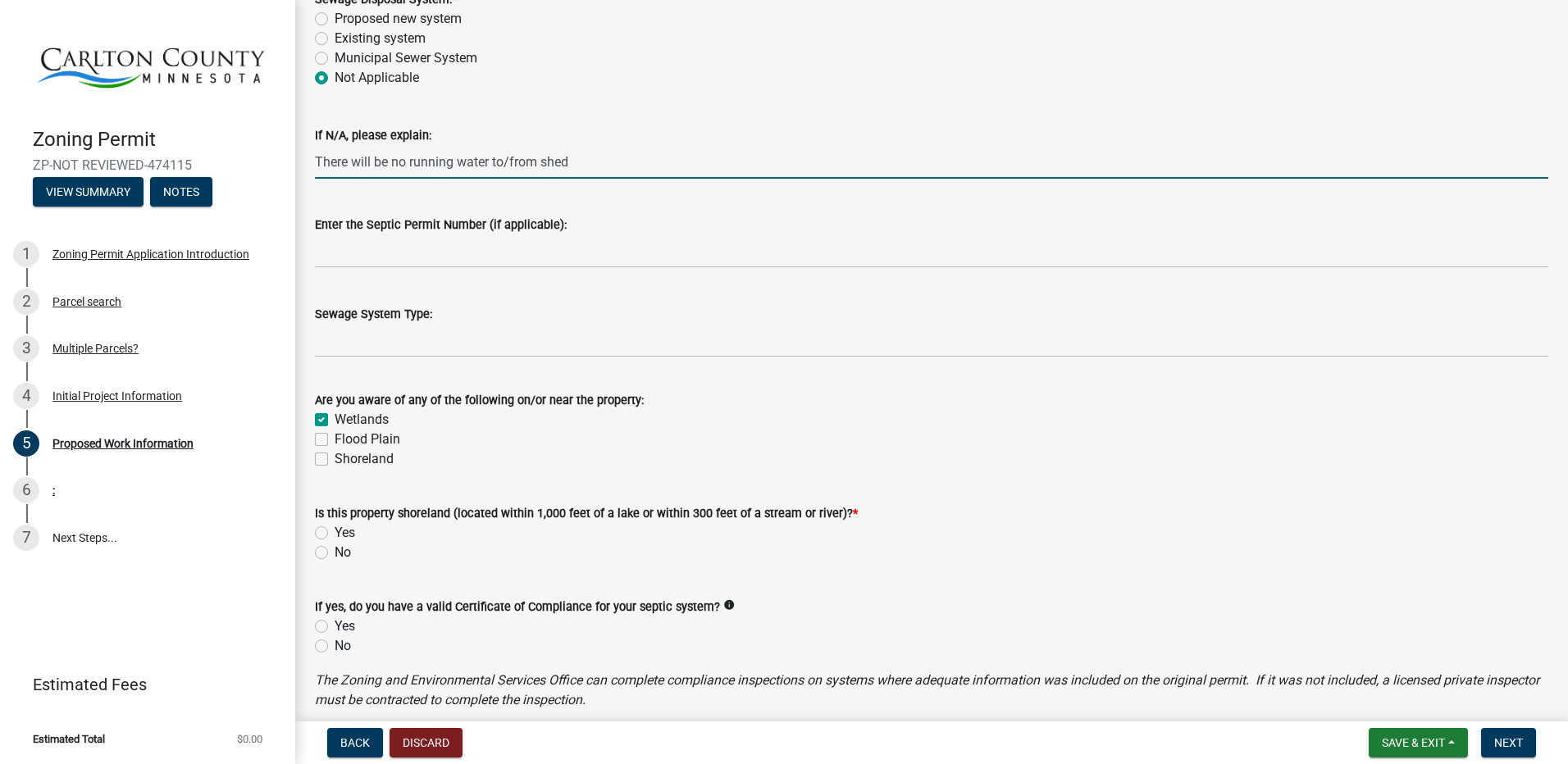
checkbox input "false"
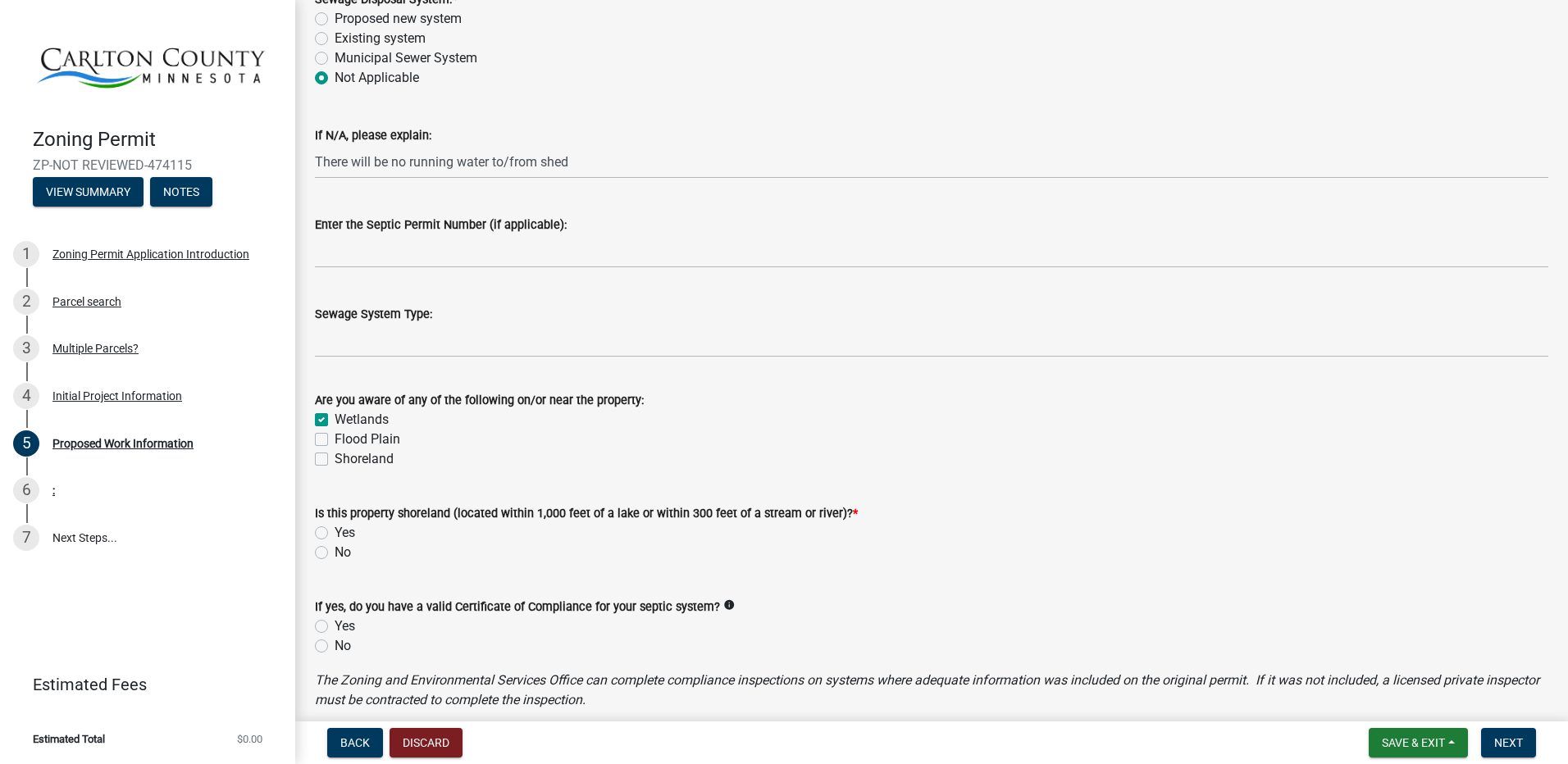
scroll to position [738, 0]
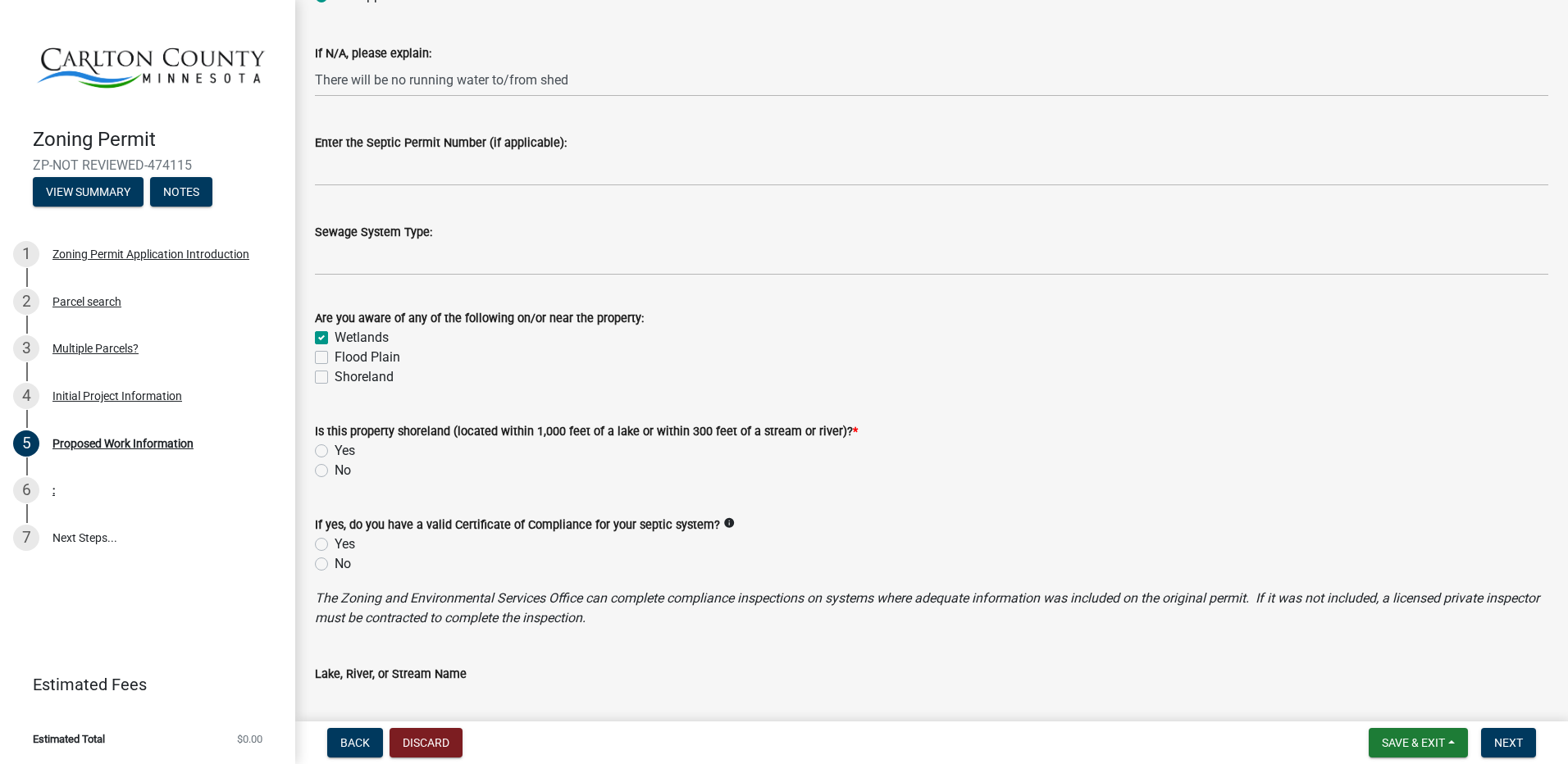
click at [334, 468] on label "No" at bounding box center [342, 471] width 16 height 20
click at [334, 468] on input "No" at bounding box center [339, 466] width 11 height 11
radio input "true"
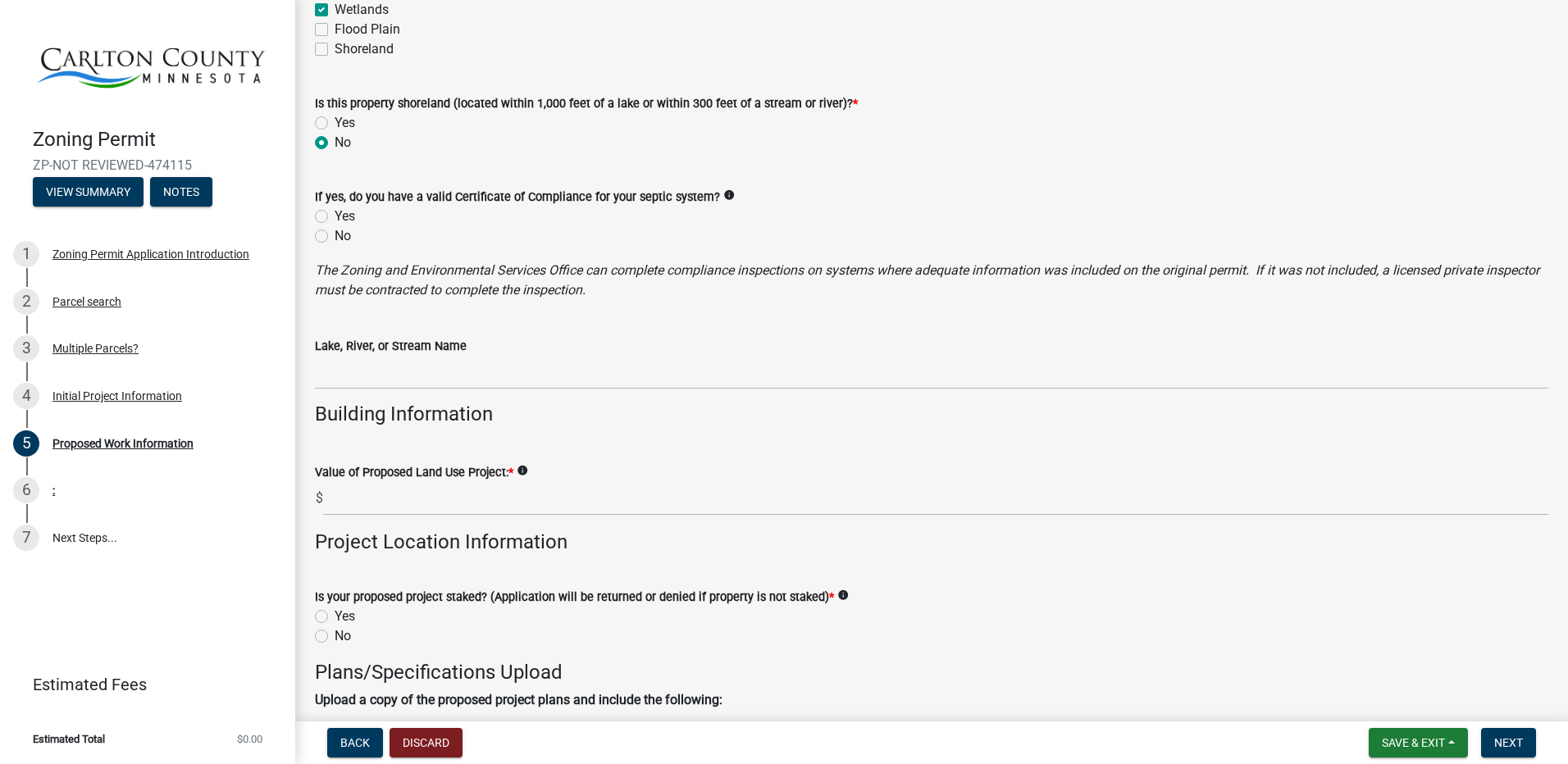
scroll to position [1148, 0]
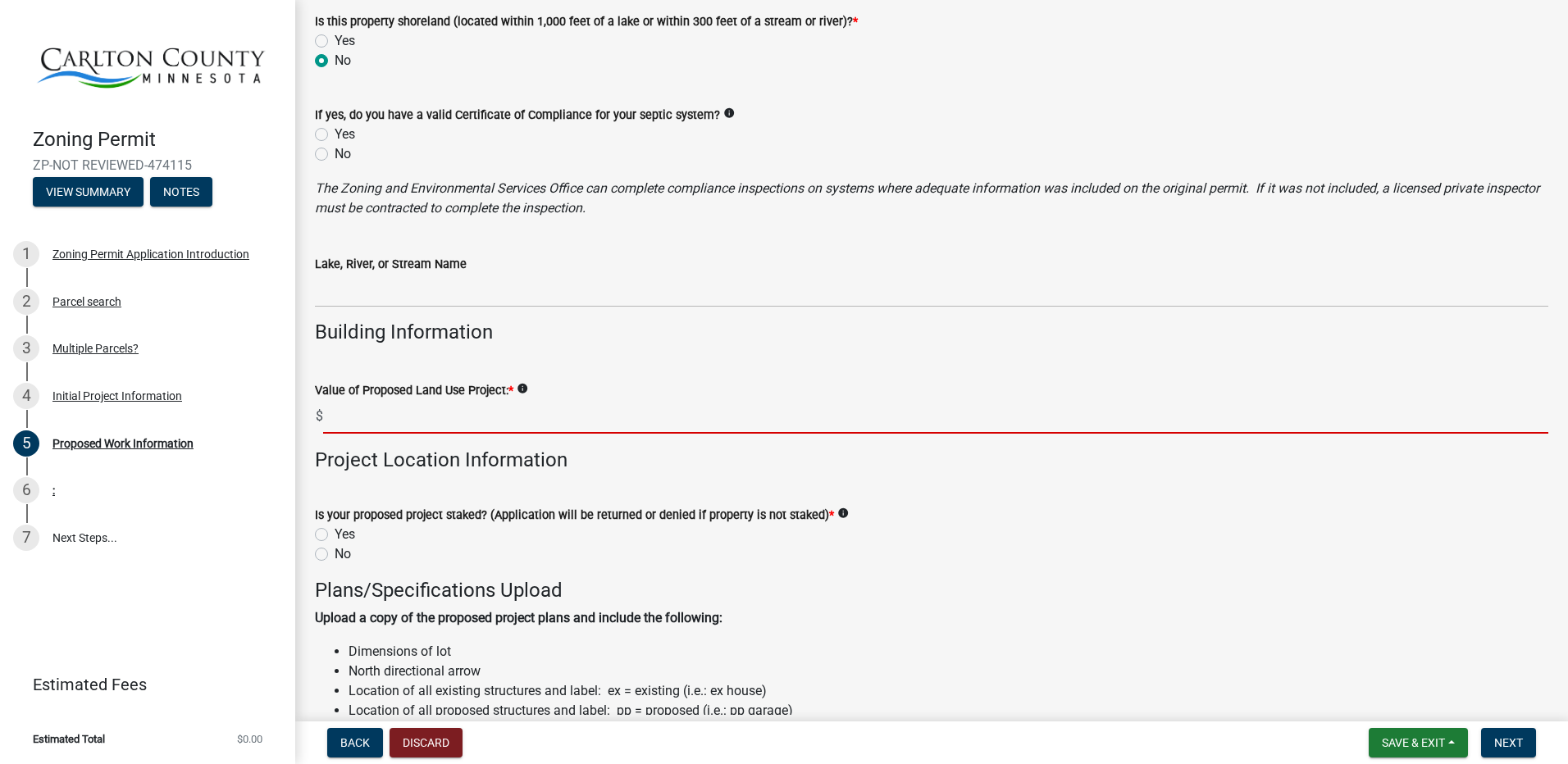
click at [348, 417] on input "text" at bounding box center [935, 416] width 1225 height 34
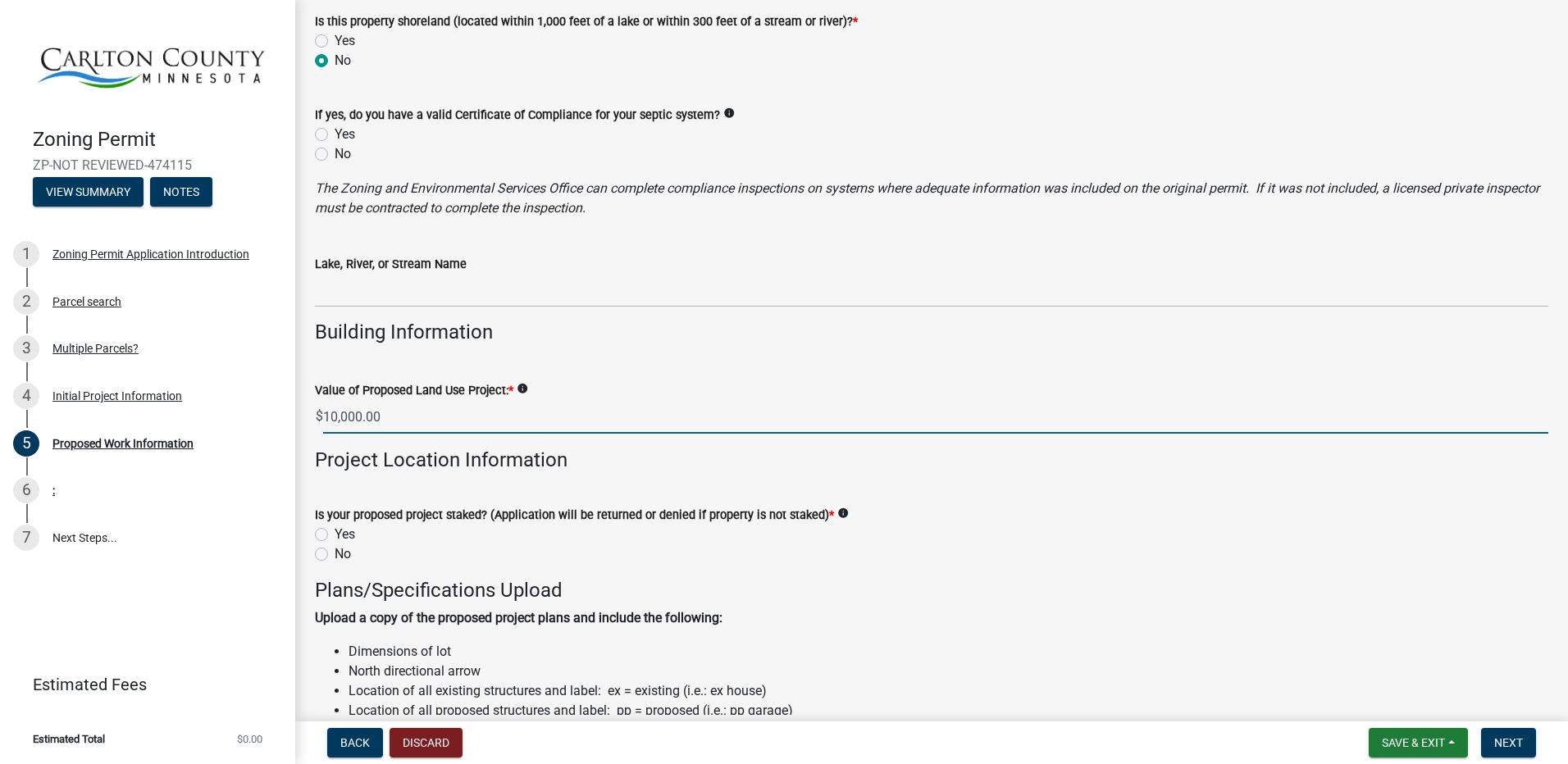
scroll to position [1230, 0]
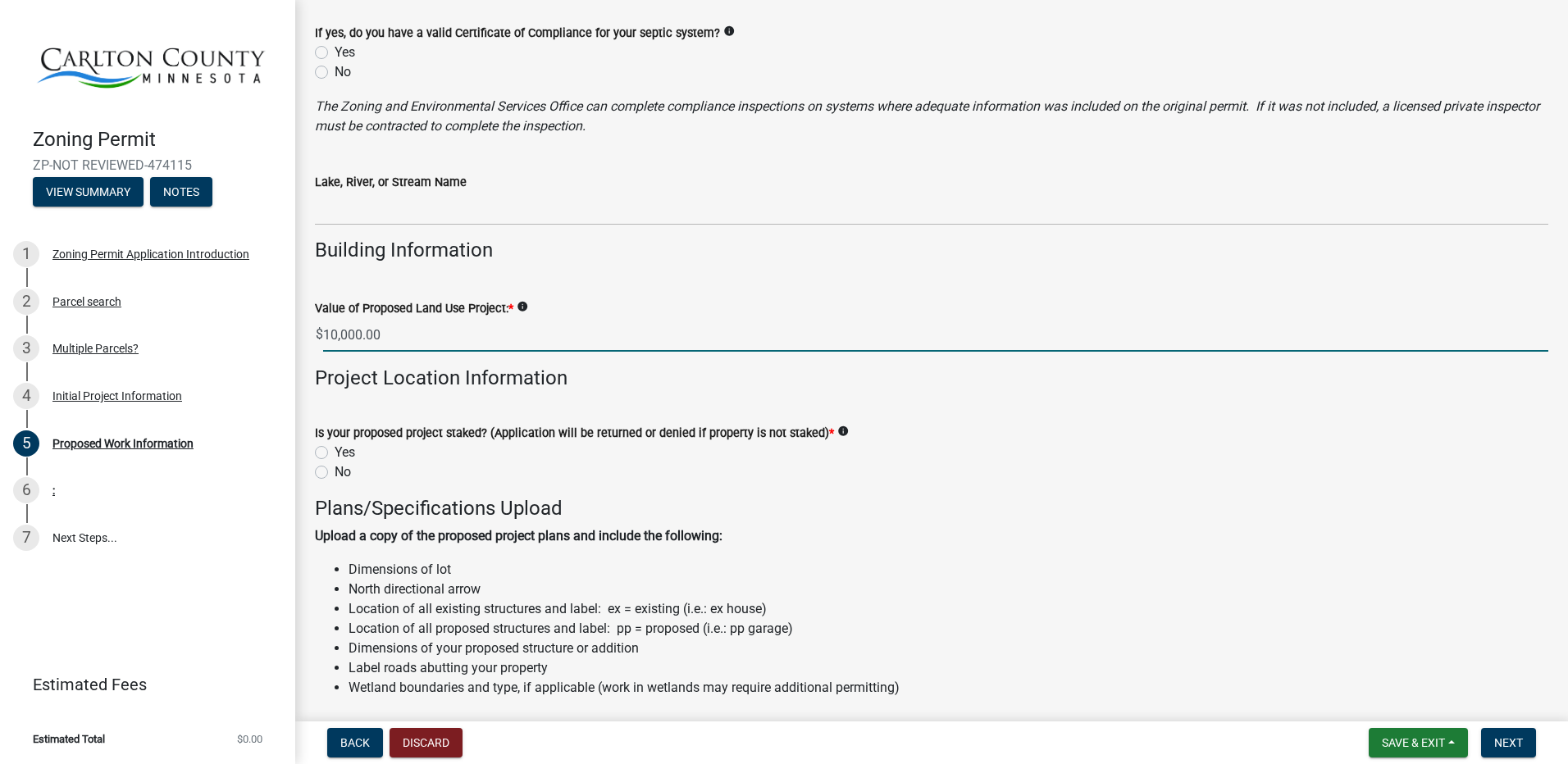
type input "10000"
click at [334, 453] on label "Yes" at bounding box center [344, 452] width 20 height 20
click at [334, 453] on input "Yes" at bounding box center [339, 448] width 11 height 11
radio input "true"
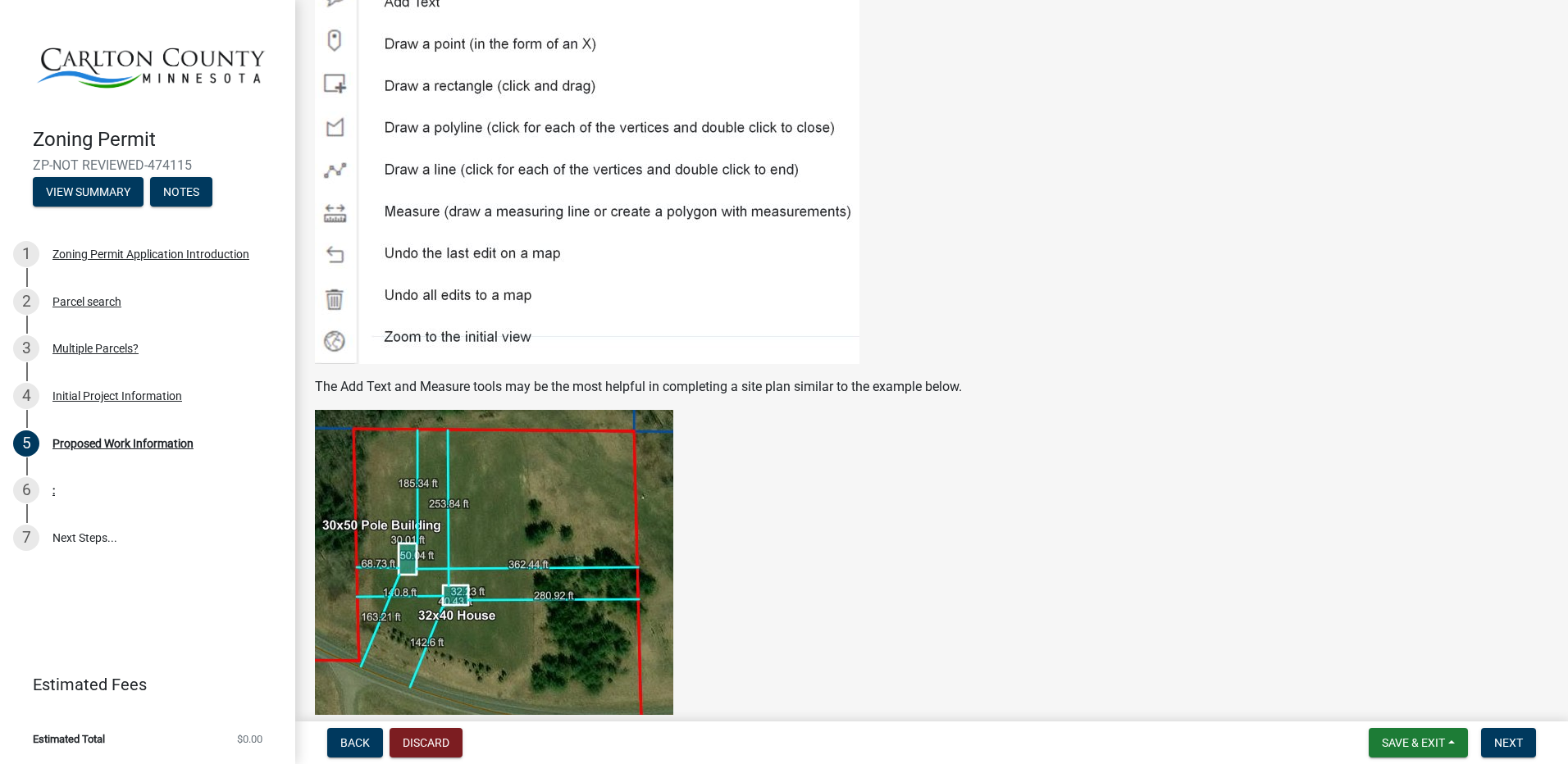
scroll to position [2706, 0]
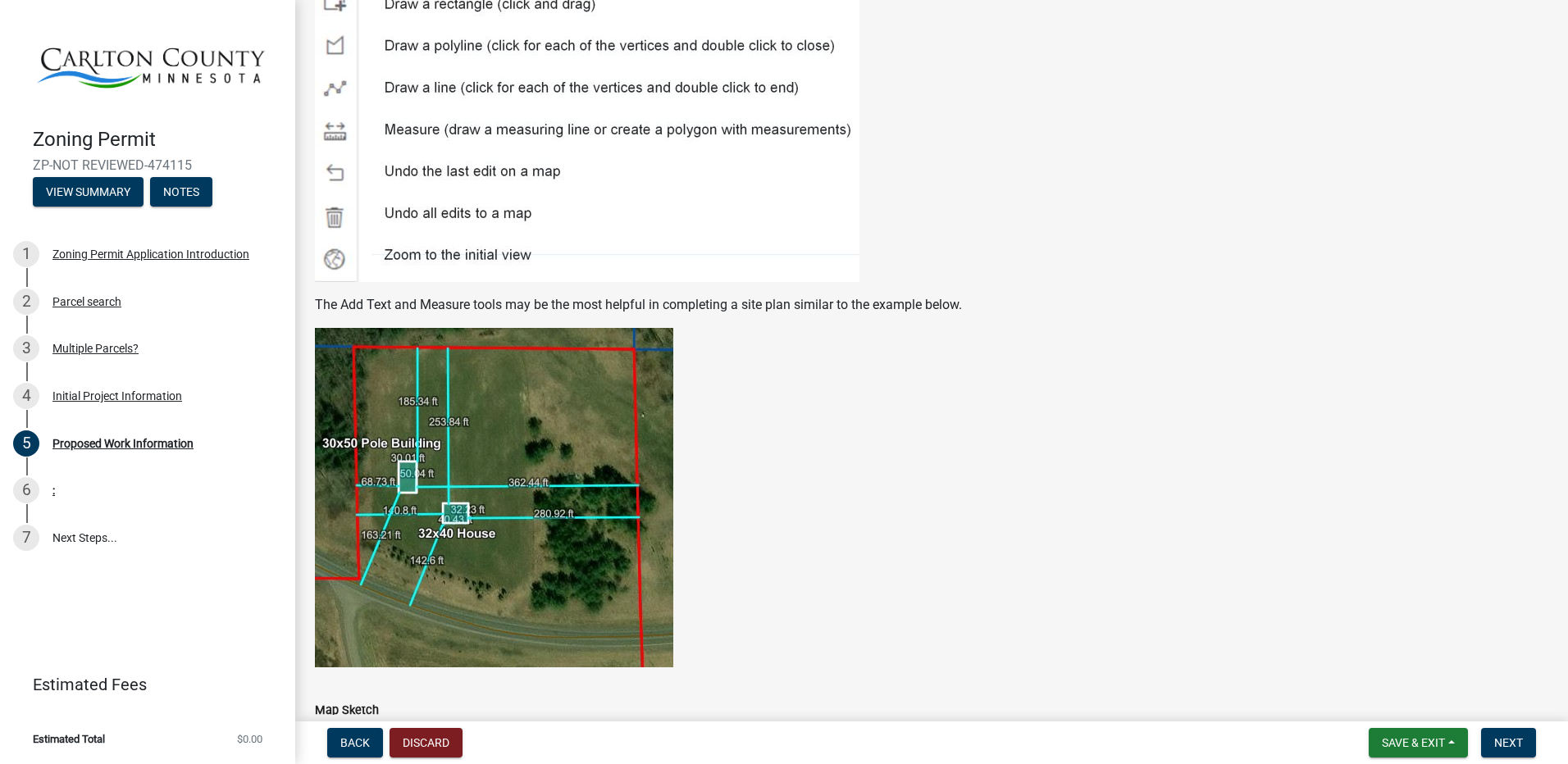
click at [507, 400] on img at bounding box center [494, 498] width 358 height 339
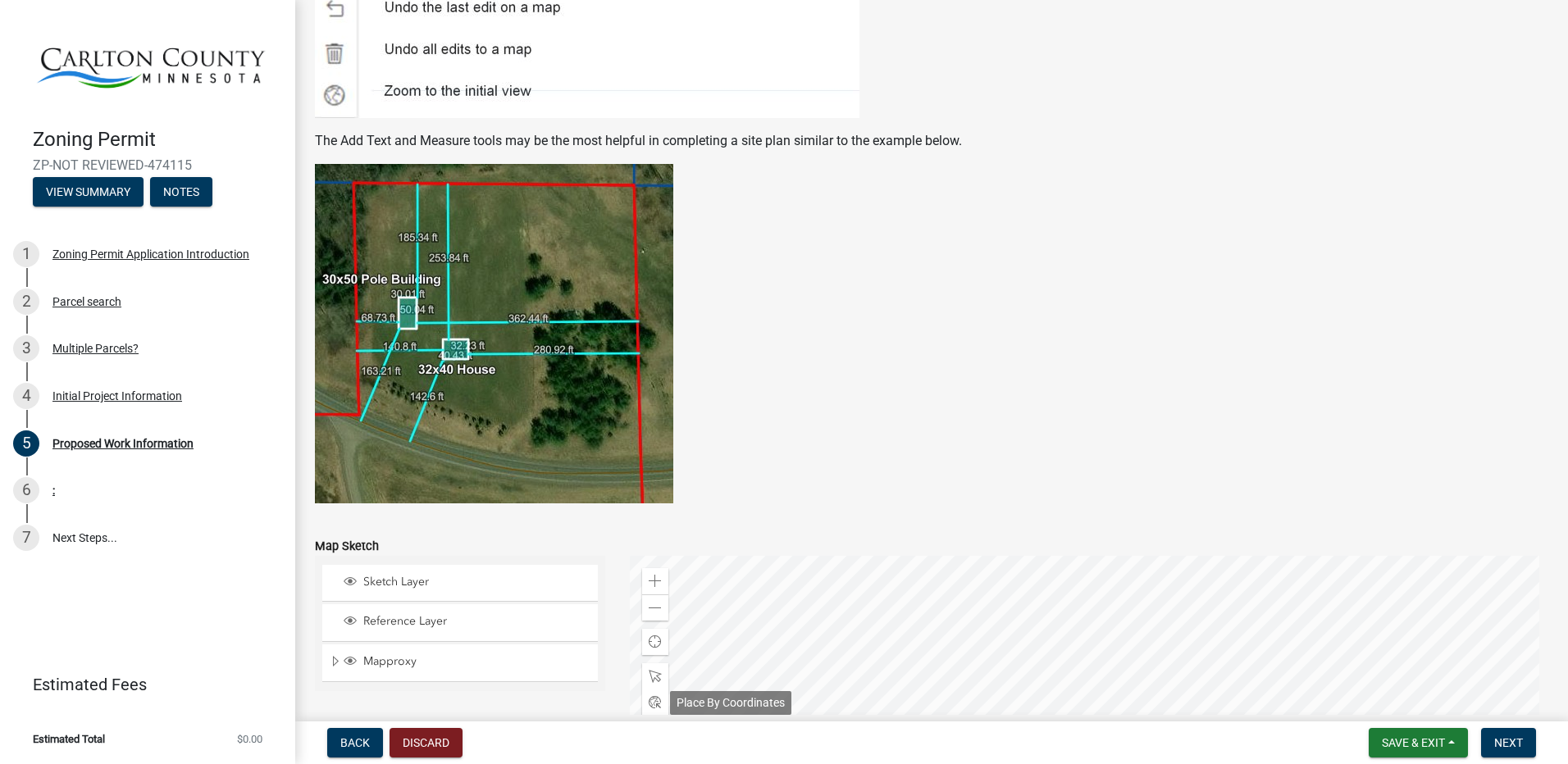
scroll to position [3116, 0]
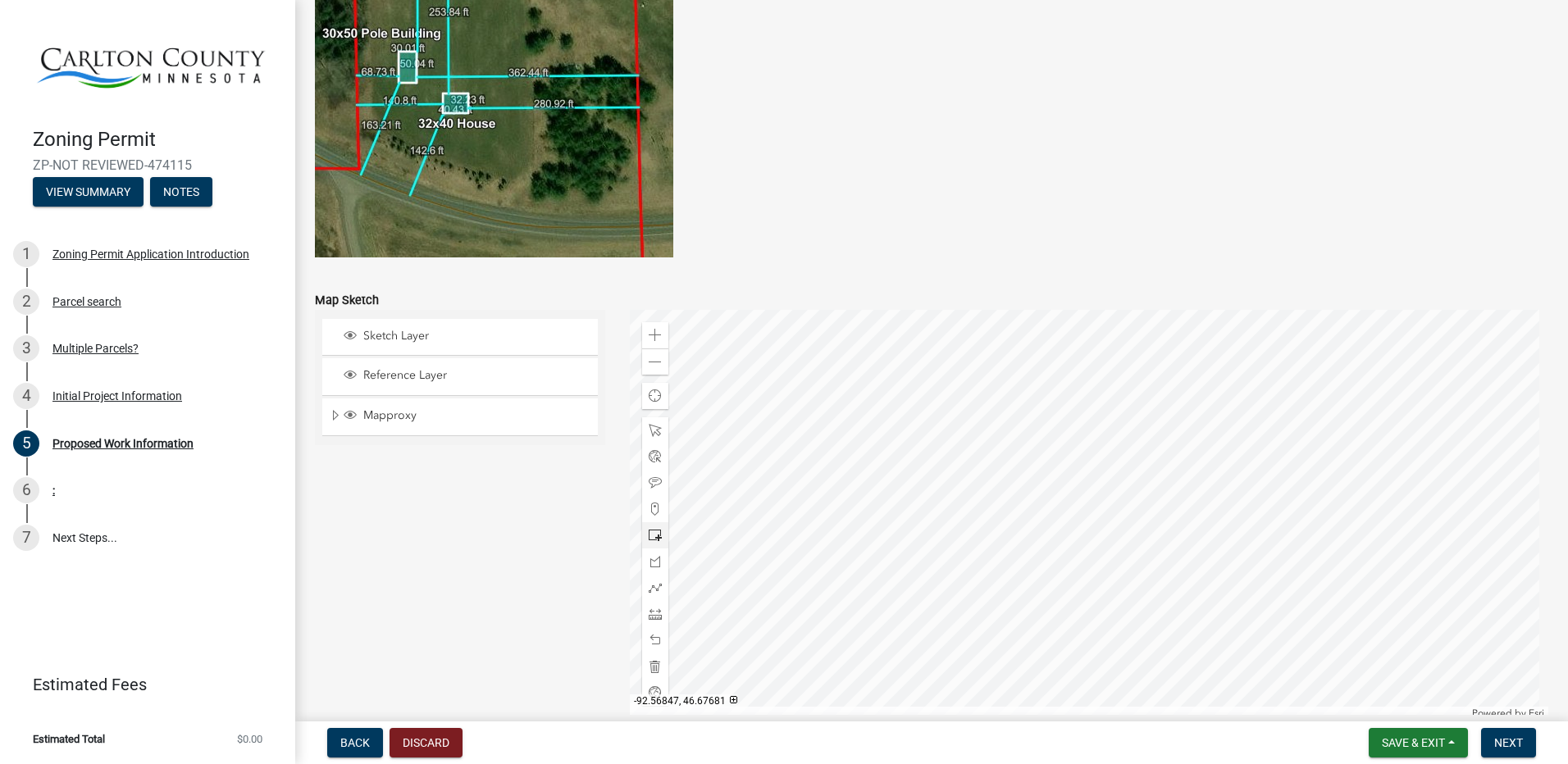
click at [1072, 515] on div at bounding box center [1089, 515] width 919 height 410
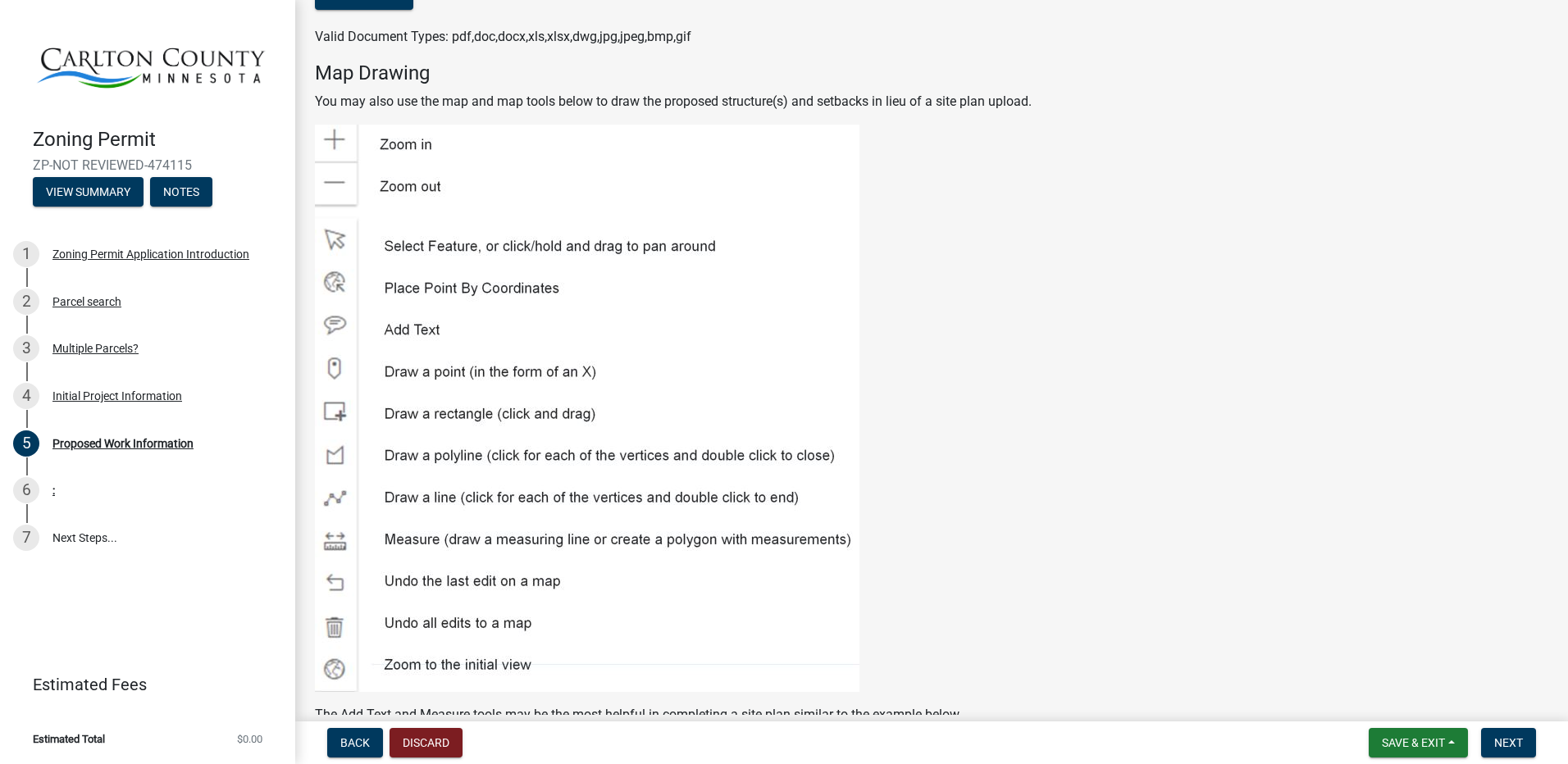
scroll to position [2214, 0]
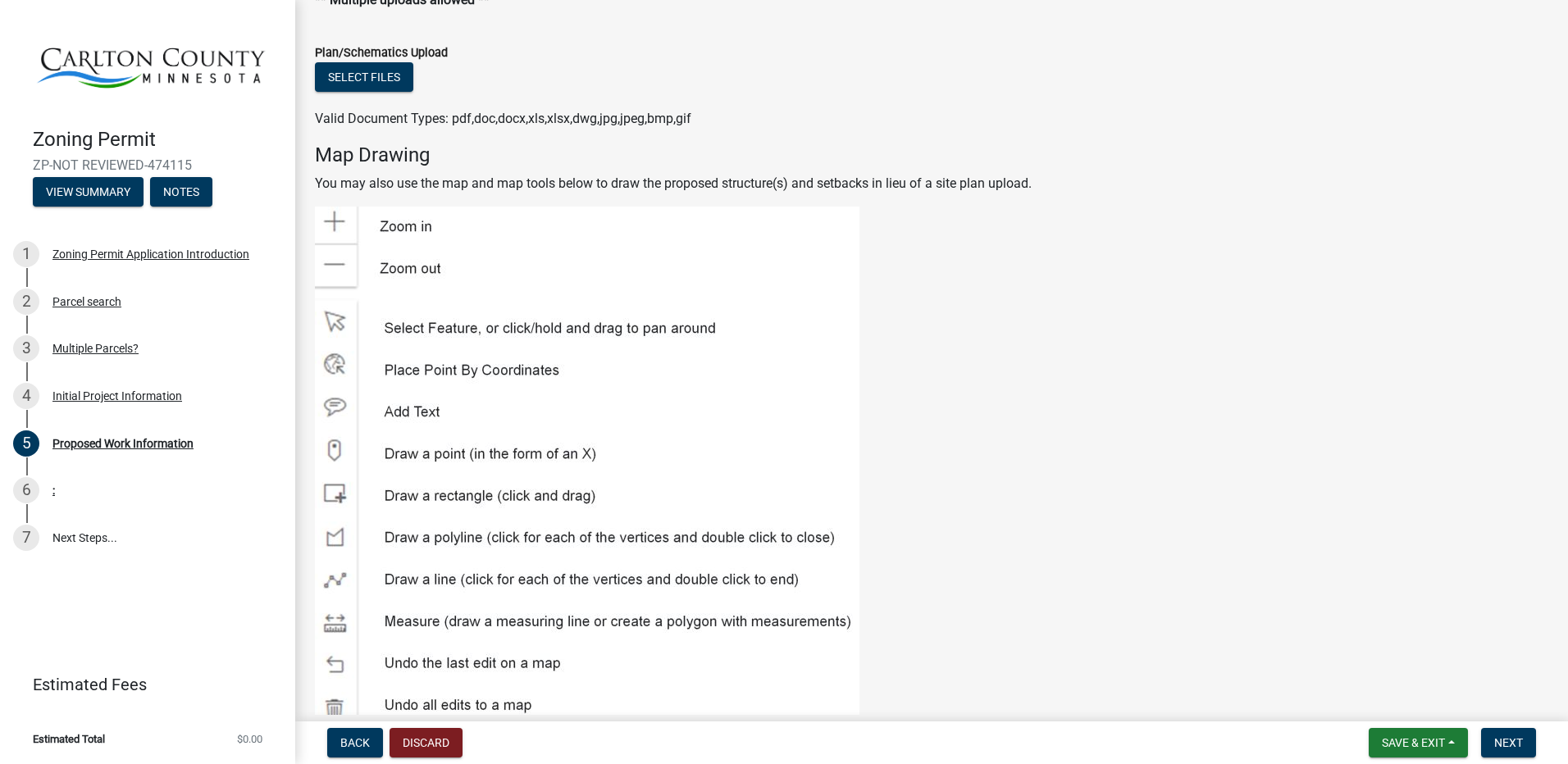
click at [334, 217] on img at bounding box center [587, 491] width 544 height 567
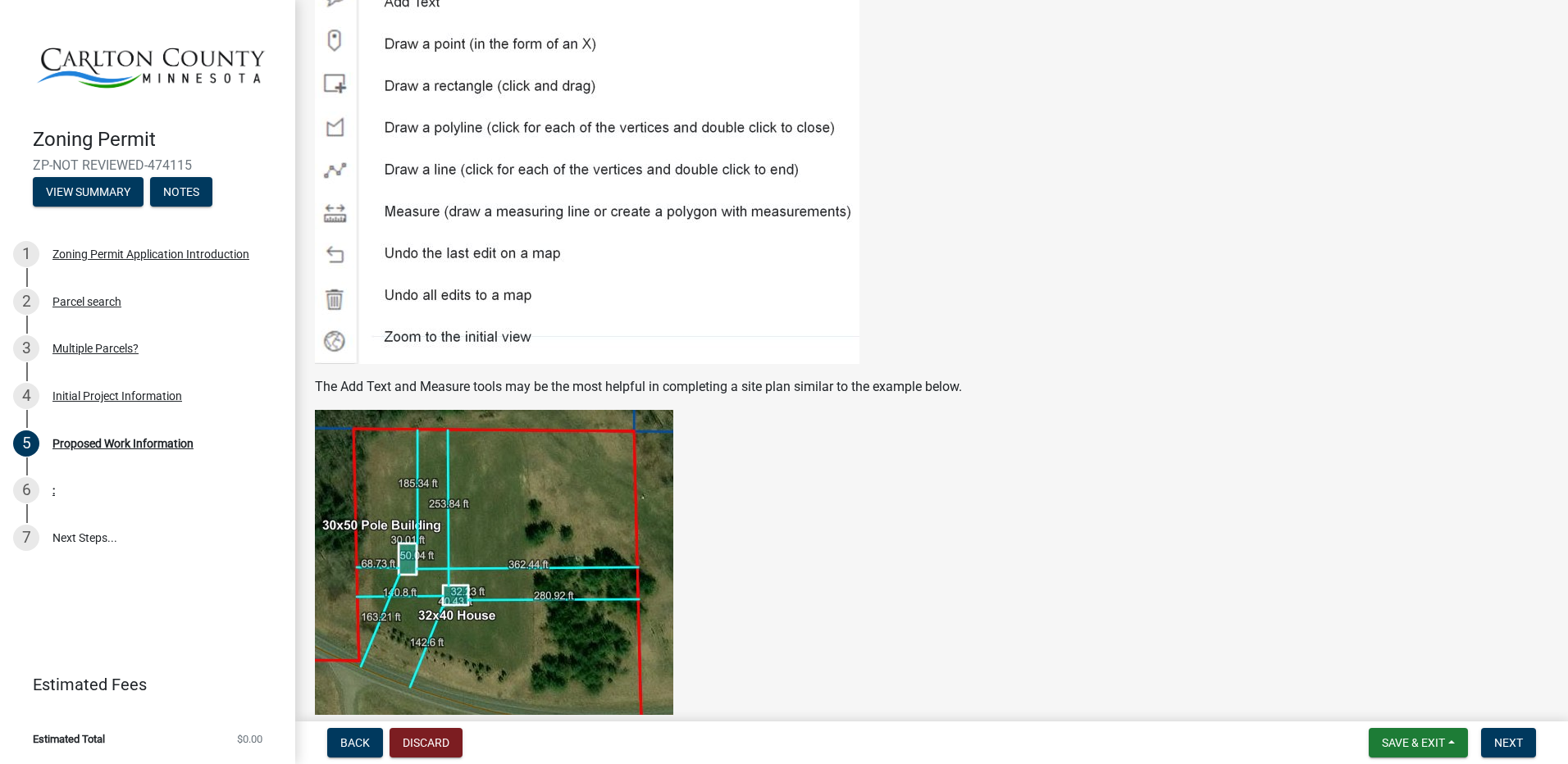
scroll to position [2706, 0]
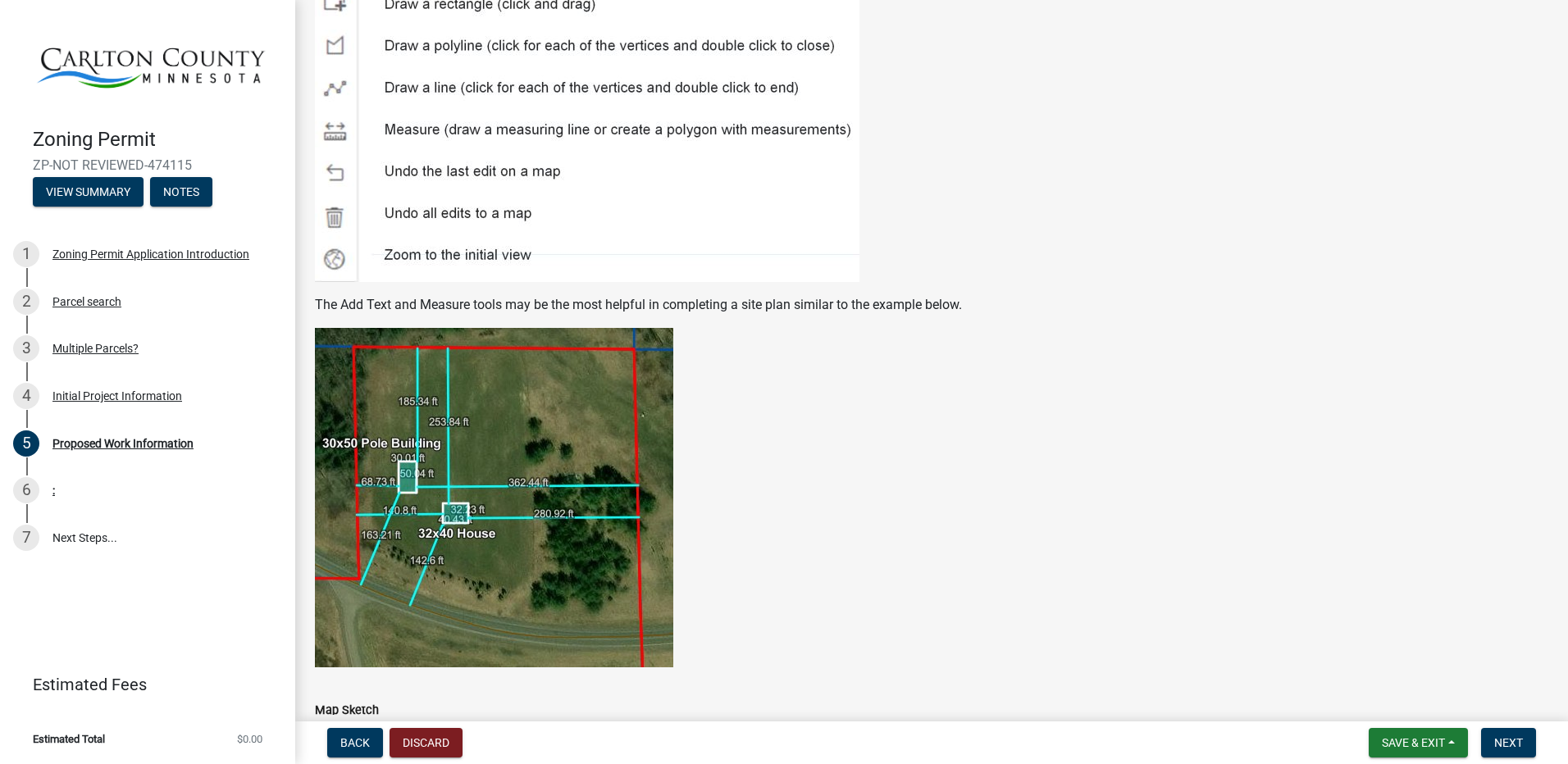
click at [440, 460] on img at bounding box center [494, 498] width 358 height 339
click at [410, 479] on img at bounding box center [494, 498] width 358 height 339
click at [401, 433] on img at bounding box center [494, 498] width 358 height 339
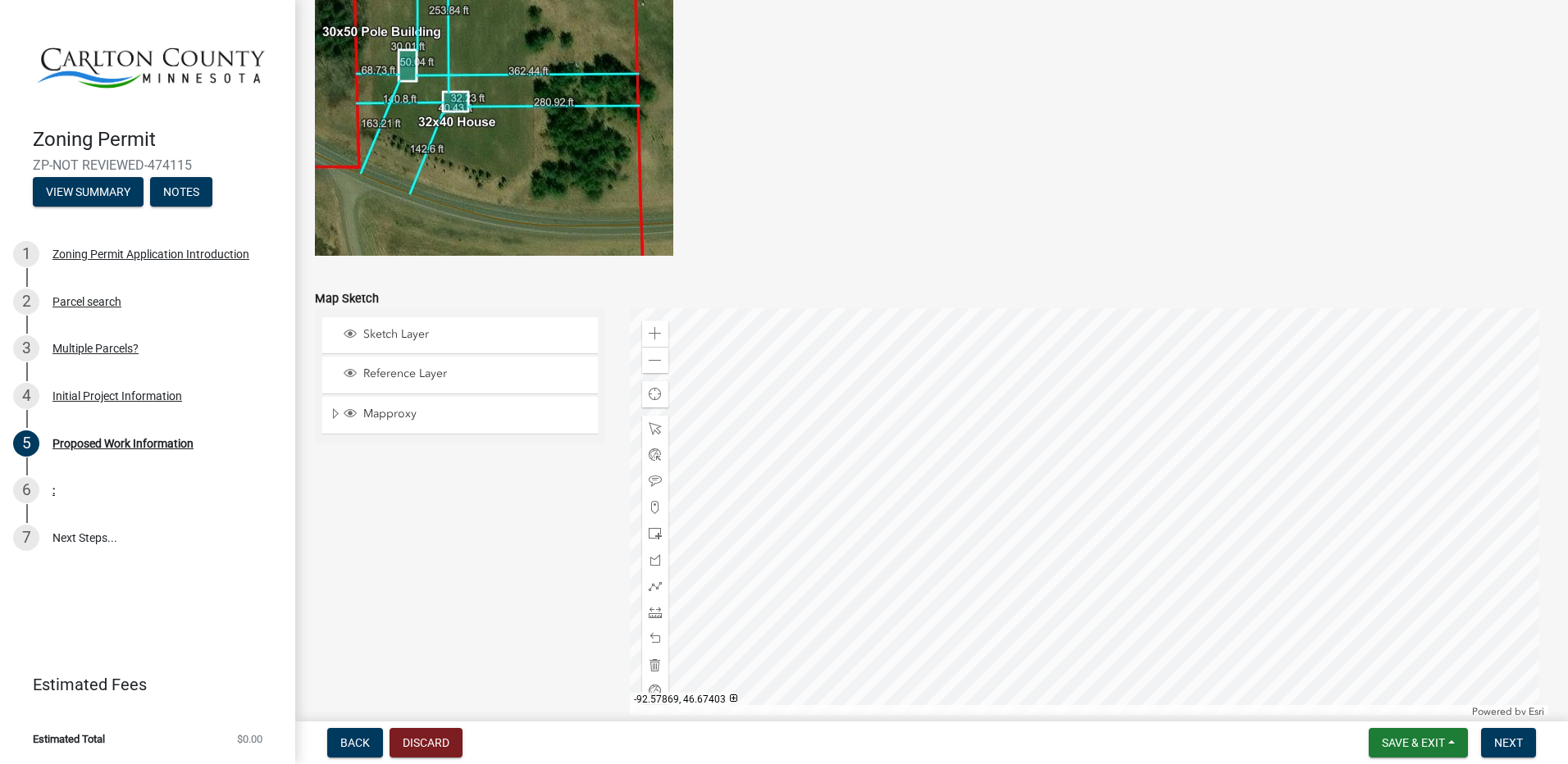
scroll to position [3200, 0]
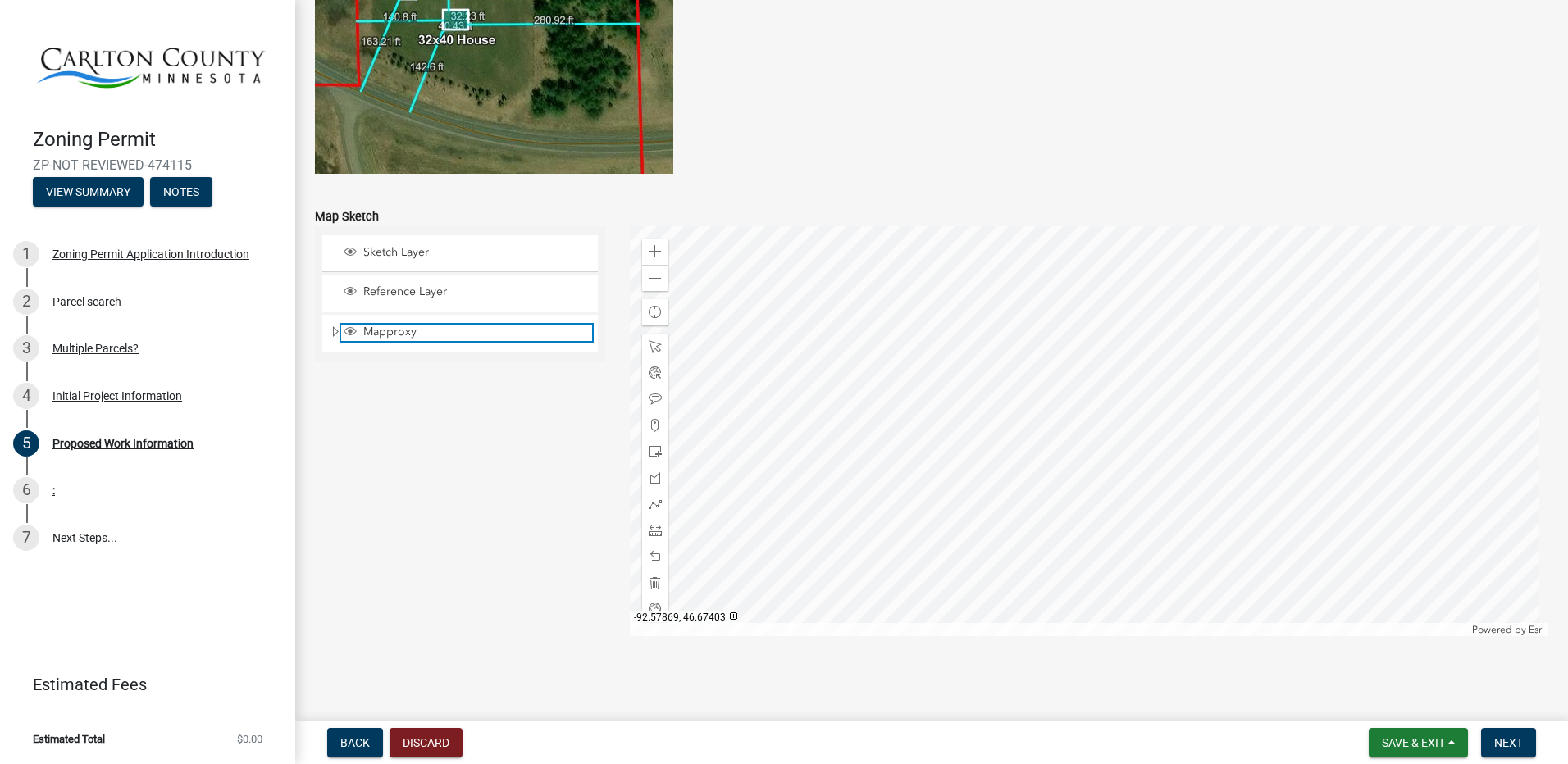
click at [391, 332] on span "Mapproxy" at bounding box center [475, 332] width 233 height 14
click at [1092, 415] on div at bounding box center [1089, 431] width 919 height 410
click at [650, 248] on span at bounding box center [656, 252] width 13 height 13
click at [1130, 477] on div at bounding box center [1089, 431] width 919 height 410
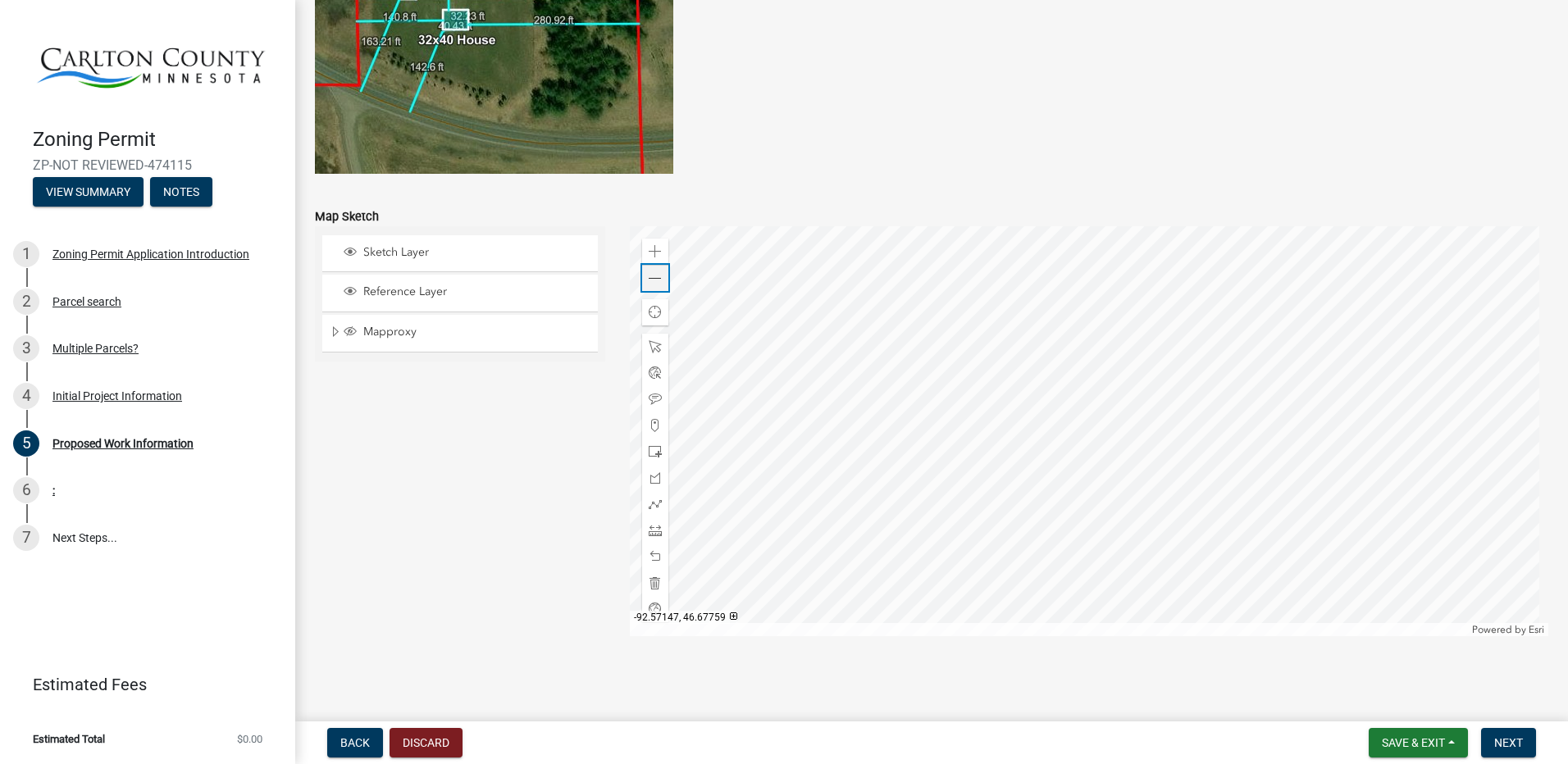
click at [654, 278] on span at bounding box center [656, 279] width 13 height 13
click at [654, 252] on span at bounding box center [656, 252] width 13 height 13
click at [1304, 405] on div at bounding box center [1089, 431] width 919 height 410
click at [644, 281] on div "Zoom out" at bounding box center [655, 277] width 26 height 26
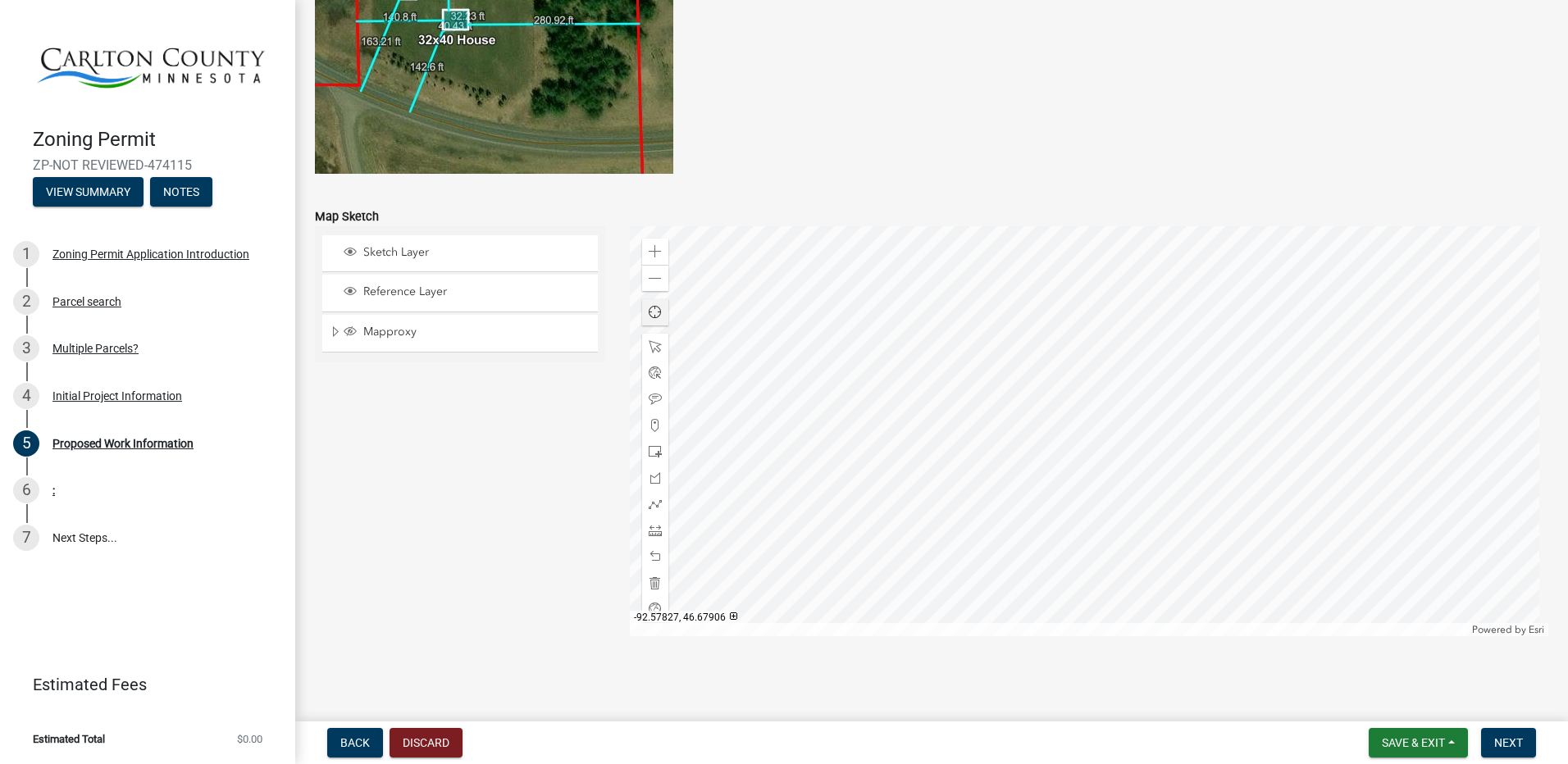
click at [655, 312] on span "Find my location" at bounding box center [656, 313] width 13 height 13
click at [656, 450] on span at bounding box center [656, 452] width 13 height 13
click at [943, 295] on div at bounding box center [1089, 431] width 919 height 410
click at [1549, 401] on div at bounding box center [1089, 431] width 919 height 410
click at [650, 284] on span at bounding box center [656, 279] width 13 height 13
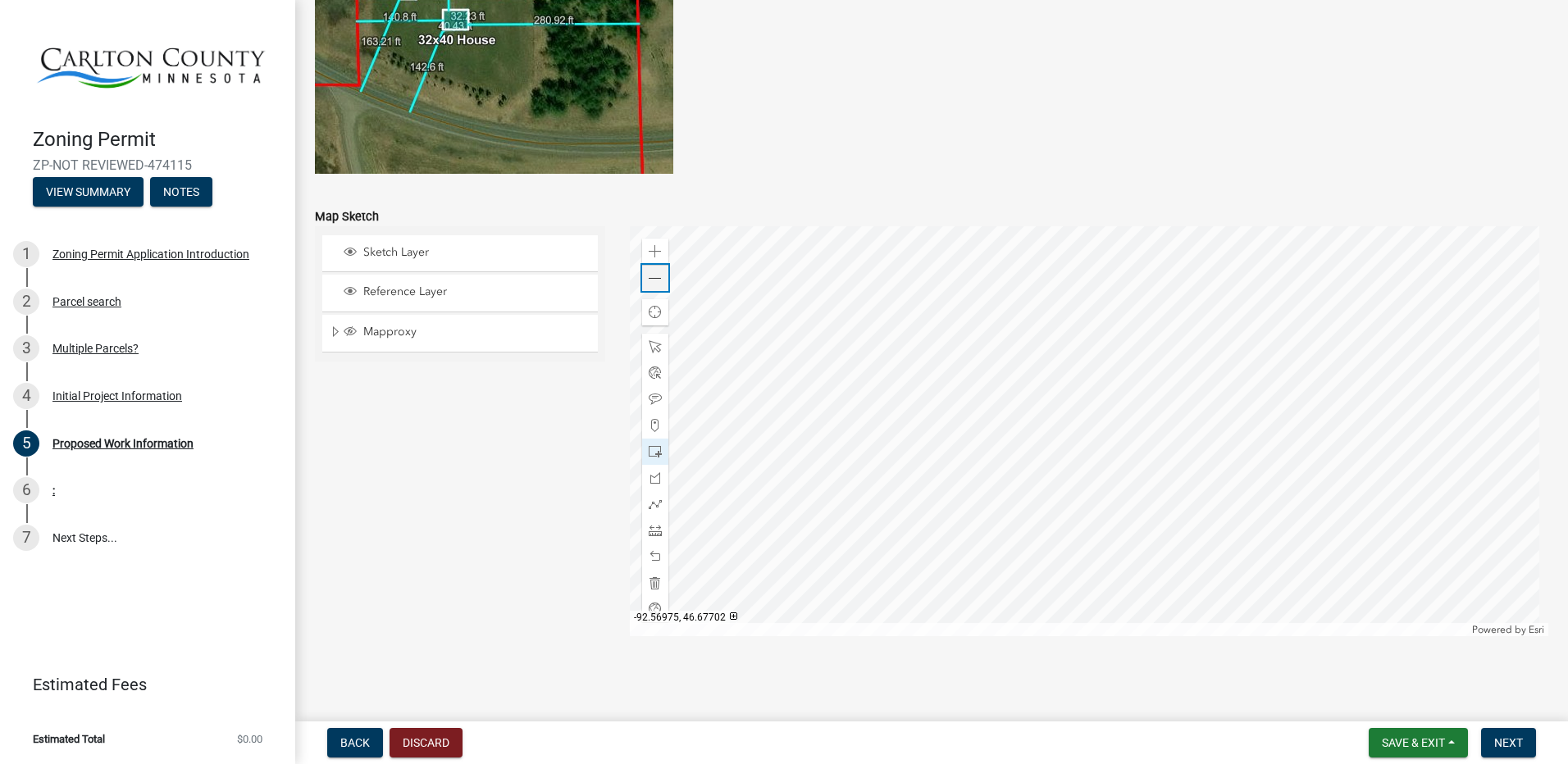
click at [650, 284] on span at bounding box center [656, 279] width 13 height 13
click at [1052, 400] on div at bounding box center [1089, 431] width 919 height 410
click at [1065, 405] on div at bounding box center [1089, 431] width 919 height 410
click at [1074, 386] on div at bounding box center [1089, 431] width 919 height 410
click at [1048, 388] on div at bounding box center [1089, 431] width 919 height 410
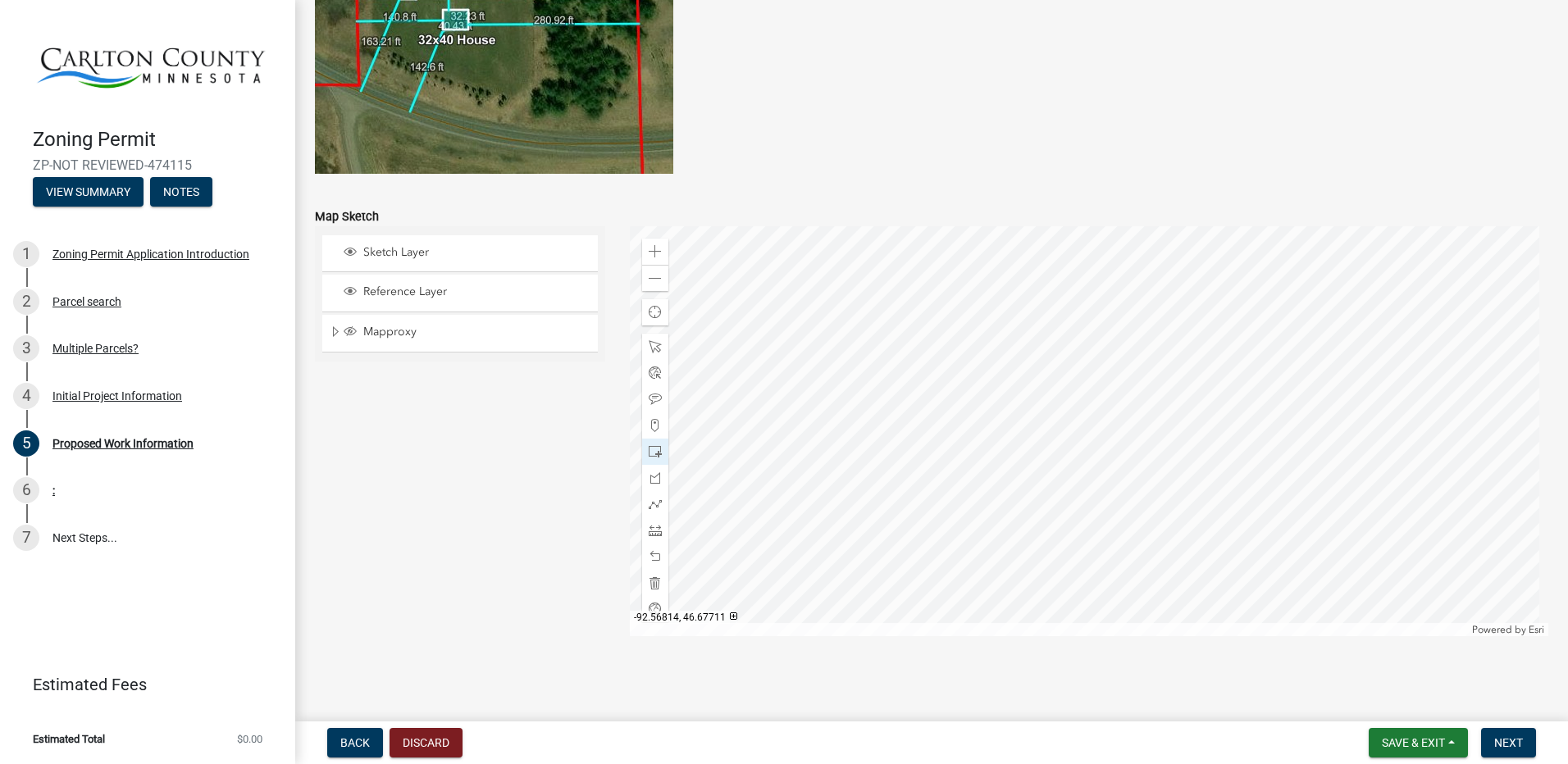
click at [1063, 388] on div at bounding box center [1089, 431] width 919 height 410
click at [1095, 388] on div at bounding box center [1089, 431] width 919 height 410
click at [1088, 365] on div at bounding box center [1089, 431] width 919 height 410
click at [650, 280] on span at bounding box center [656, 279] width 13 height 13
click at [656, 252] on span at bounding box center [656, 252] width 13 height 13
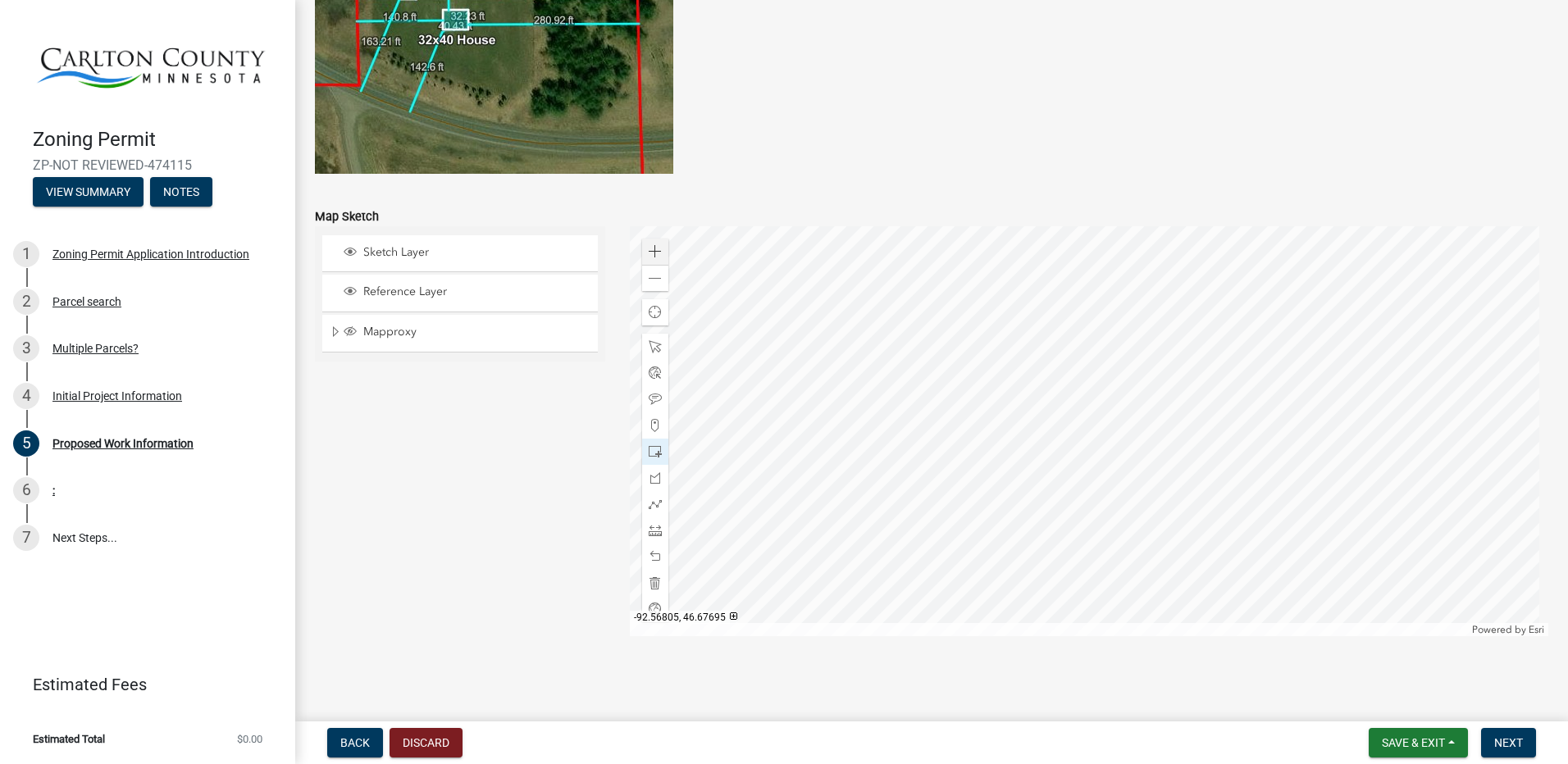
click at [1068, 403] on div at bounding box center [1089, 431] width 919 height 410
click at [649, 585] on span at bounding box center [656, 583] width 13 height 13
click at [649, 375] on span at bounding box center [656, 373] width 13 height 13
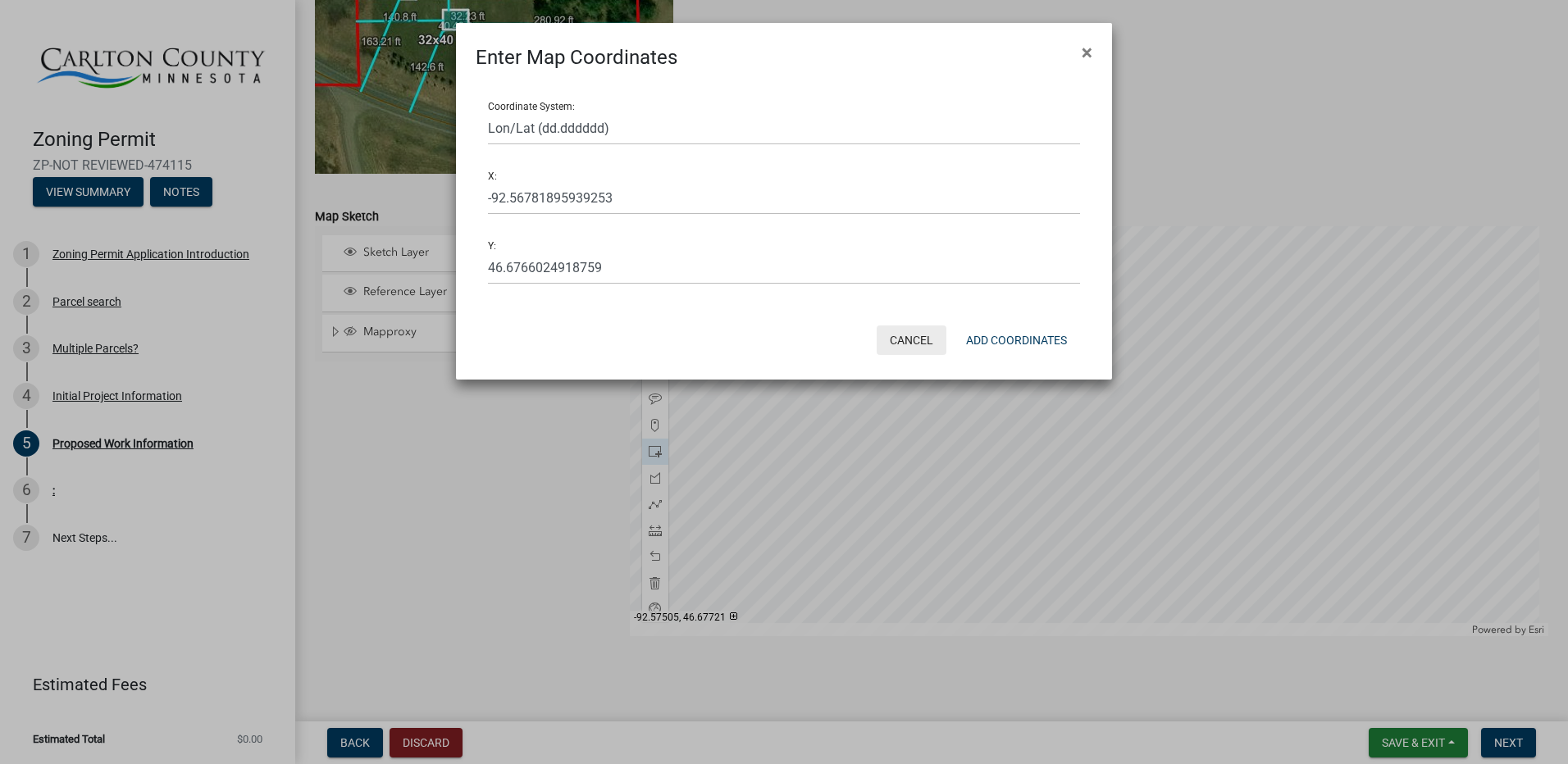
click at [886, 336] on button "Cancel" at bounding box center [911, 340] width 70 height 30
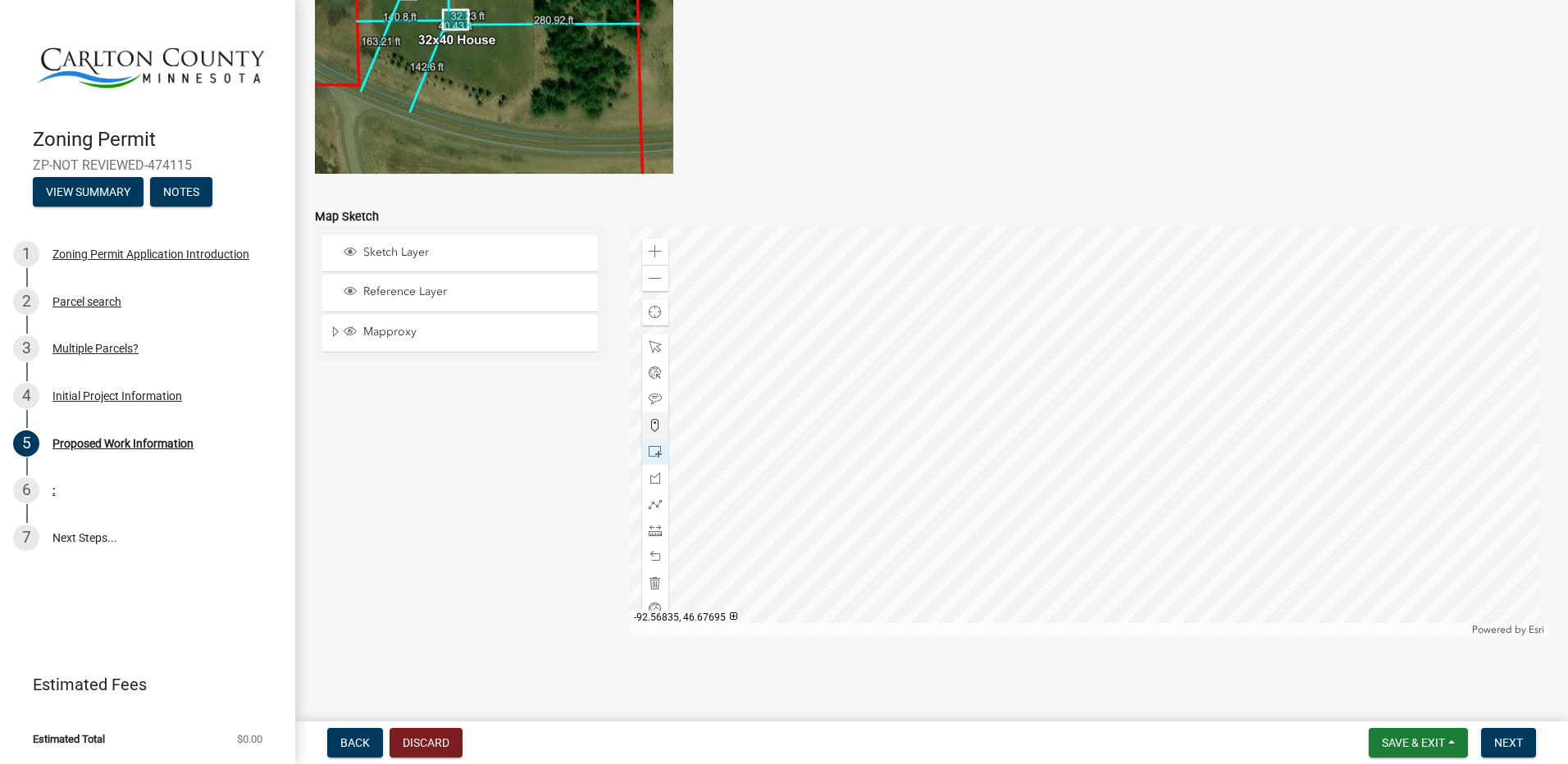
click at [1050, 403] on div at bounding box center [1089, 431] width 919 height 410
click at [1059, 403] on div at bounding box center [1089, 431] width 919 height 410
click at [651, 451] on span at bounding box center [656, 452] width 13 height 13
click at [1085, 418] on div at bounding box center [1089, 431] width 919 height 410
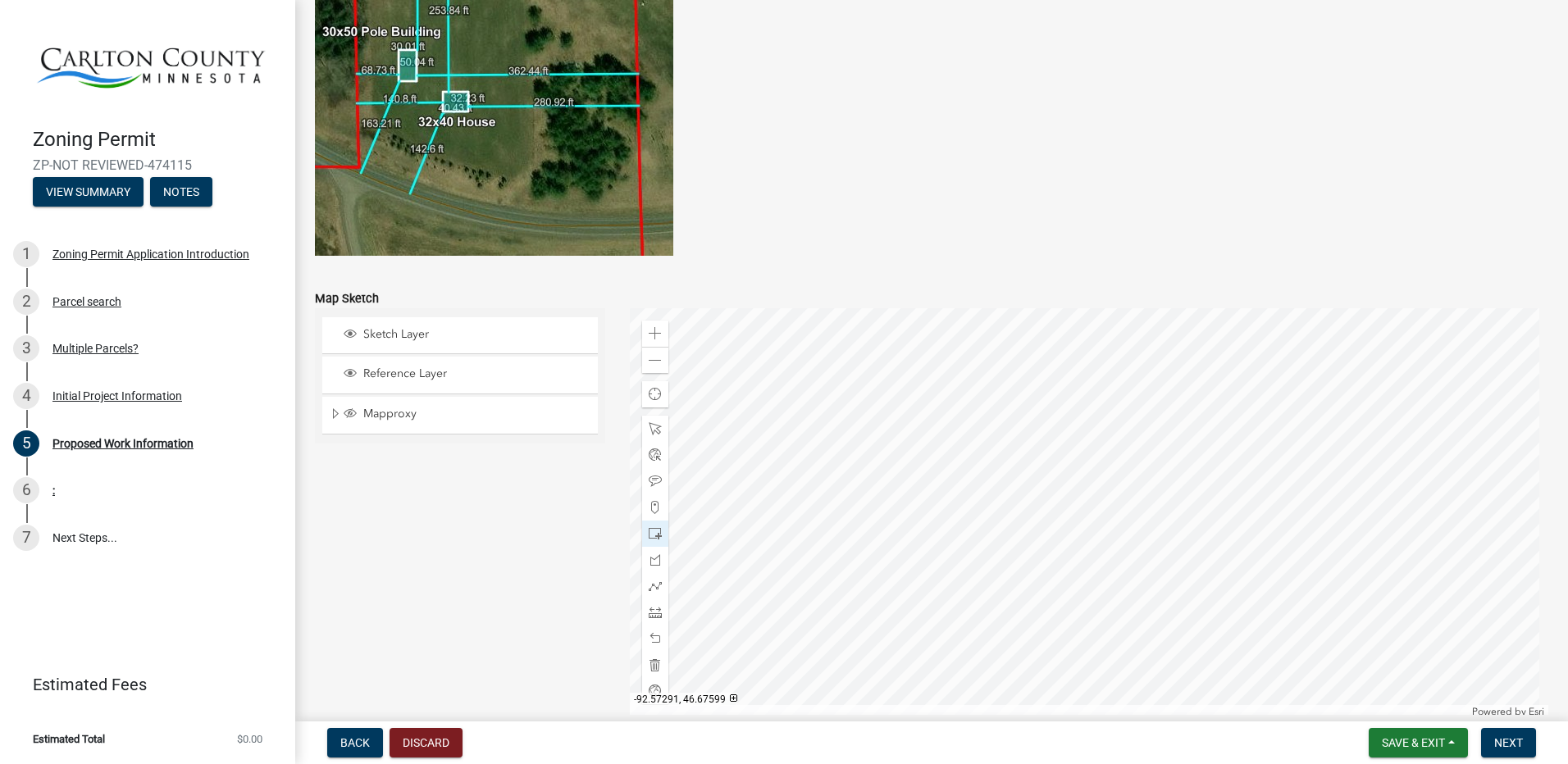
scroll to position [3036, 0]
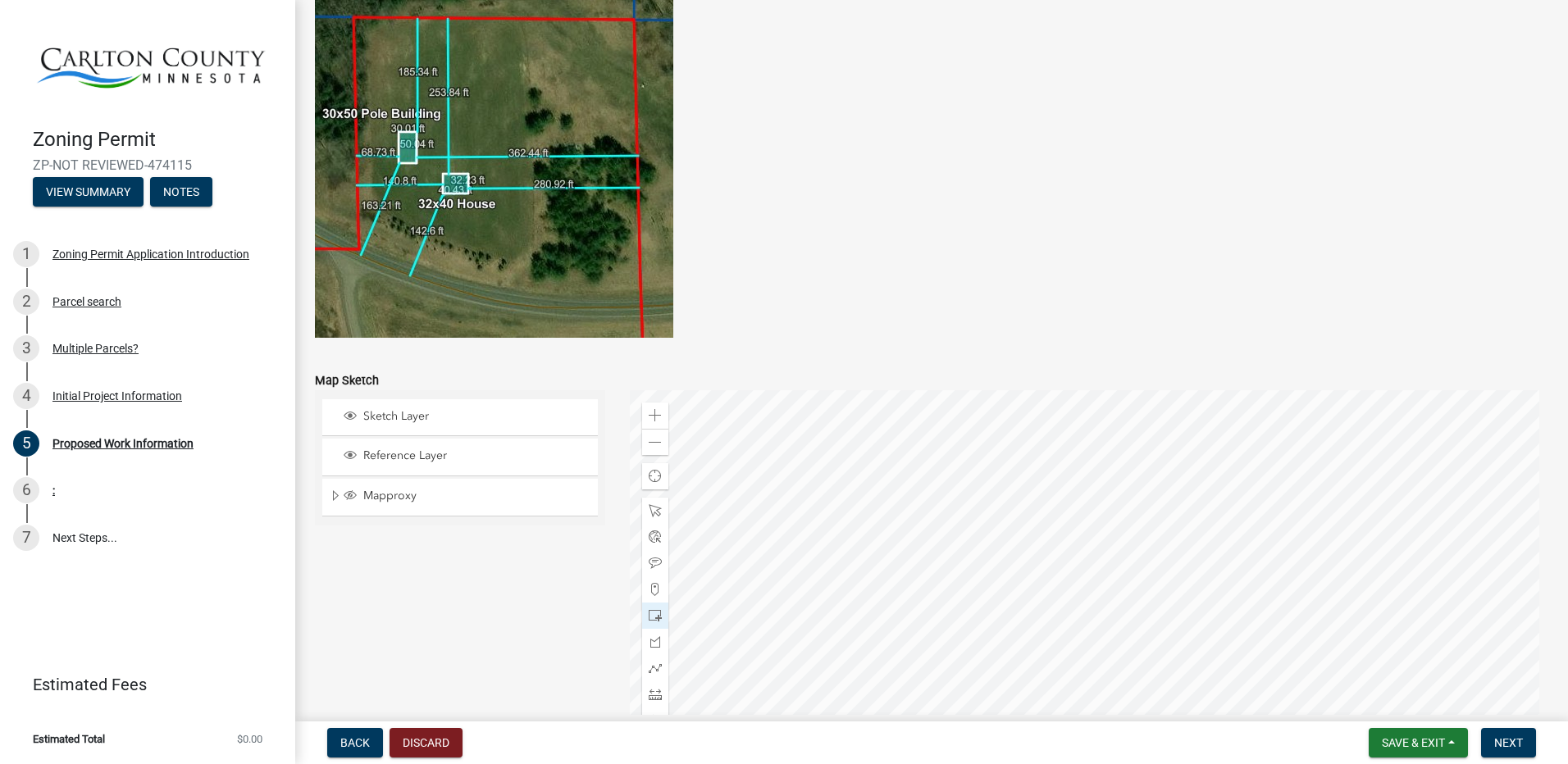
click at [1070, 582] on div at bounding box center [1089, 595] width 919 height 410
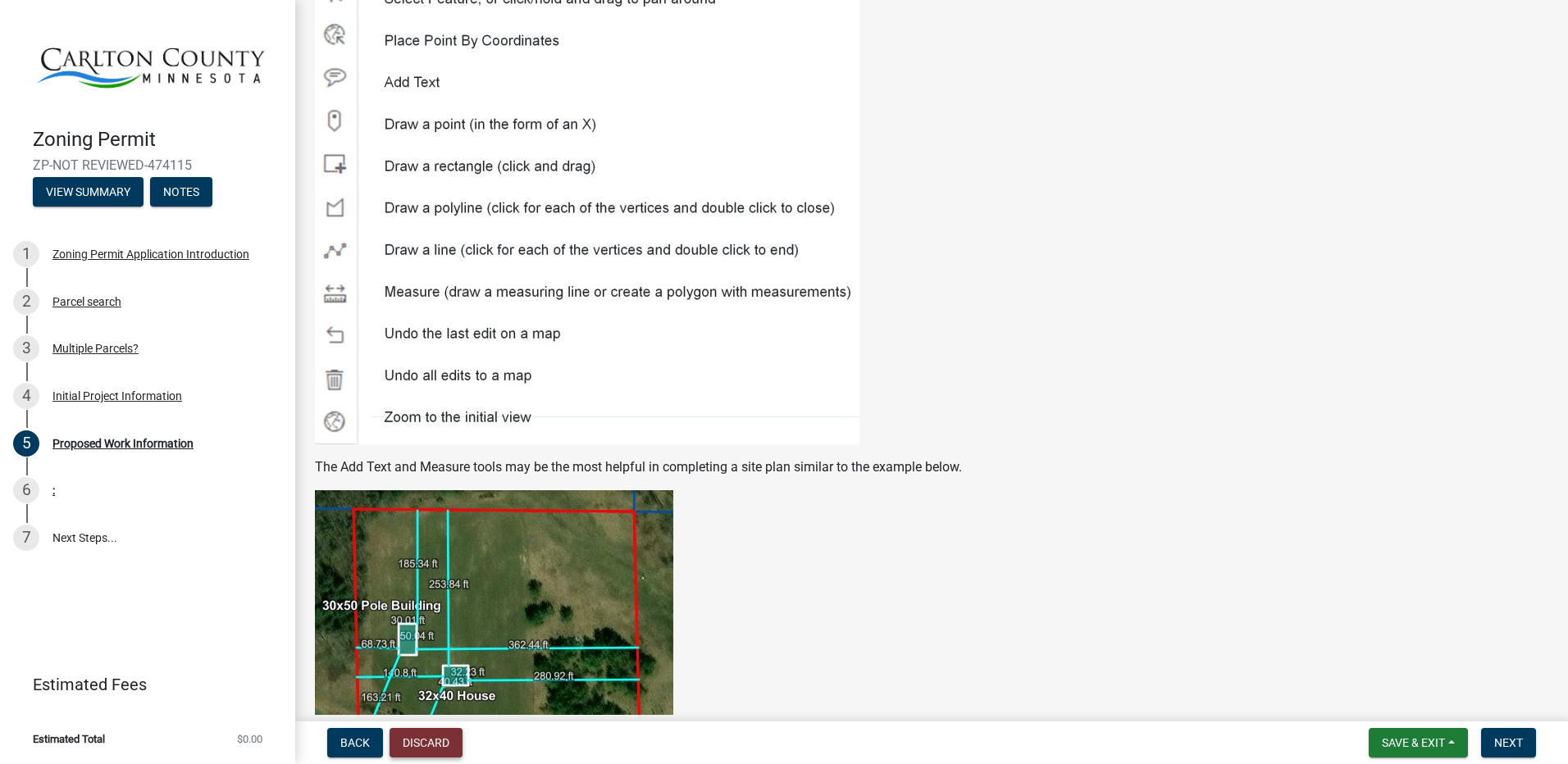
click at [415, 742] on button "Discard" at bounding box center [426, 743] width 73 height 30
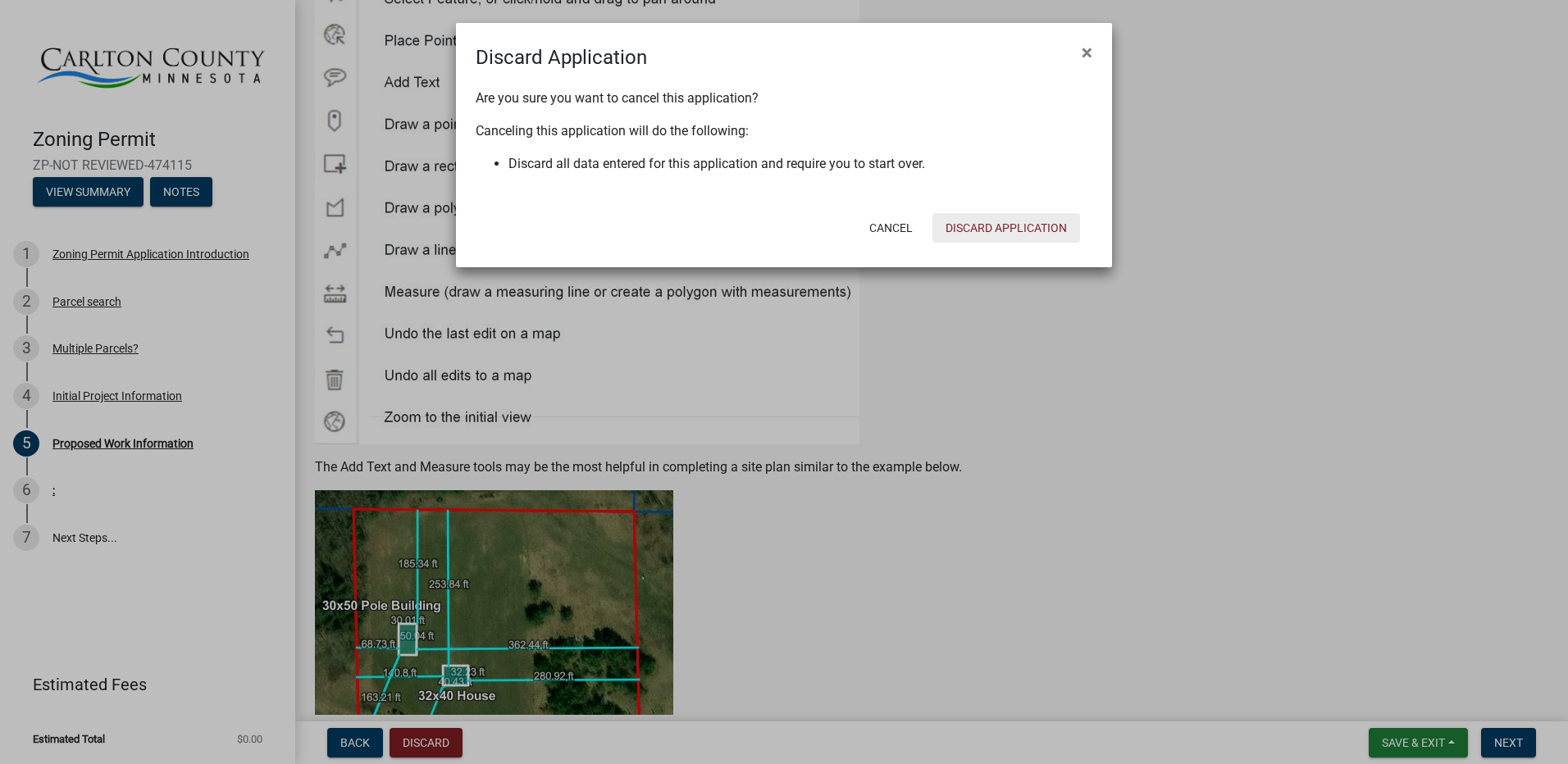
click at [1016, 229] on button "Discard Application" at bounding box center [1006, 227] width 148 height 30
